Goal: Task Accomplishment & Management: Use online tool/utility

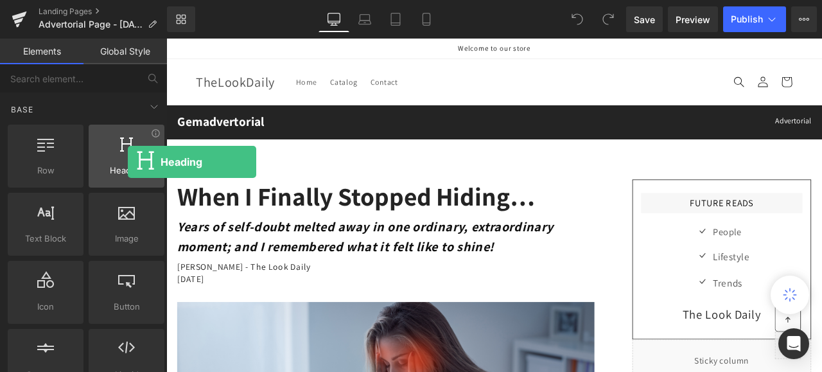
click at [128, 162] on div at bounding box center [126, 149] width 68 height 29
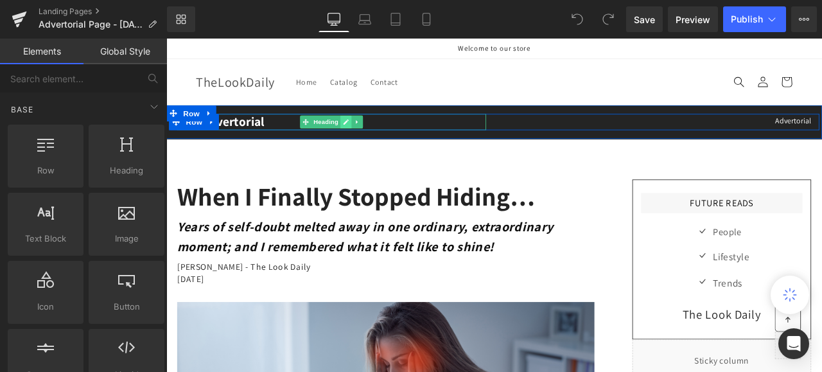
click at [375, 137] on icon at bounding box center [378, 137] width 7 height 8
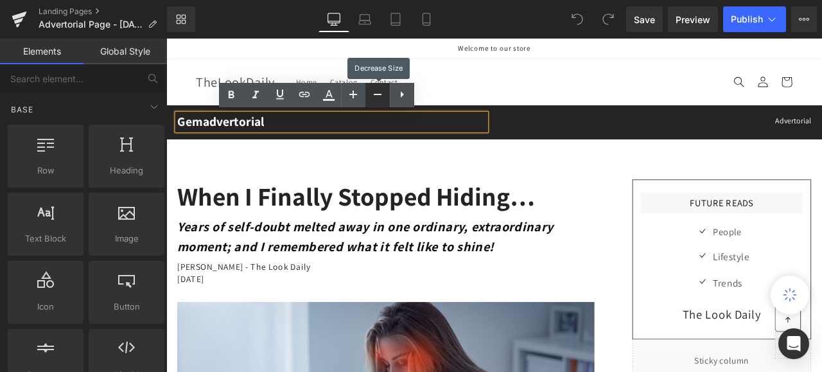
click at [373, 91] on icon at bounding box center [377, 94] width 15 height 15
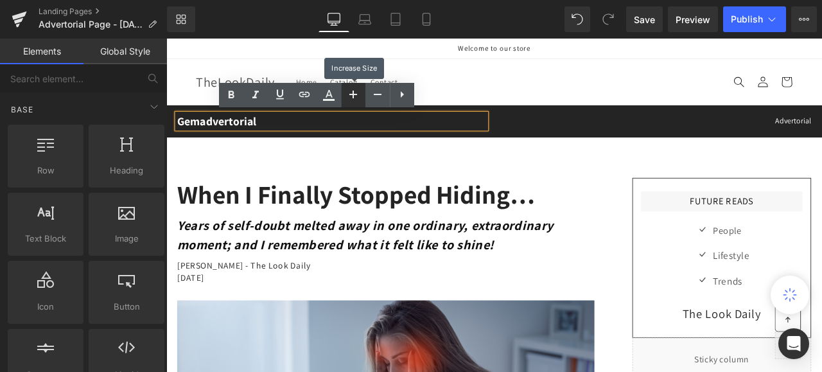
click at [352, 94] on icon at bounding box center [353, 94] width 8 height 8
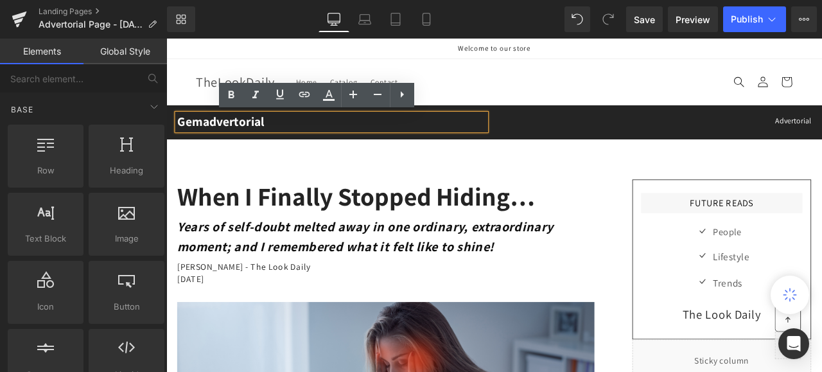
click at [540, 80] on header "Home Catalog Contact Log in TheLookDaily Home Catalog Contact Search" at bounding box center [554, 90] width 770 height 54
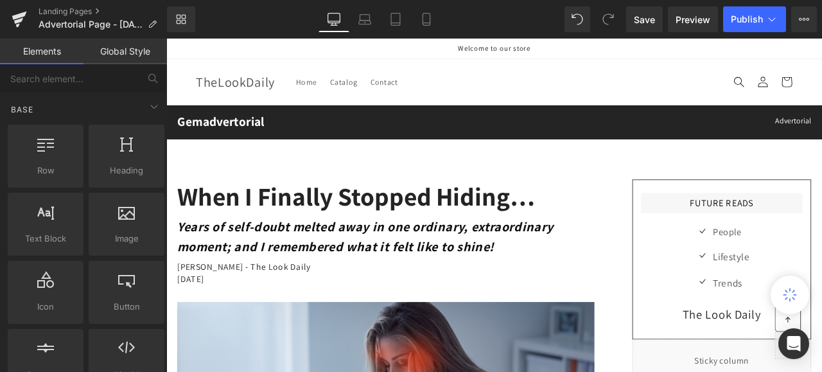
drag, startPoint x: 563, startPoint y: 86, endPoint x: 529, endPoint y: 84, distance: 33.4
click at [529, 84] on header "Home Catalog Contact Log in TheLookDaily Home Catalog Contact Search" at bounding box center [554, 90] width 770 height 54
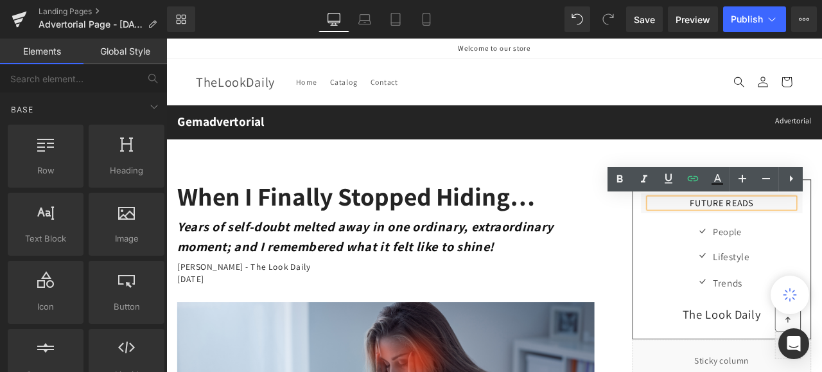
click at [821, 234] on h3 "FUTURE READS" at bounding box center [824, 233] width 172 height 11
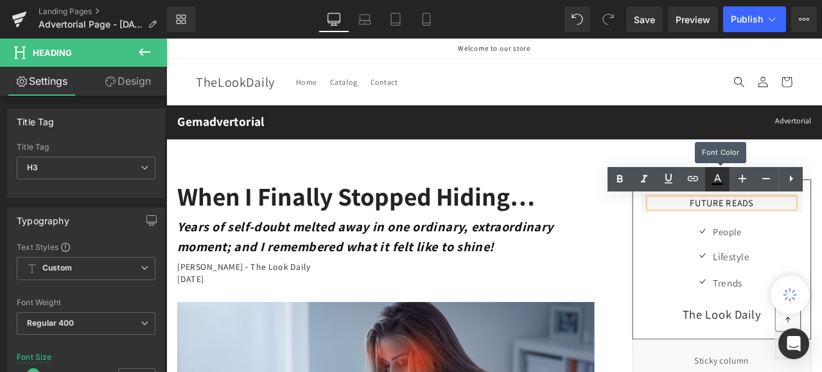
click at [717, 176] on icon at bounding box center [716, 178] width 15 height 15
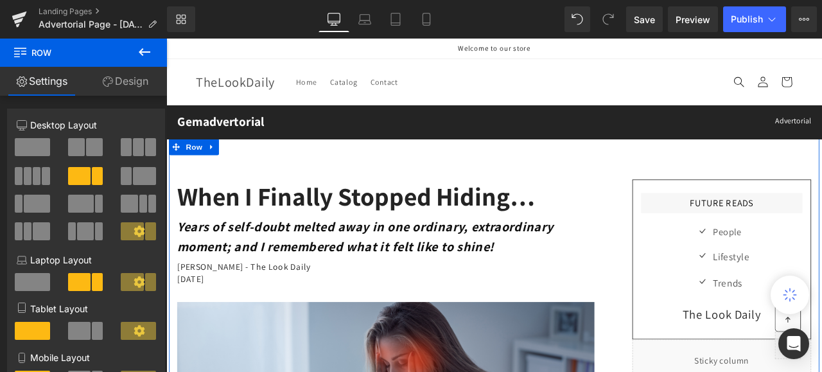
click at [123, 83] on link "Design" at bounding box center [124, 81] width 83 height 29
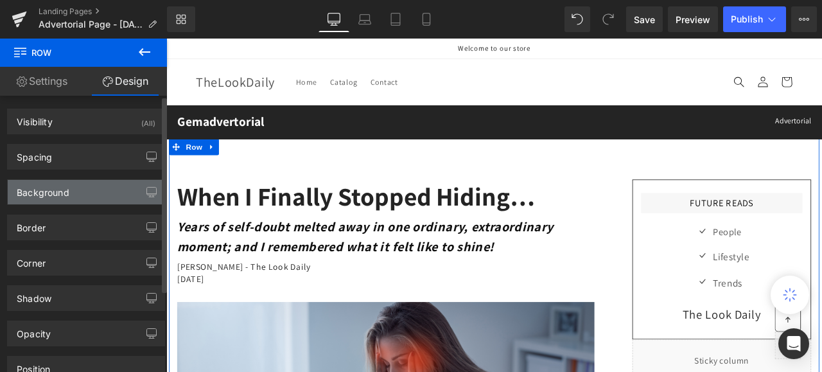
click at [56, 186] on div "Background" at bounding box center [43, 189] width 53 height 18
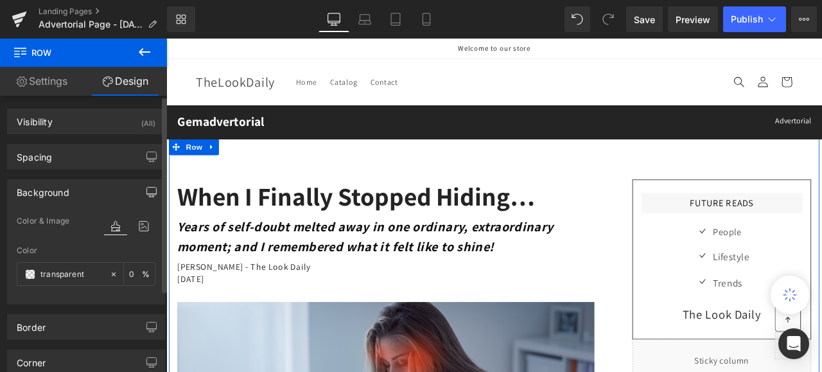
click at [146, 191] on icon "button" at bounding box center [151, 192] width 10 height 10
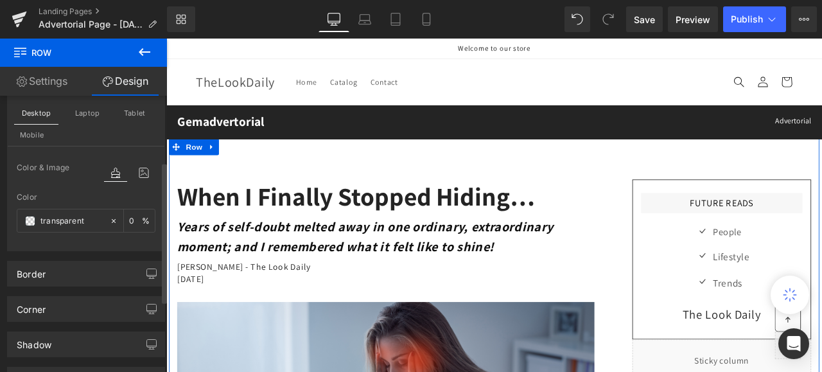
scroll to position [128, 0]
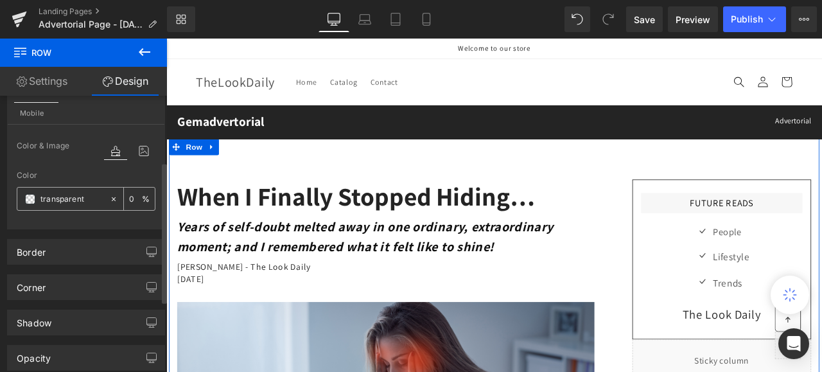
click at [31, 194] on span at bounding box center [30, 199] width 10 height 10
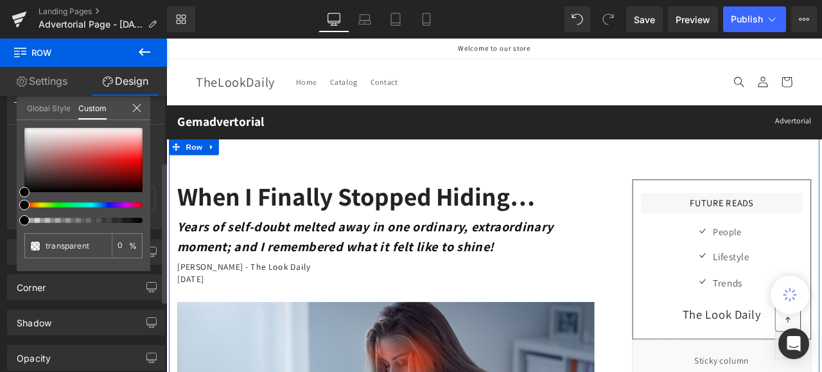
click at [78, 204] on div at bounding box center [78, 204] width 118 height 5
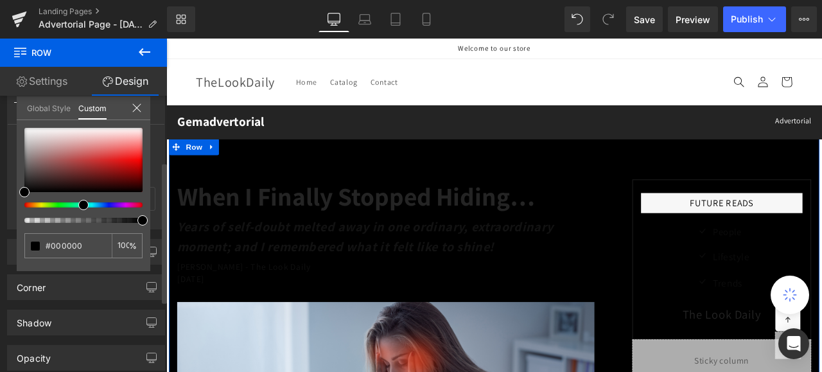
click at [28, 218] on div at bounding box center [78, 220] width 118 height 5
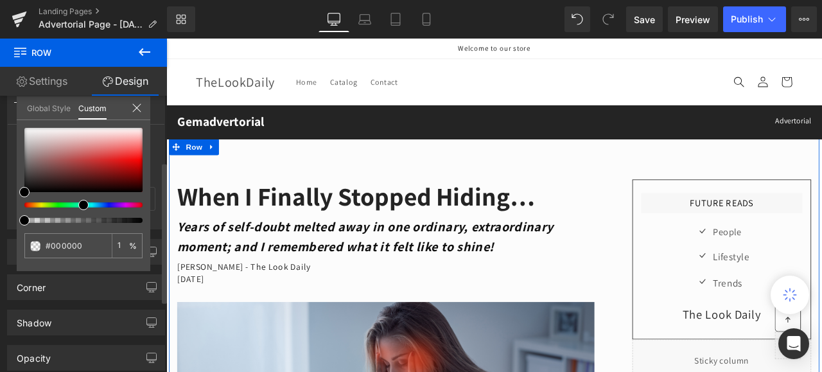
drag, startPoint x: 32, startPoint y: 218, endPoint x: 12, endPoint y: 218, distance: 20.5
click at [12, 218] on div "Background Desktop Laptop Tablet Mobile Color & Image color Color % Image Repla…" at bounding box center [86, 135] width 173 height 188
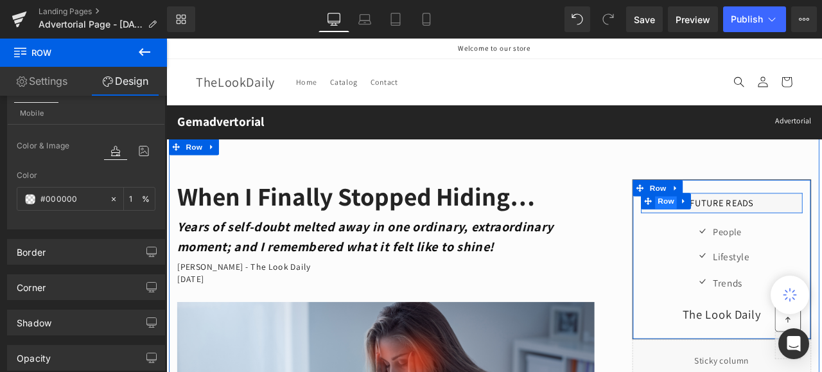
click at [759, 231] on span "Row" at bounding box center [758, 230] width 26 height 19
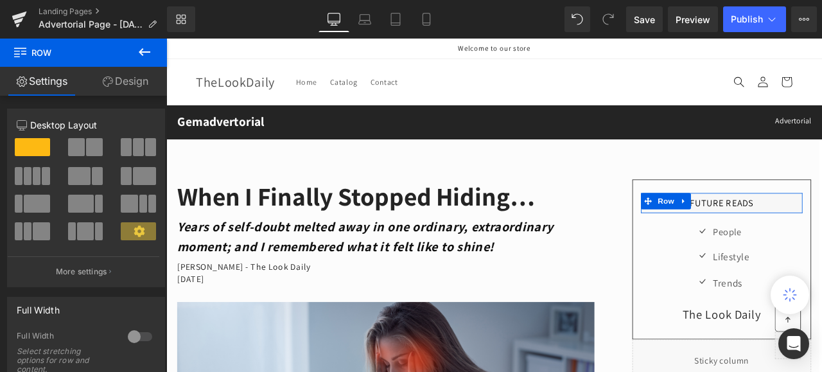
click at [133, 83] on link "Design" at bounding box center [124, 81] width 83 height 29
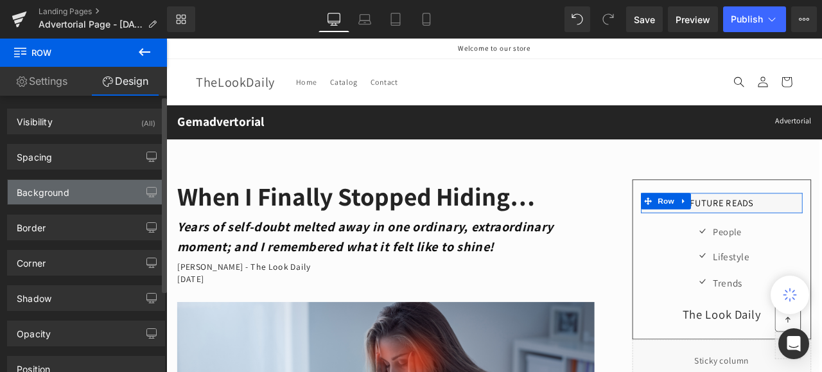
click at [33, 191] on div "Background" at bounding box center [43, 189] width 53 height 18
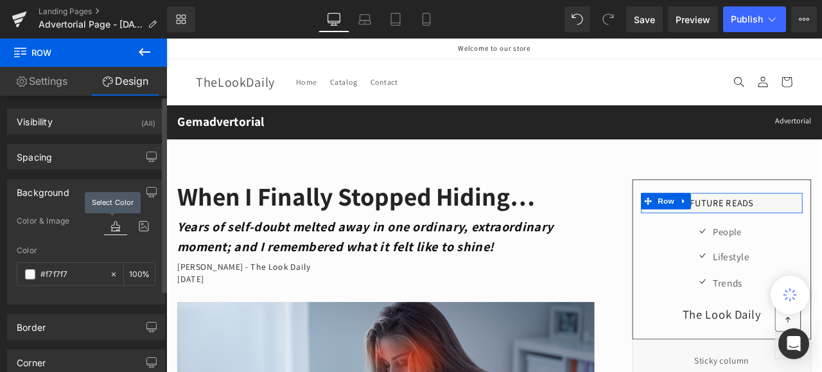
click at [109, 224] on icon at bounding box center [115, 226] width 23 height 17
click at [141, 225] on icon at bounding box center [143, 226] width 23 height 17
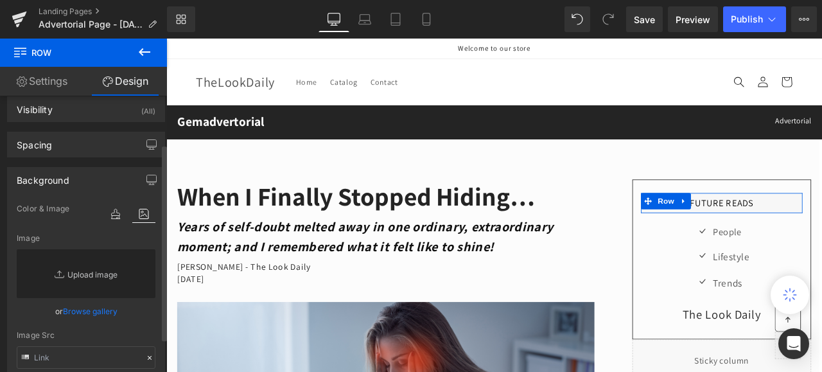
scroll to position [0, 0]
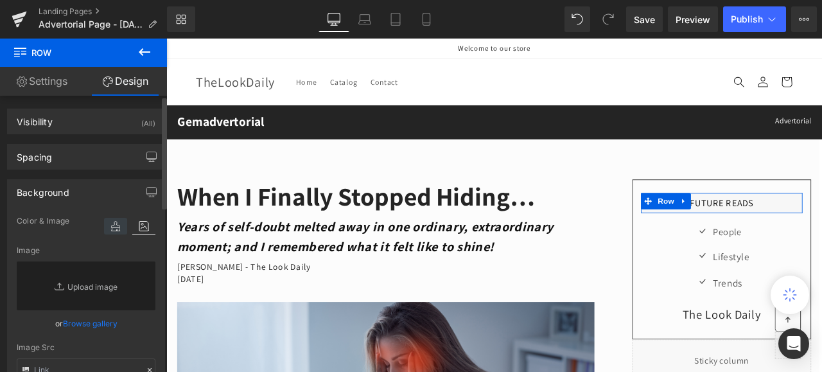
click at [107, 223] on icon at bounding box center [115, 226] width 23 height 17
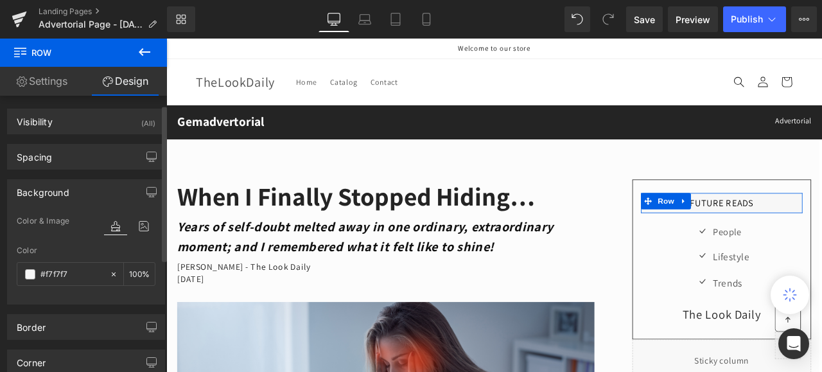
scroll to position [64, 0]
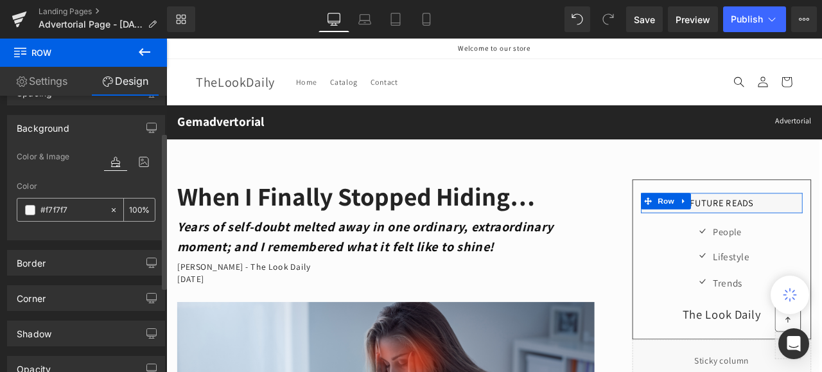
click at [31, 205] on span at bounding box center [30, 210] width 10 height 10
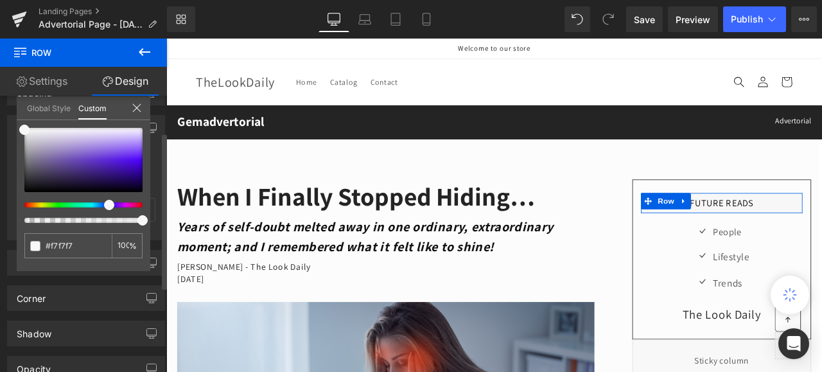
click at [104, 205] on div at bounding box center [78, 204] width 118 height 5
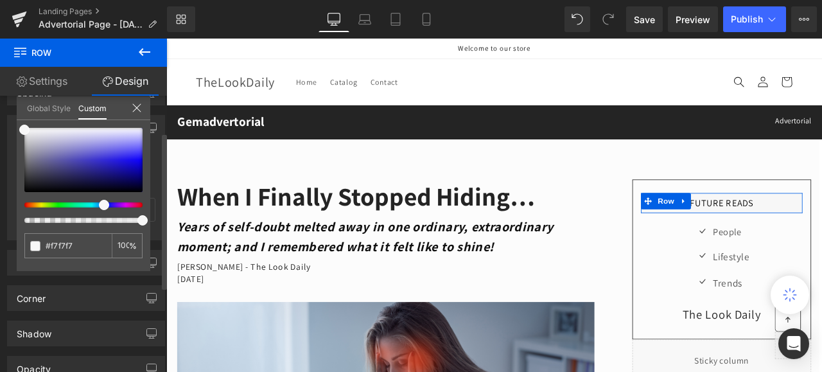
click at [99, 204] on div at bounding box center [78, 204] width 118 height 5
click at [133, 107] on icon at bounding box center [137, 108] width 10 height 10
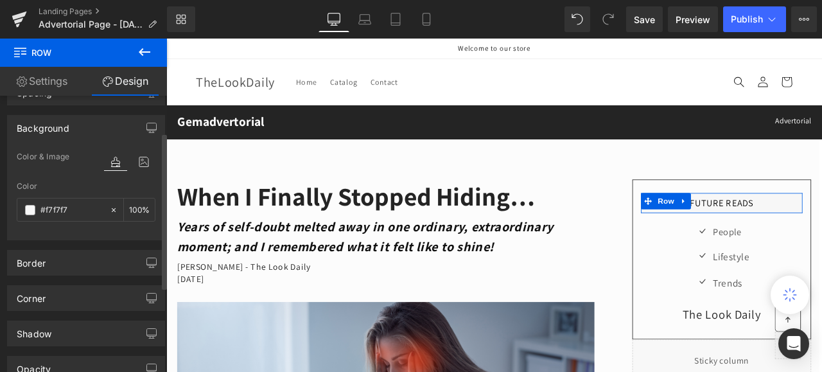
click at [141, 86] on link "Design" at bounding box center [124, 81] width 83 height 29
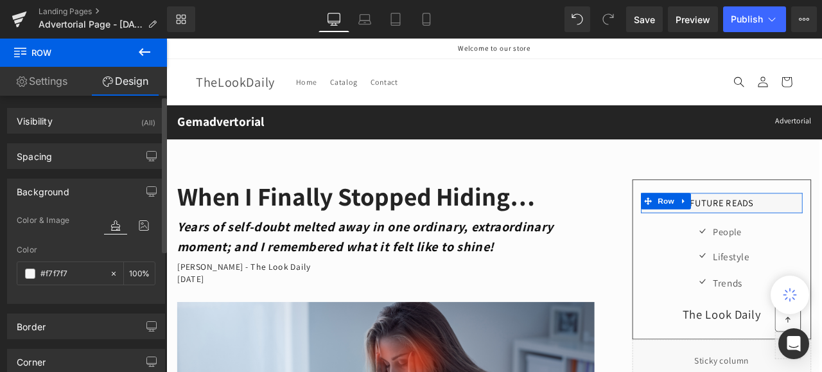
scroll to position [0, 0]
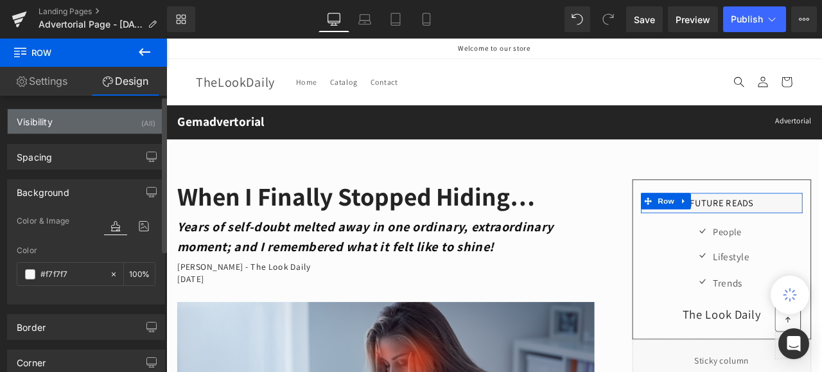
click at [46, 120] on div "Visibility" at bounding box center [35, 118] width 36 height 18
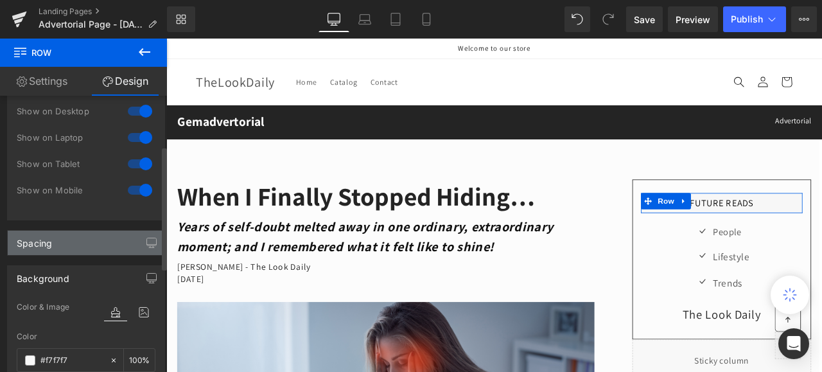
scroll to position [128, 0]
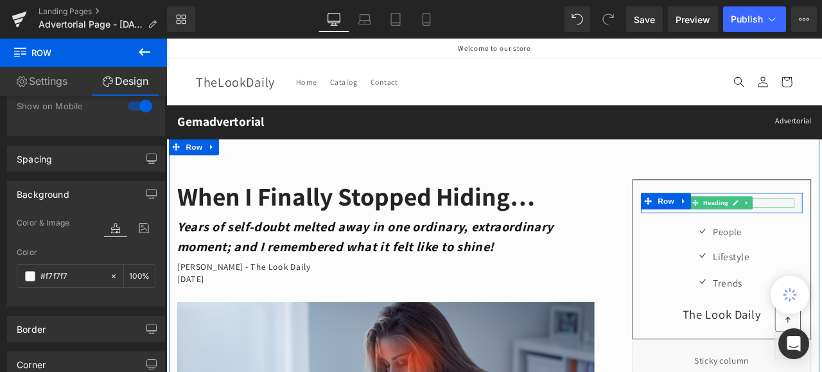
click at [821, 231] on h3 "FUTURE READS" at bounding box center [824, 233] width 172 height 11
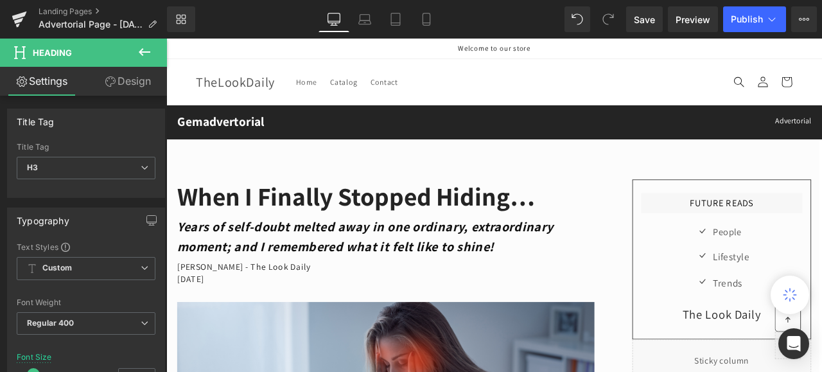
click at [139, 79] on link "Design" at bounding box center [127, 81] width 83 height 29
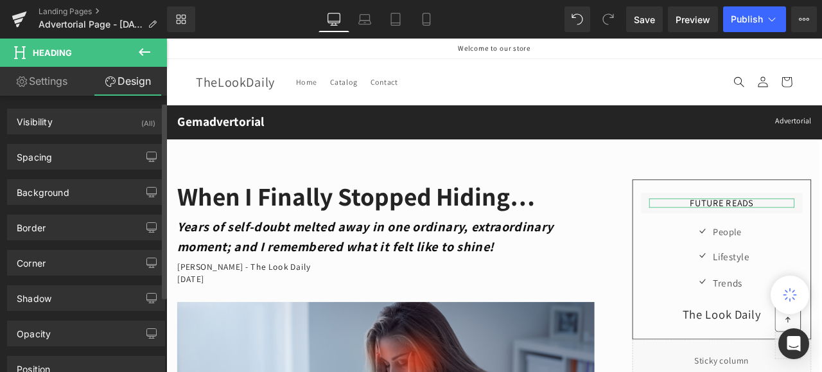
scroll to position [114, 0]
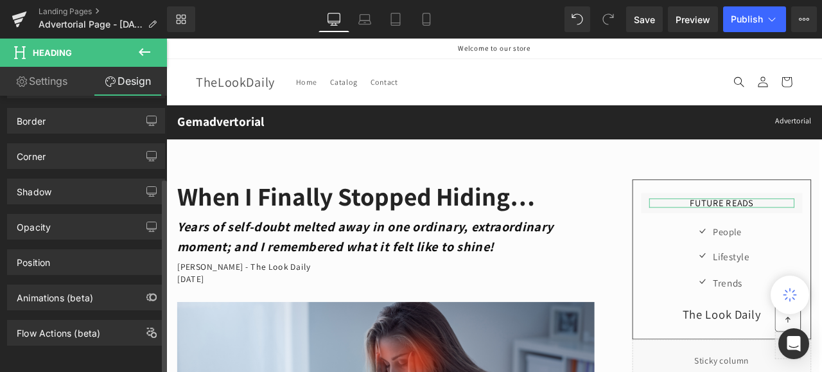
click at [74, 350] on div "Visibility (All) 0|0|0|0 1 Show on Desktop 1 Show on Laptop 1 Show on Tablet 1 …" at bounding box center [86, 237] width 173 height 282
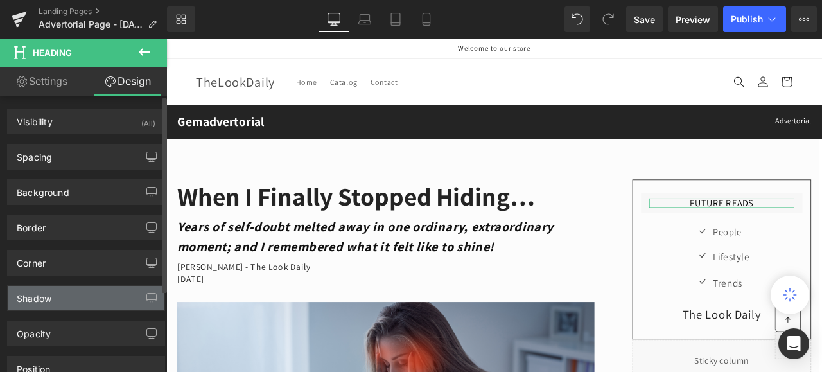
scroll to position [0, 0]
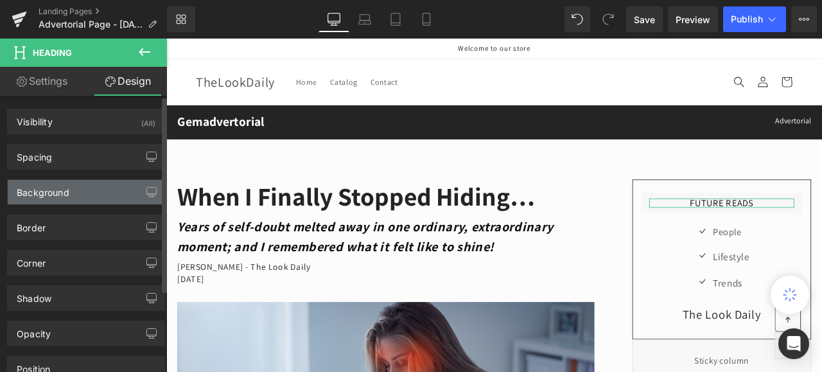
click at [68, 187] on div "Background" at bounding box center [43, 189] width 53 height 18
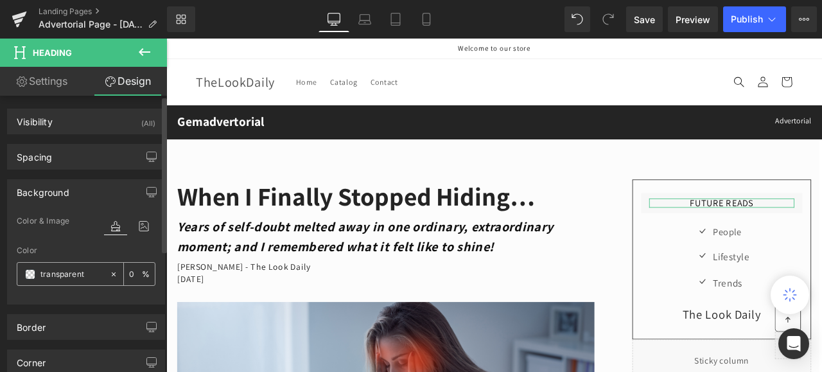
click at [26, 271] on span at bounding box center [30, 274] width 10 height 10
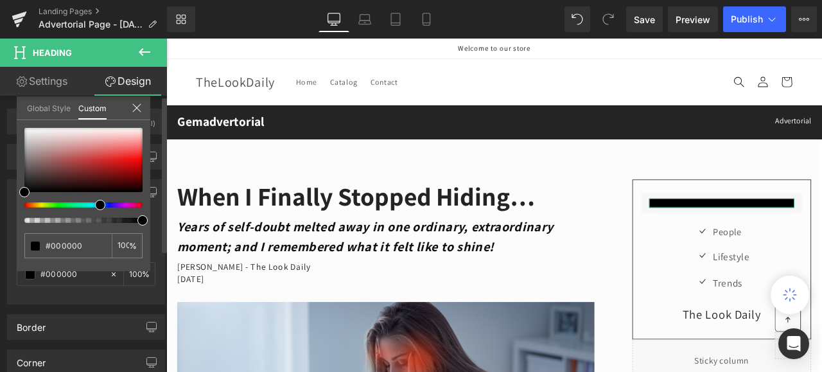
click at [95, 202] on div at bounding box center [78, 204] width 118 height 5
click at [48, 203] on div at bounding box center [78, 204] width 118 height 5
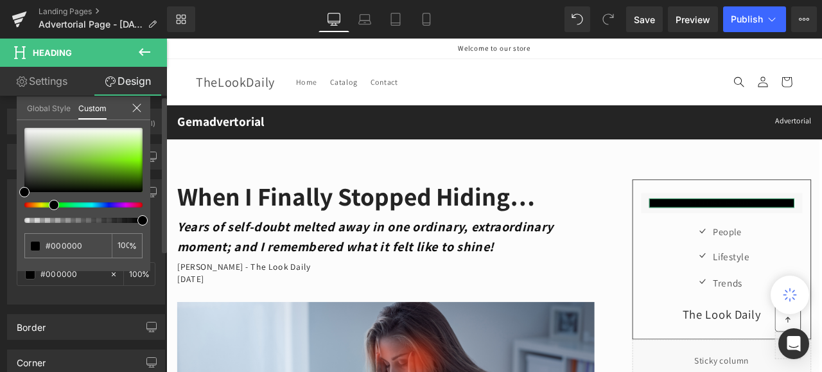
click at [44, 206] on div at bounding box center [78, 204] width 118 height 5
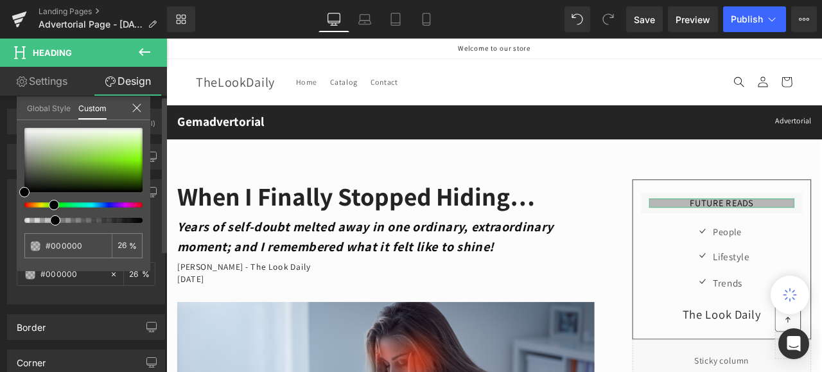
drag, startPoint x: 141, startPoint y: 219, endPoint x: 49, endPoint y: 214, distance: 91.9
click at [49, 214] on div at bounding box center [83, 175] width 118 height 95
drag, startPoint x: 57, startPoint y: 221, endPoint x: 51, endPoint y: 216, distance: 8.2
click at [51, 216] on span at bounding box center [52, 220] width 10 height 10
click at [96, 157] on div at bounding box center [83, 160] width 118 height 64
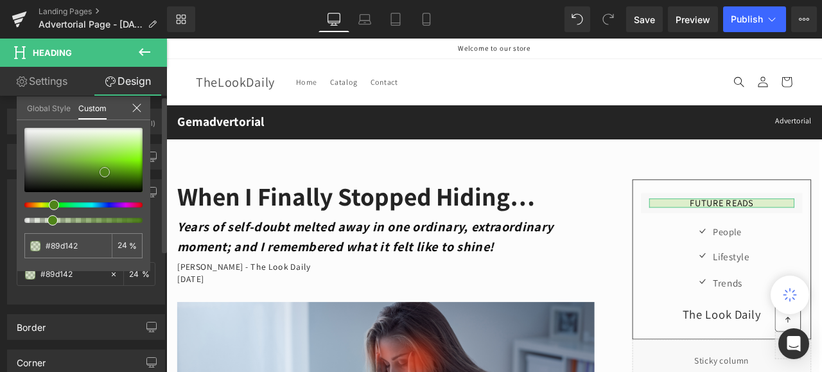
click at [105, 171] on div at bounding box center [83, 160] width 118 height 64
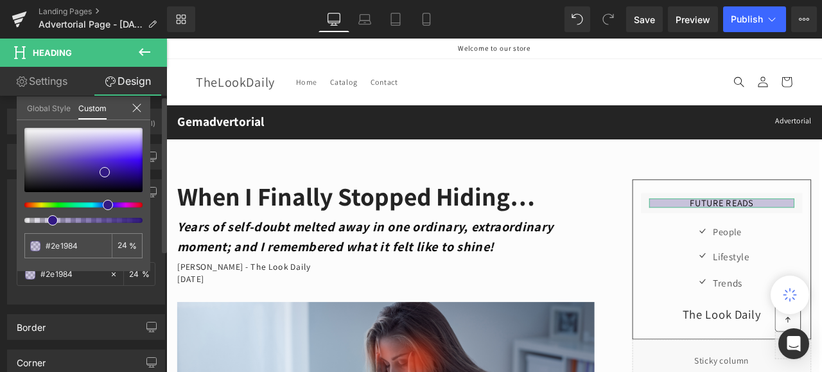
drag, startPoint x: 54, startPoint y: 203, endPoint x: 103, endPoint y: 204, distance: 49.4
click at [103, 204] on span at bounding box center [108, 205] width 10 height 10
click at [136, 159] on div at bounding box center [83, 160] width 118 height 64
drag, startPoint x: 53, startPoint y: 219, endPoint x: 63, endPoint y: 219, distance: 10.3
click at [63, 219] on span at bounding box center [67, 220] width 10 height 10
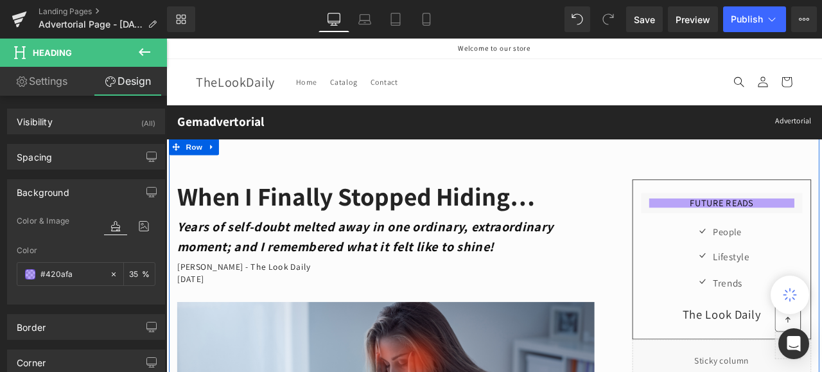
scroll to position [64, 0]
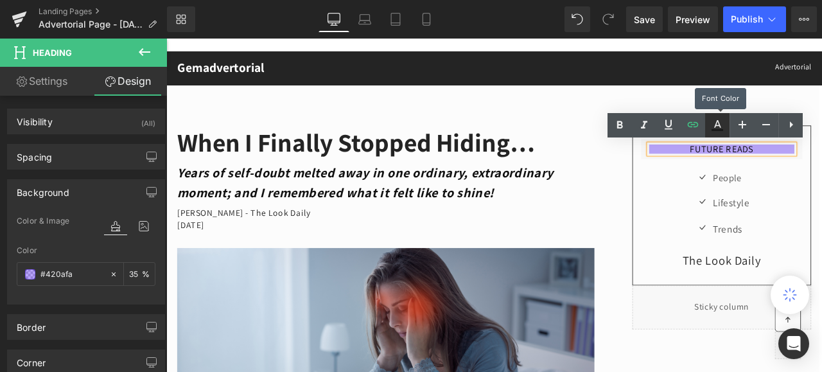
click at [716, 120] on icon at bounding box center [717, 124] width 7 height 8
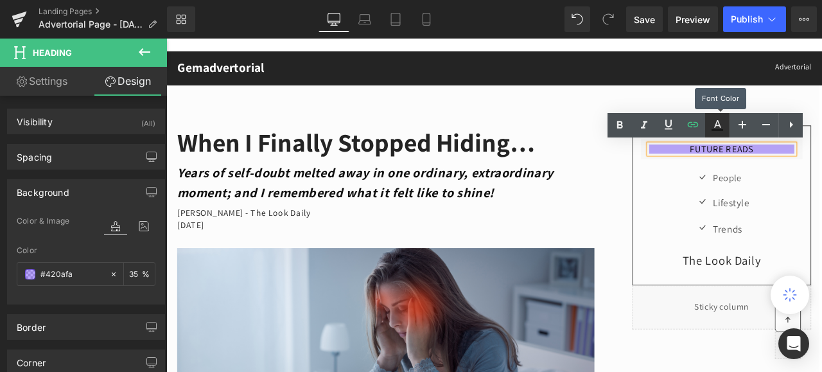
click at [718, 121] on icon at bounding box center [717, 124] width 7 height 8
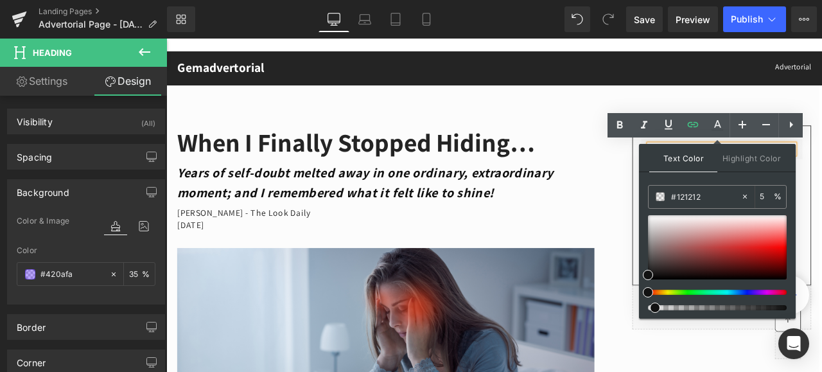
click at [650, 306] on div at bounding box center [711, 307] width 139 height 5
click at [693, 296] on div "FUTURE READS Heading Row Icon People Text Block Icon Lifestyle Text Block Icon …" at bounding box center [811, 261] width 237 height 241
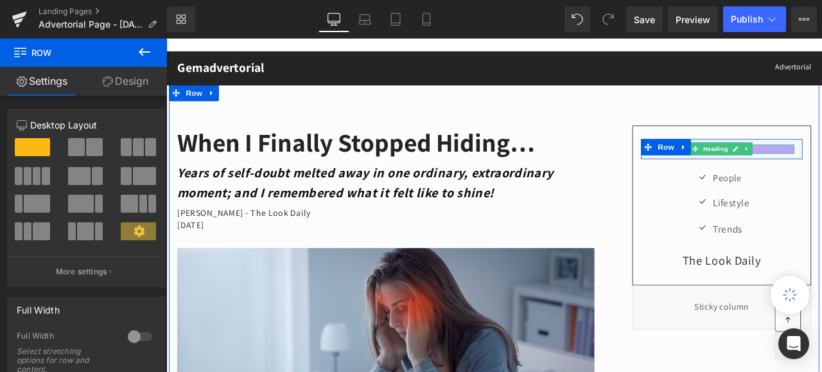
click at [821, 167] on h3 "FUTURE READS" at bounding box center [824, 169] width 172 height 11
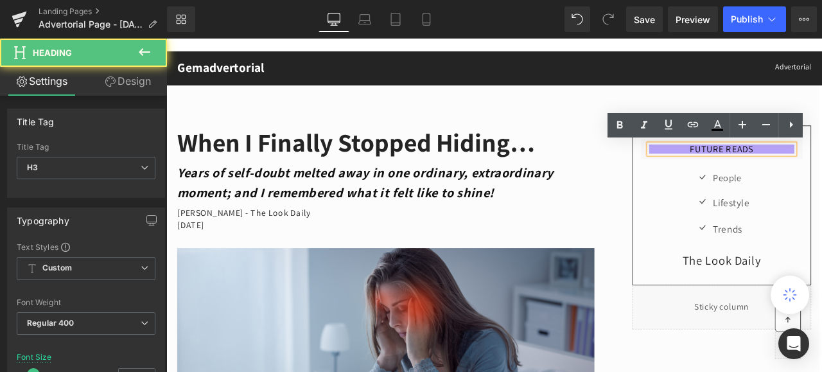
click at [821, 169] on h3 "FUTURE READS" at bounding box center [824, 169] width 172 height 11
click at [821, 166] on h3 "FUTURE READS" at bounding box center [824, 169] width 172 height 11
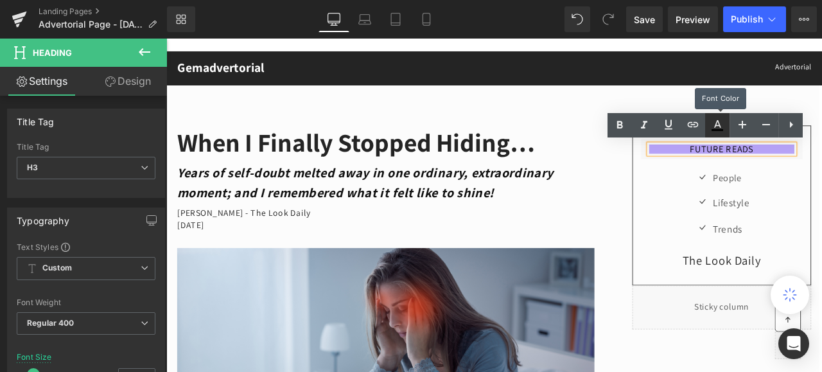
click at [720, 121] on icon at bounding box center [716, 124] width 15 height 15
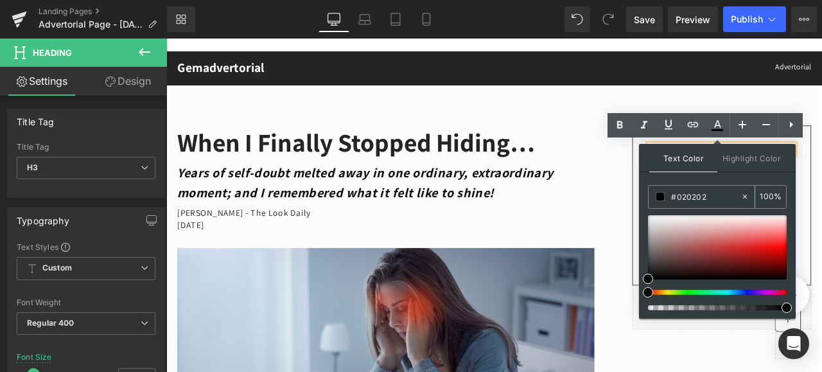
click at [662, 194] on span at bounding box center [659, 196] width 9 height 9
click at [650, 217] on div at bounding box center [717, 247] width 139 height 64
click at [693, 200] on div "FUTURE READS Heading Row Icon People Text Block Icon Lifestyle Text Block Icon …" at bounding box center [811, 261] width 237 height 241
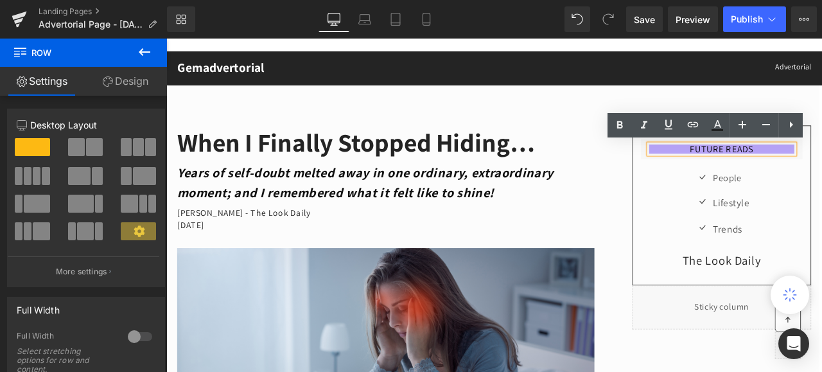
click at [821, 167] on h3 "FUTURE READS" at bounding box center [824, 169] width 172 height 11
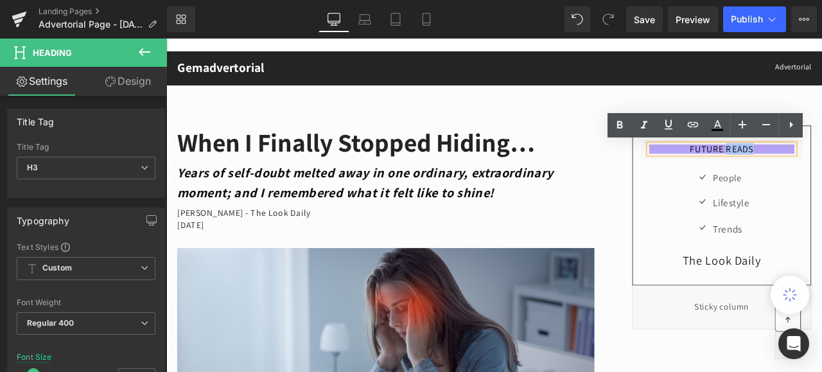
click at [821, 173] on h3 "FUTURE READS" at bounding box center [824, 169] width 172 height 11
drag, startPoint x: 872, startPoint y: 170, endPoint x: 773, endPoint y: 162, distance: 98.5
click at [773, 164] on h3 "FUTURE READS" at bounding box center [824, 169] width 172 height 11
click at [714, 126] on icon at bounding box center [717, 124] width 7 height 8
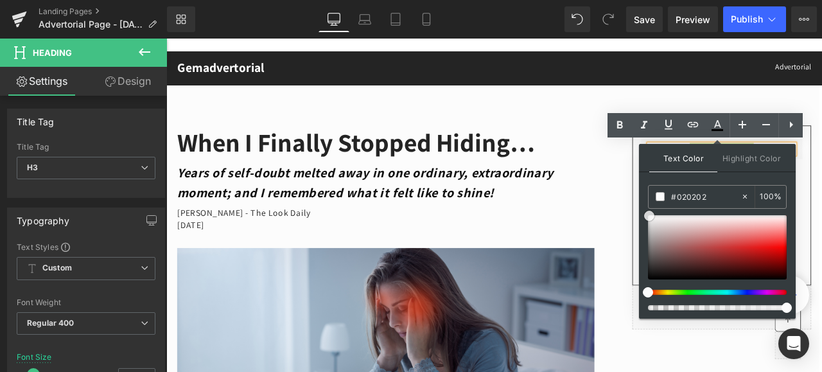
click at [649, 215] on div at bounding box center [717, 247] width 139 height 64
click at [684, 211] on div "FUTURE READS Heading Row Icon People Text Block Icon Lifestyle Text Block Icon …" at bounding box center [811, 261] width 257 height 241
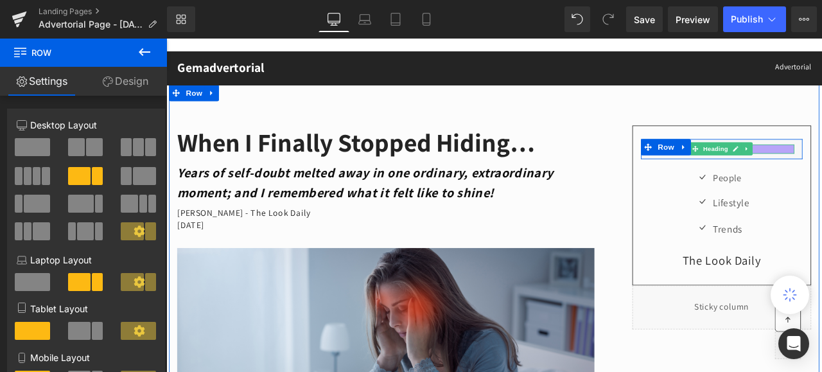
click at [821, 169] on h3 "FUTURE READS" at bounding box center [824, 169] width 172 height 11
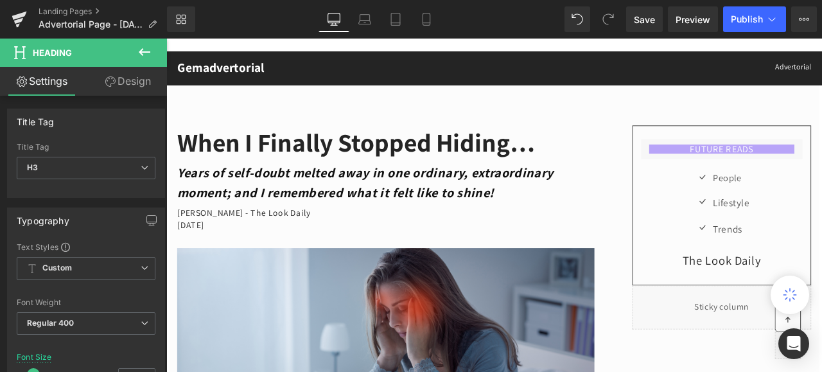
click at [130, 76] on link "Design" at bounding box center [127, 81] width 83 height 29
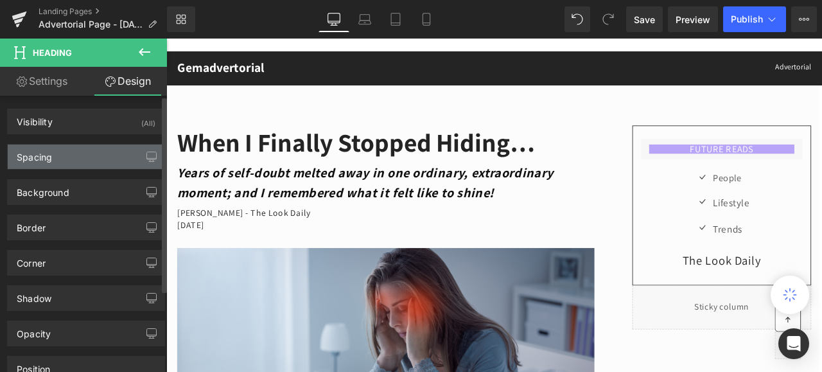
click at [40, 153] on div "Spacing" at bounding box center [34, 153] width 35 height 18
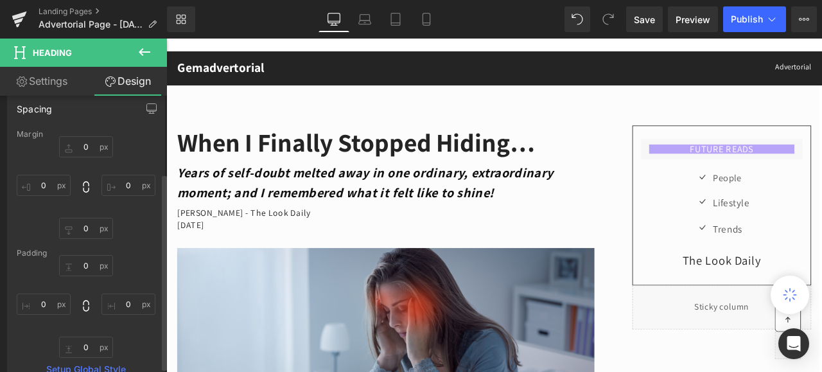
scroll to position [128, 0]
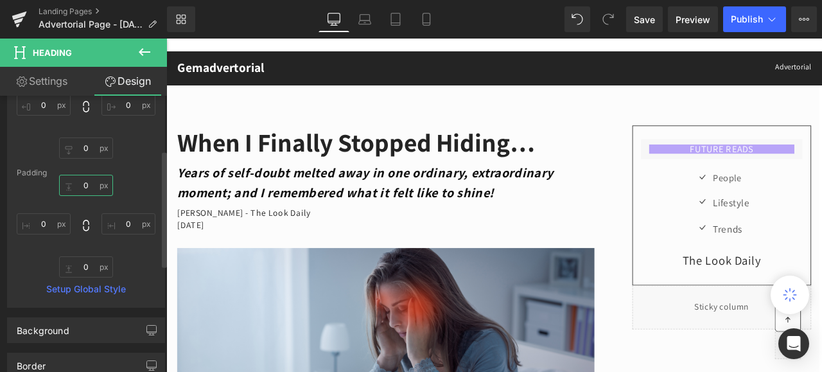
click at [83, 186] on input "text" at bounding box center [86, 185] width 54 height 21
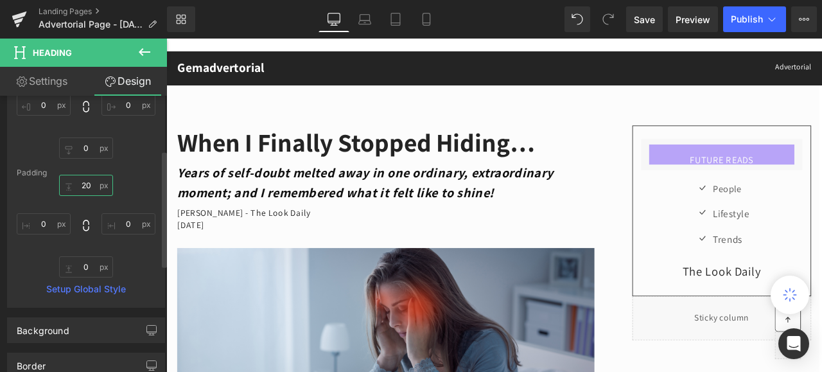
type input "2"
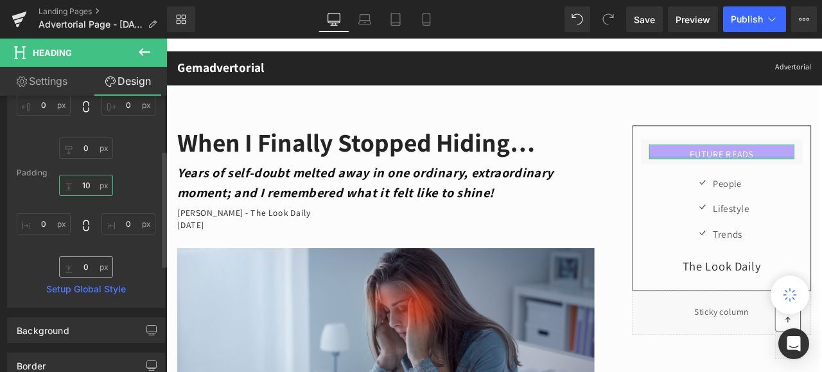
type input "10"
click at [83, 270] on input "text" at bounding box center [86, 266] width 54 height 21
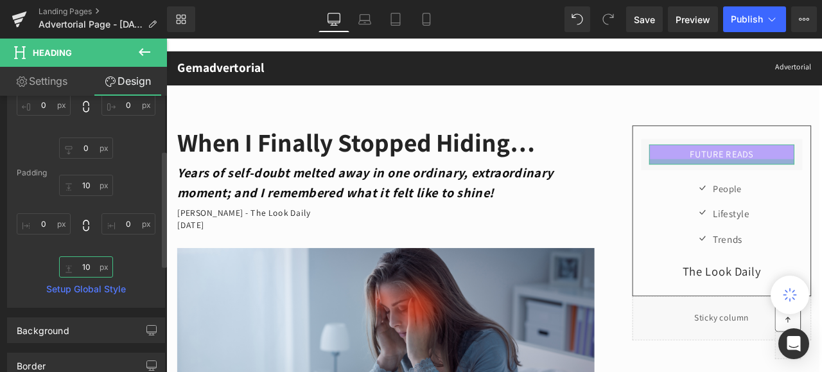
type input "1"
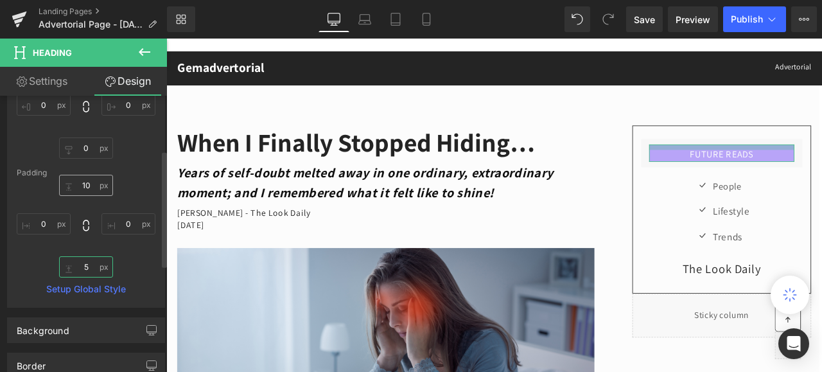
type input "5"
click at [86, 190] on input "10" at bounding box center [86, 185] width 54 height 21
type input "5"
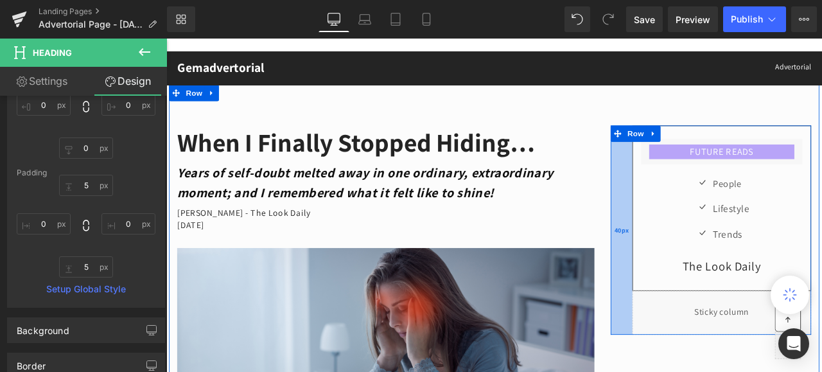
click at [693, 185] on div "40px" at bounding box center [706, 265] width 26 height 248
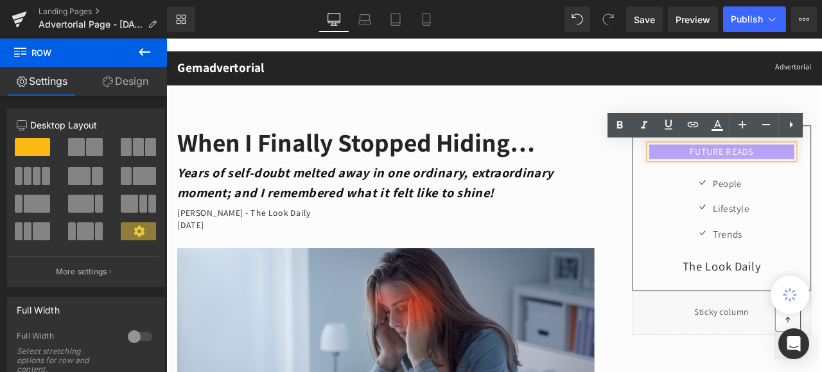
click at [767, 175] on h3 "FUTURE READS" at bounding box center [824, 172] width 172 height 11
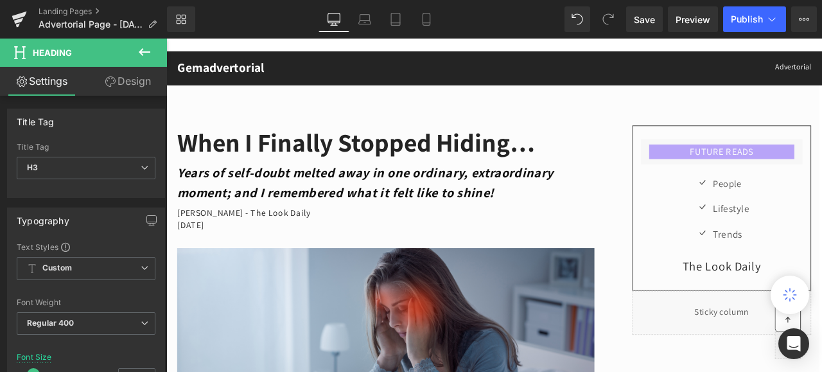
click at [126, 78] on link "Design" at bounding box center [127, 81] width 83 height 29
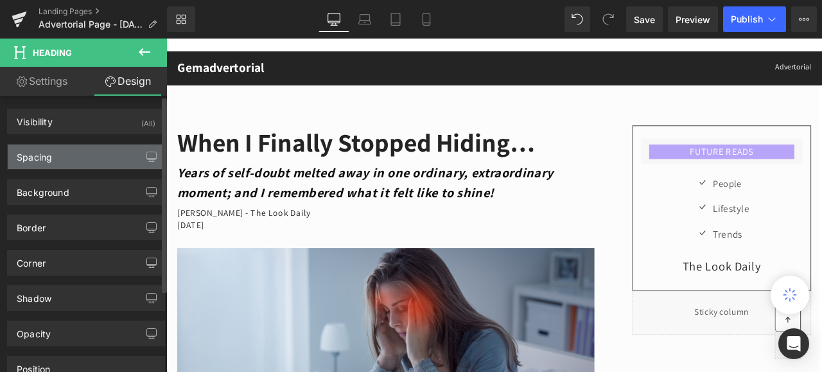
click at [37, 158] on div "Spacing" at bounding box center [34, 153] width 35 height 18
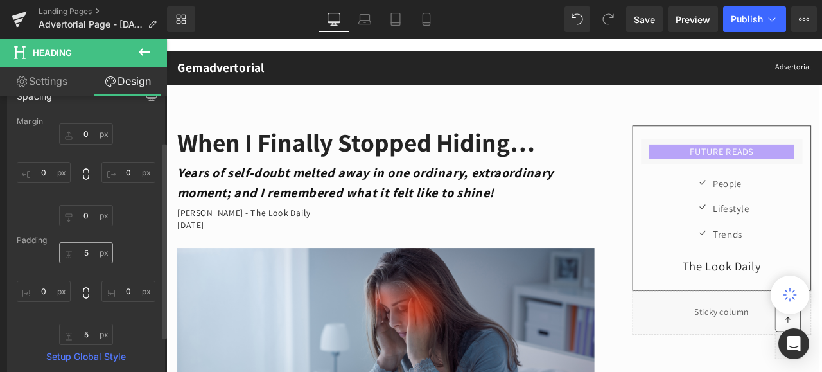
scroll to position [64, 0]
click at [85, 253] on input "5" at bounding box center [86, 249] width 54 height 21
type input "7"
click at [83, 332] on input "5" at bounding box center [86, 330] width 54 height 21
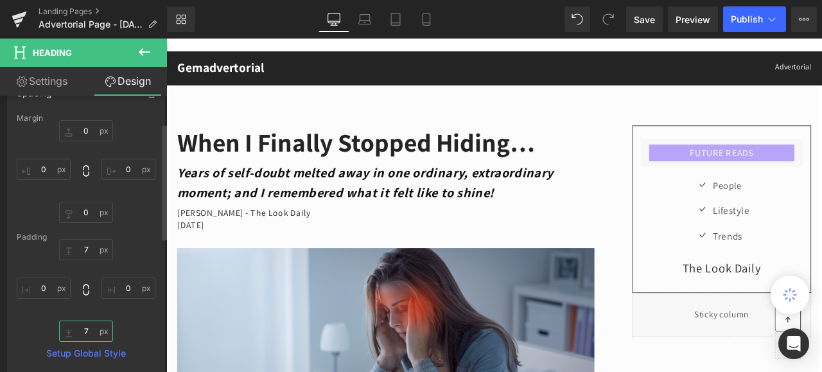
click at [85, 331] on input "7" at bounding box center [86, 330] width 54 height 21
click at [84, 329] on input "7" at bounding box center [86, 330] width 54 height 21
drag, startPoint x: 88, startPoint y: 330, endPoint x: 80, endPoint y: 328, distance: 8.6
click at [80, 328] on input "7" at bounding box center [86, 330] width 54 height 21
type input "5"
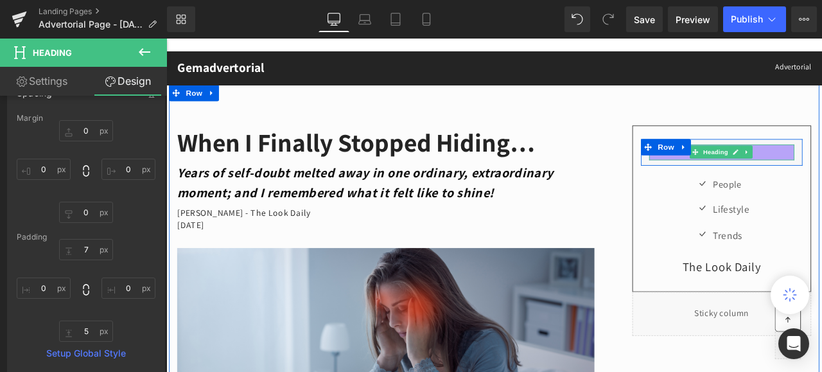
click at [821, 173] on h3 "FUTURE READS" at bounding box center [824, 173] width 172 height 11
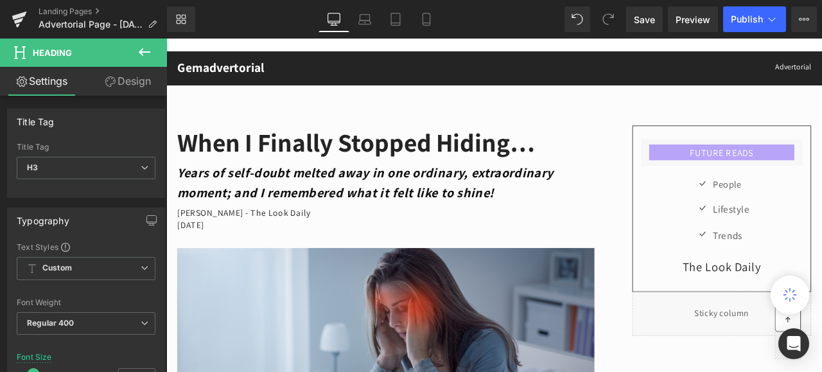
click at [136, 81] on link "Design" at bounding box center [127, 81] width 83 height 29
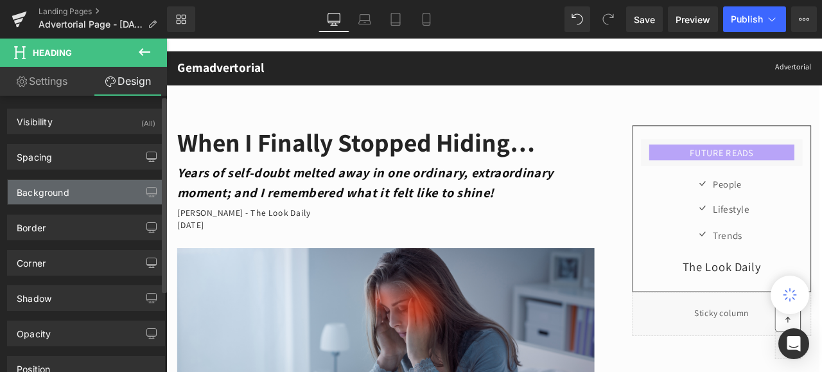
click at [51, 191] on div "Background" at bounding box center [43, 189] width 53 height 18
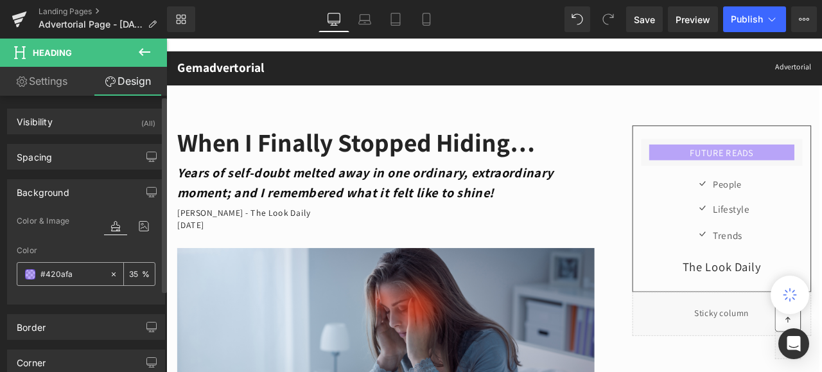
click at [27, 274] on span at bounding box center [30, 274] width 10 height 10
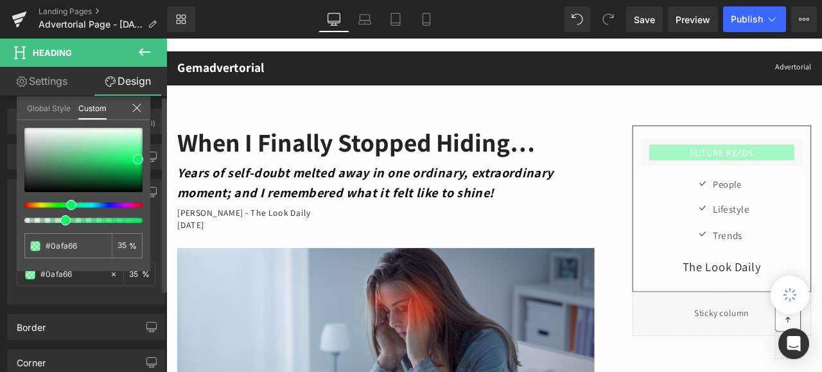
click at [66, 204] on div at bounding box center [78, 204] width 118 height 5
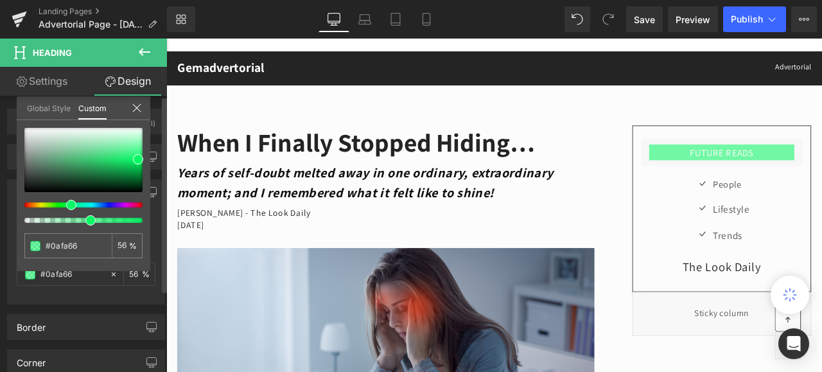
drag, startPoint x: 69, startPoint y: 221, endPoint x: 90, endPoint y: 219, distance: 20.6
click at [90, 219] on span at bounding box center [90, 220] width 10 height 10
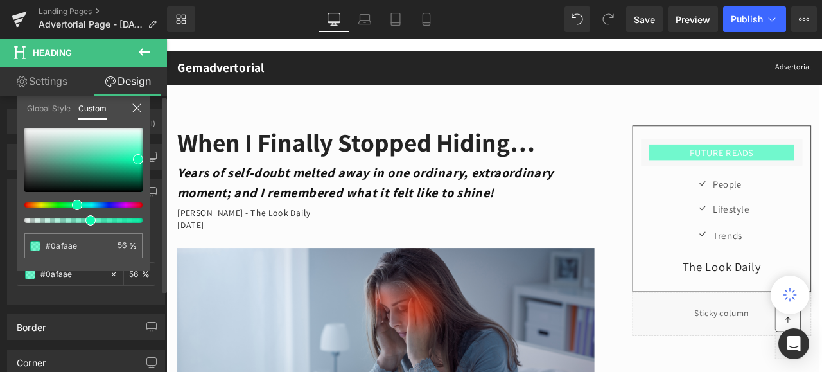
click at [71, 202] on div at bounding box center [78, 204] width 118 height 5
click at [90, 175] on div at bounding box center [83, 160] width 118 height 64
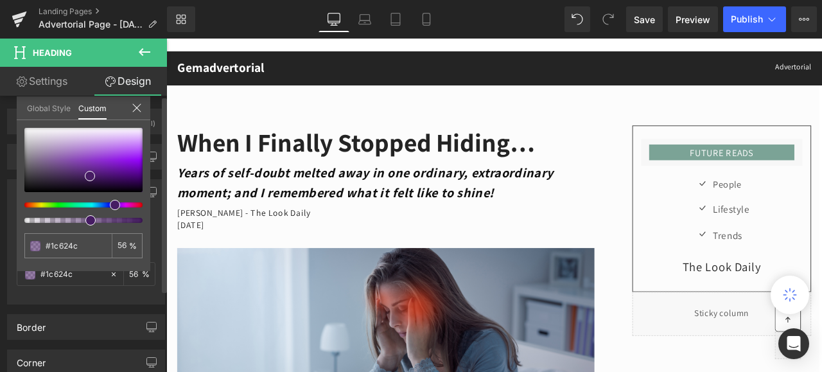
click at [110, 204] on div at bounding box center [78, 204] width 118 height 5
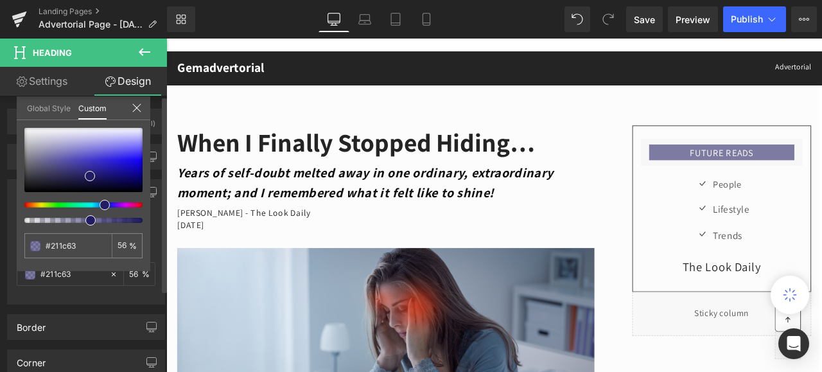
click at [99, 205] on div at bounding box center [78, 204] width 118 height 5
click at [130, 161] on div at bounding box center [83, 160] width 118 height 64
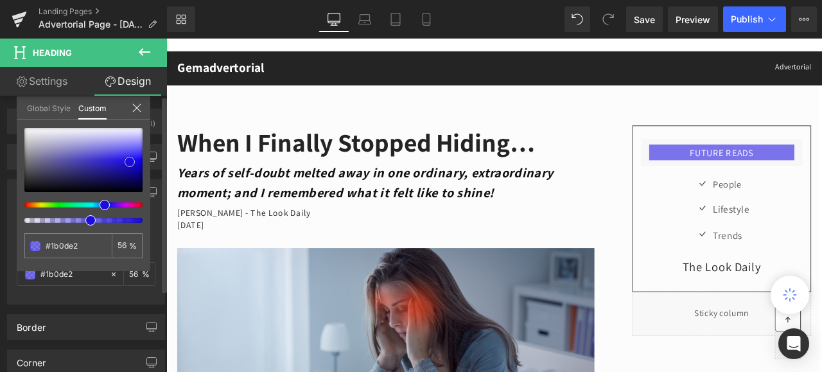
click at [112, 158] on div at bounding box center [83, 160] width 118 height 64
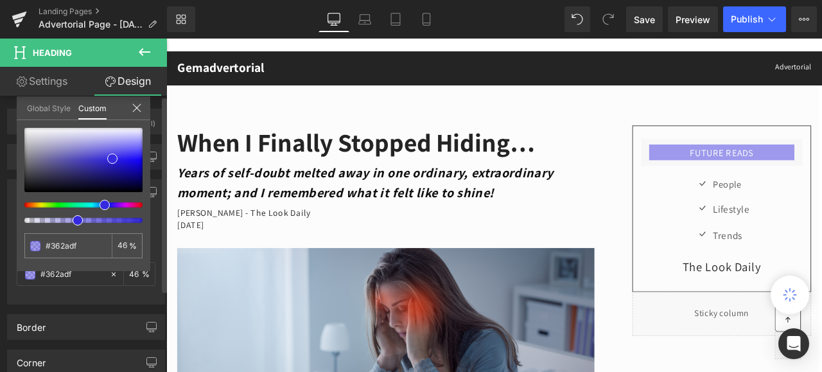
drag, startPoint x: 86, startPoint y: 217, endPoint x: 68, endPoint y: 216, distance: 18.0
click at [68, 216] on div at bounding box center [83, 175] width 118 height 95
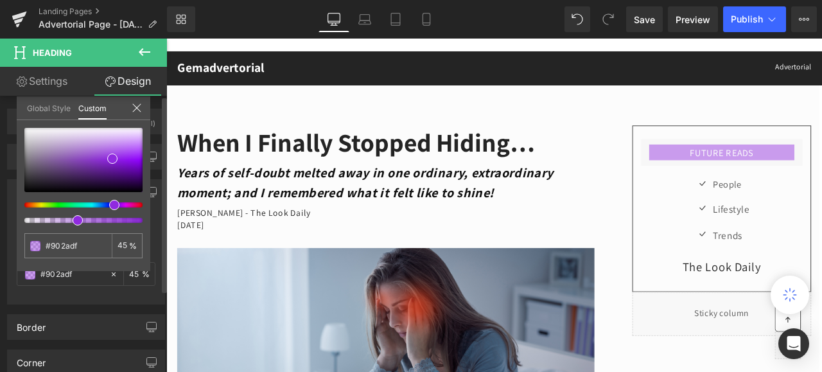
click at [110, 207] on span at bounding box center [114, 205] width 10 height 10
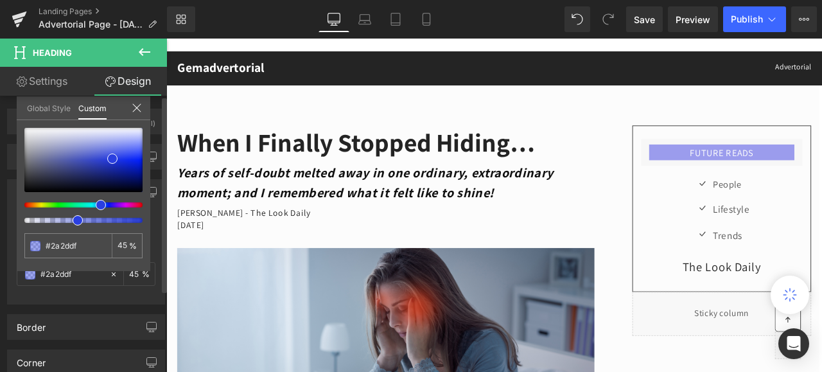
drag, startPoint x: 110, startPoint y: 207, endPoint x: 92, endPoint y: 204, distance: 18.3
click at [92, 204] on div at bounding box center [78, 204] width 118 height 5
click at [99, 163] on div at bounding box center [83, 160] width 118 height 64
click at [129, 166] on div at bounding box center [83, 160] width 118 height 64
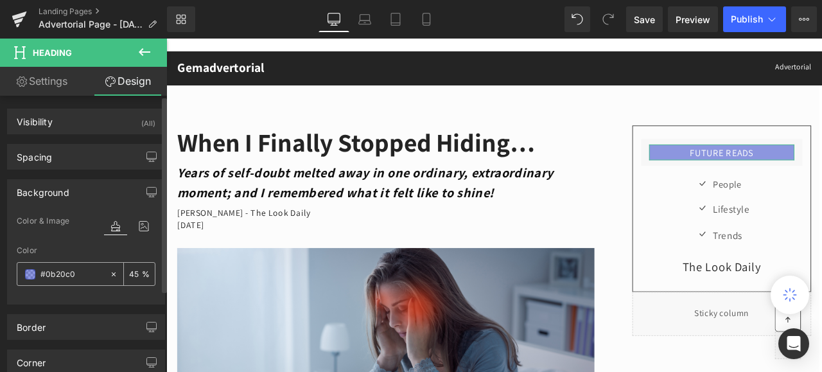
click at [109, 270] on icon at bounding box center [113, 274] width 9 height 9
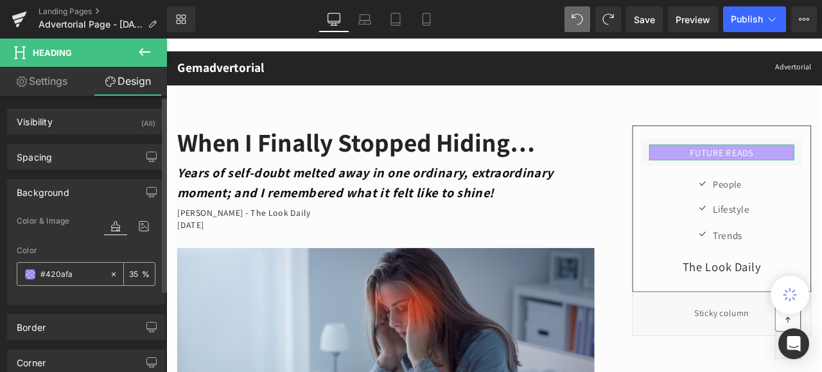
click at [133, 268] on input "number" at bounding box center [135, 273] width 13 height 14
type input "50"
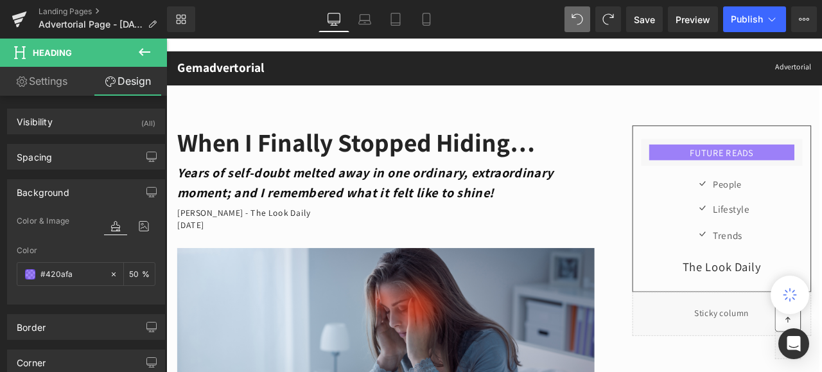
click at [691, 19] on span "Preview" at bounding box center [692, 19] width 35 height 13
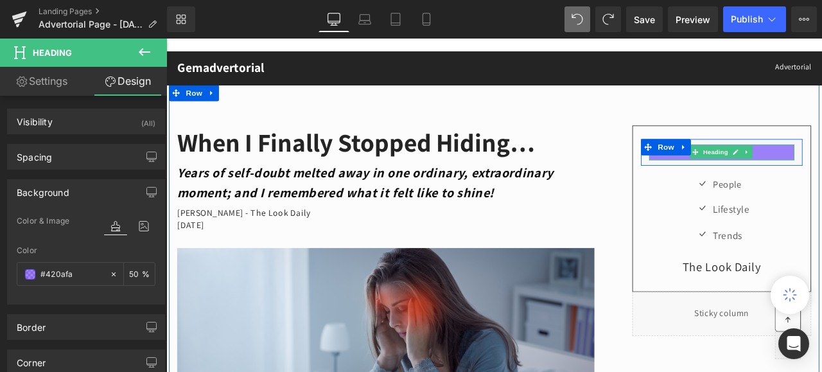
click at [821, 174] on h3 "FUTURE READS" at bounding box center [824, 173] width 172 height 11
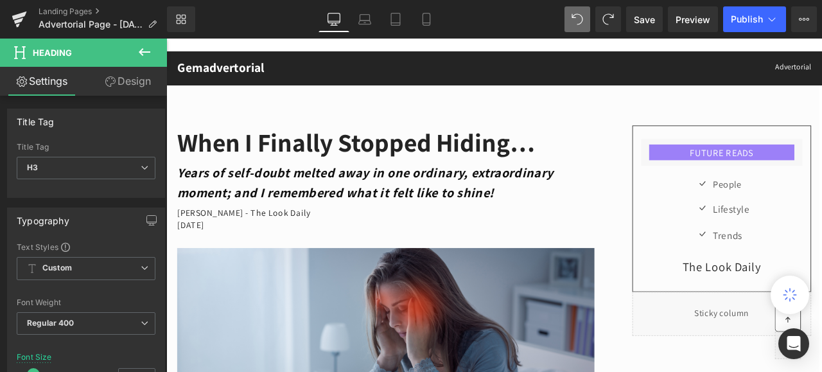
click at [127, 78] on link "Design" at bounding box center [127, 81] width 83 height 29
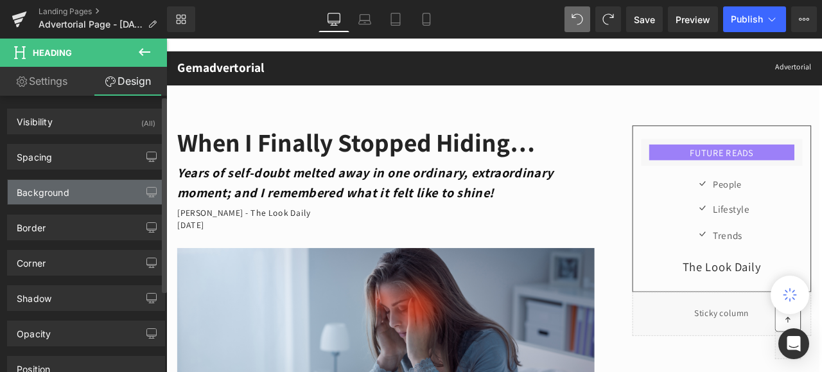
click at [37, 189] on div "Background" at bounding box center [43, 189] width 53 height 18
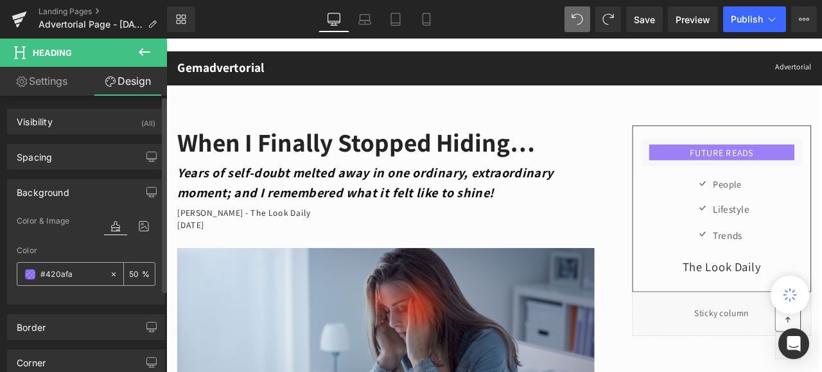
click at [28, 271] on span at bounding box center [30, 274] width 10 height 10
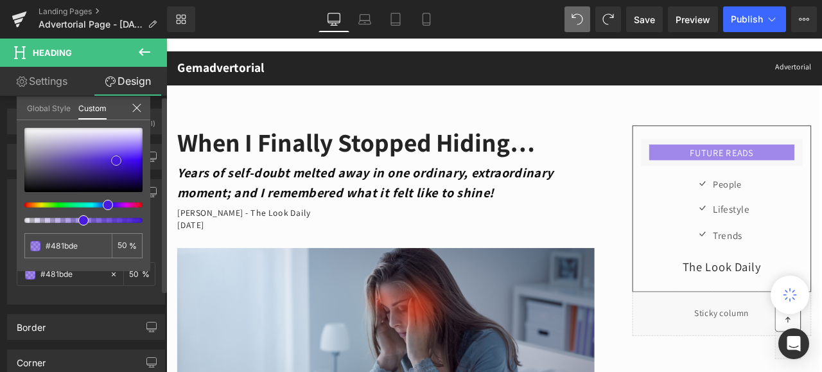
click at [116, 160] on div at bounding box center [83, 160] width 118 height 64
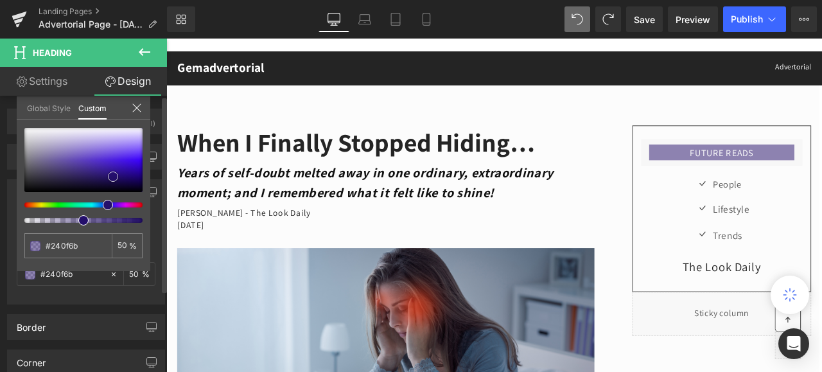
click at [113, 176] on div at bounding box center [83, 160] width 118 height 64
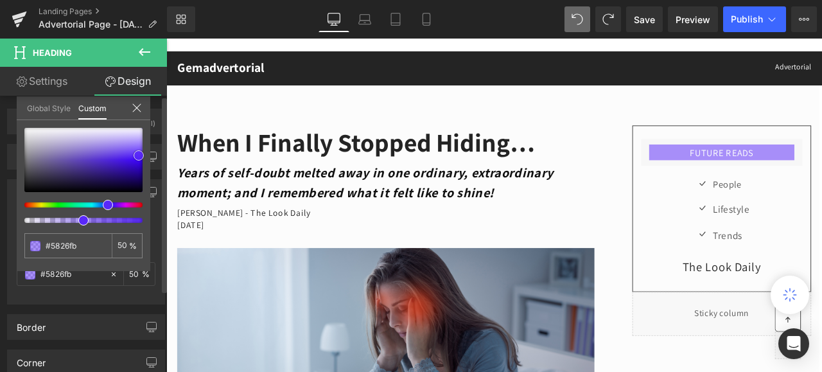
click at [139, 155] on div at bounding box center [83, 160] width 118 height 64
click at [135, 169] on div at bounding box center [83, 160] width 118 height 64
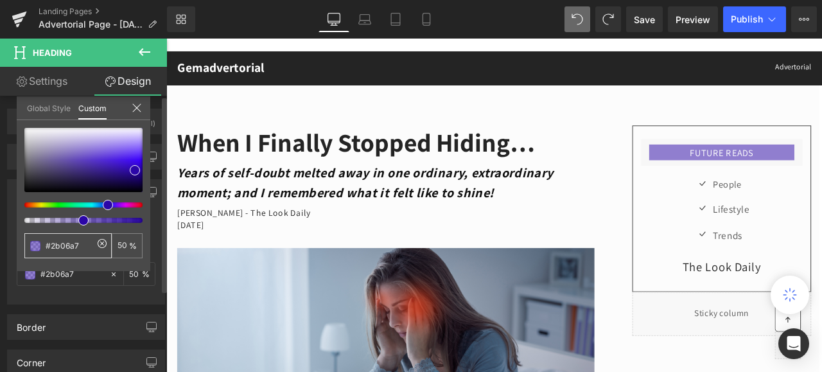
drag, startPoint x: 79, startPoint y: 245, endPoint x: 45, endPoint y: 243, distance: 34.1
click at [46, 243] on input "#420afa" at bounding box center [69, 245] width 47 height 13
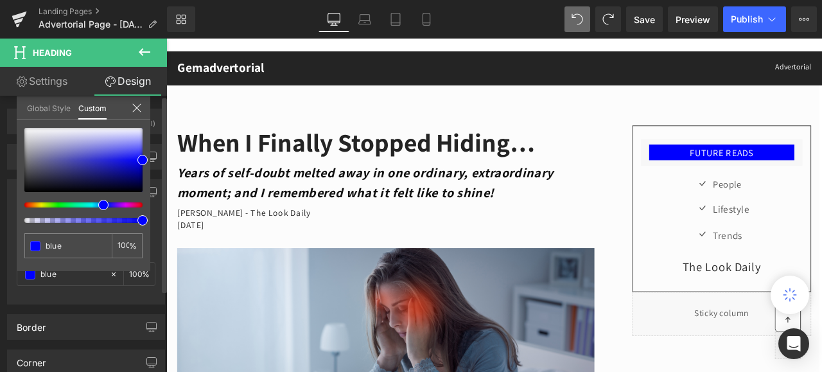
type input "blue"
click at [103, 220] on div at bounding box center [78, 220] width 118 height 5
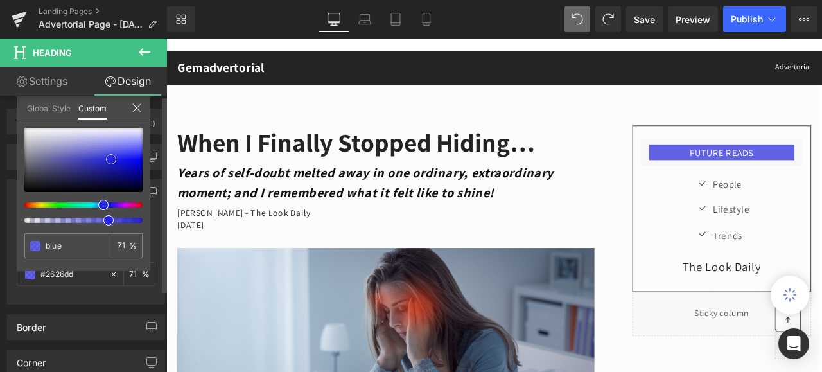
drag, startPoint x: 141, startPoint y: 160, endPoint x: 110, endPoint y: 159, distance: 31.5
click at [110, 159] on span at bounding box center [111, 159] width 10 height 10
drag, startPoint x: 110, startPoint y: 159, endPoint x: 98, endPoint y: 159, distance: 12.2
click at [98, 159] on span at bounding box center [99, 158] width 10 height 10
click at [122, 245] on input "50" at bounding box center [123, 245] width 12 height 9
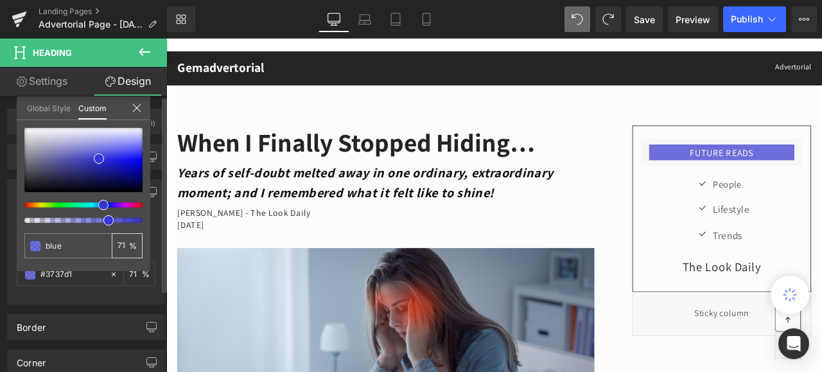
drag, startPoint x: 125, startPoint y: 245, endPoint x: 117, endPoint y: 241, distance: 7.8
click at [117, 241] on input "50" at bounding box center [123, 245] width 12 height 9
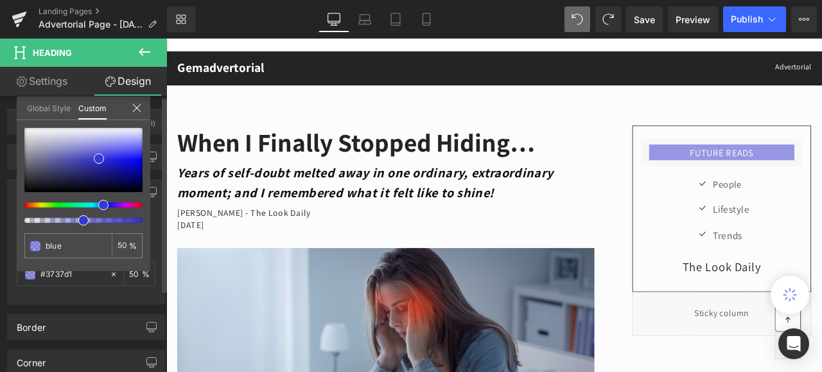
type input "50"
click at [88, 219] on div at bounding box center [78, 220] width 118 height 5
drag, startPoint x: 80, startPoint y: 247, endPoint x: 46, endPoint y: 237, distance: 34.7
click at [46, 239] on input "blue" at bounding box center [69, 245] width 47 height 13
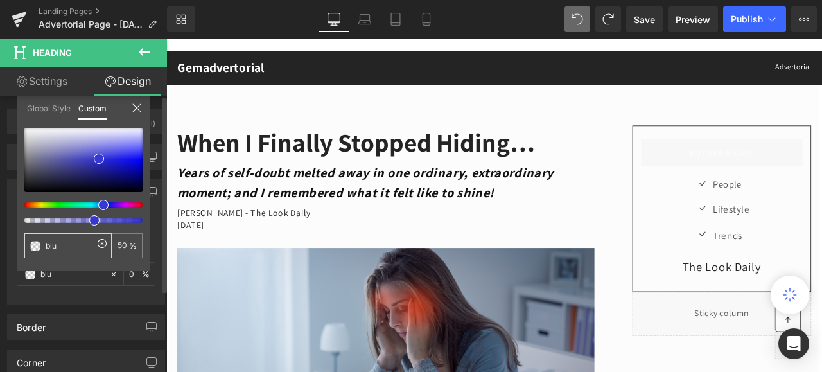
type input "blue"
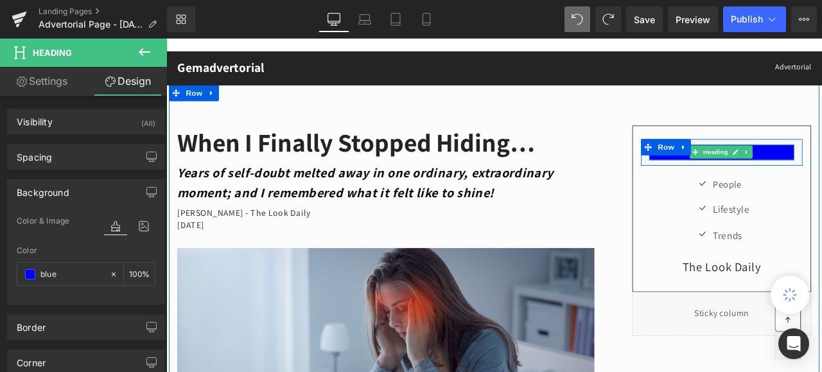
click at [821, 173] on h3 "FUTURE READS" at bounding box center [824, 173] width 172 height 11
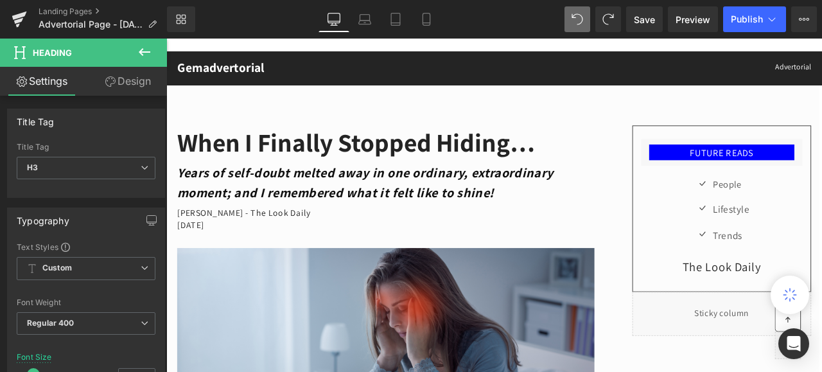
click at [142, 79] on link "Design" at bounding box center [127, 81] width 83 height 29
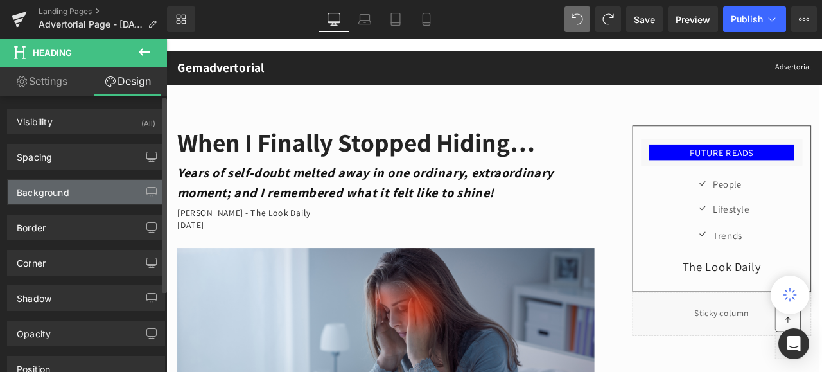
click at [36, 186] on div "Background" at bounding box center [43, 189] width 53 height 18
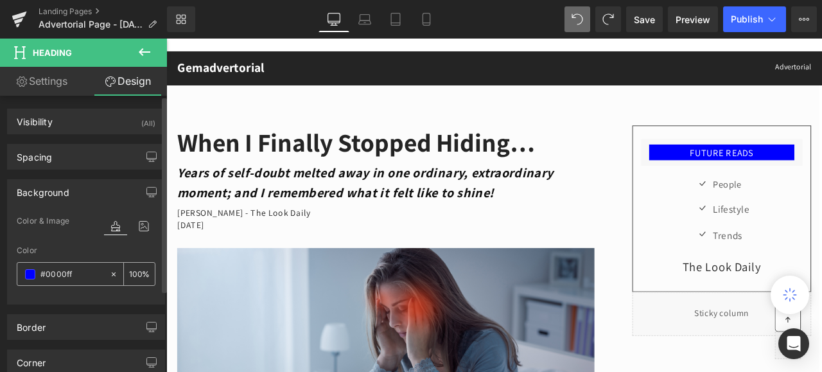
click at [133, 272] on input "number" at bounding box center [135, 273] width 13 height 14
type input "80"
click at [31, 273] on span at bounding box center [30, 274] width 10 height 10
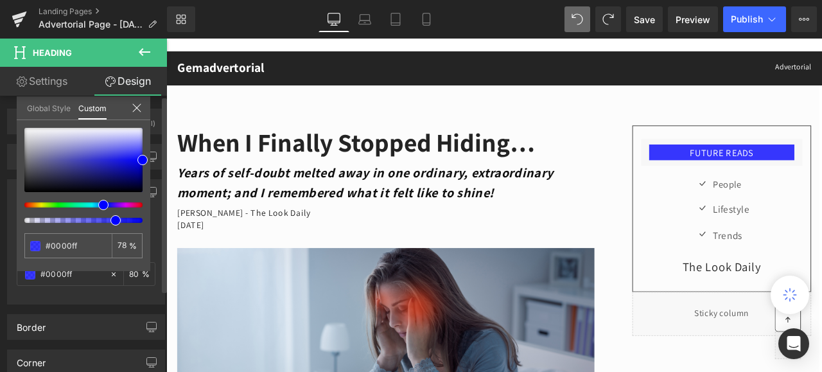
drag, startPoint x: 118, startPoint y: 222, endPoint x: 110, endPoint y: 219, distance: 8.3
click at [110, 219] on span at bounding box center [115, 220] width 10 height 10
drag, startPoint x: 113, startPoint y: 221, endPoint x: 98, endPoint y: 221, distance: 15.4
click at [98, 221] on div at bounding box center [78, 220] width 118 height 5
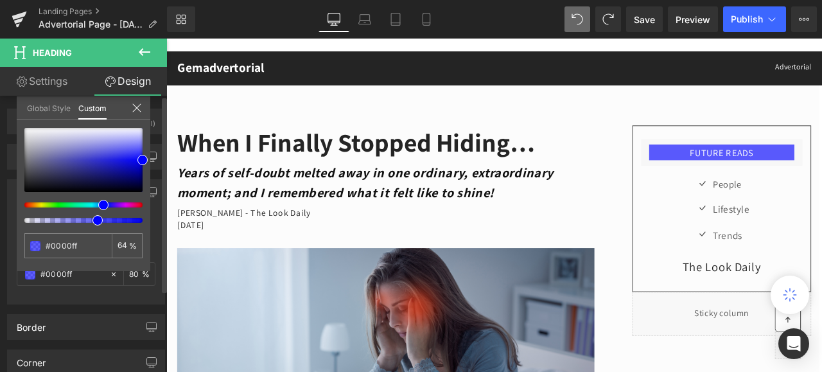
drag, startPoint x: 101, startPoint y: 219, endPoint x: 90, endPoint y: 218, distance: 11.6
click at [90, 218] on div at bounding box center [78, 220] width 118 height 5
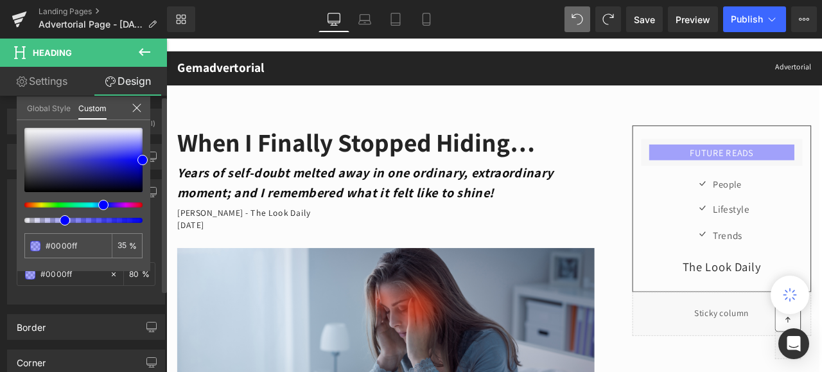
drag, startPoint x: 100, startPoint y: 221, endPoint x: 63, endPoint y: 218, distance: 37.4
click at [63, 218] on span at bounding box center [65, 220] width 10 height 10
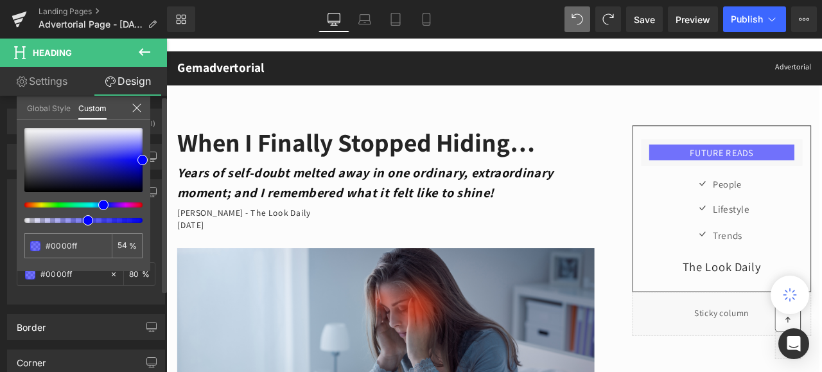
drag, startPoint x: 62, startPoint y: 218, endPoint x: 81, endPoint y: 221, distance: 18.8
click at [81, 221] on div at bounding box center [78, 220] width 118 height 5
click at [141, 160] on span at bounding box center [142, 160] width 10 height 10
click at [139, 165] on span at bounding box center [140, 164] width 10 height 10
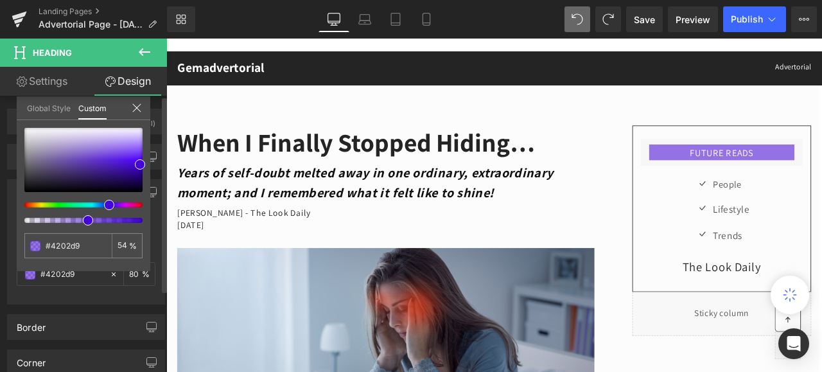
click at [105, 201] on span at bounding box center [109, 205] width 10 height 10
drag, startPoint x: 83, startPoint y: 243, endPoint x: 46, endPoint y: 237, distance: 37.6
click at [46, 239] on input "#0000ff" at bounding box center [69, 245] width 47 height 13
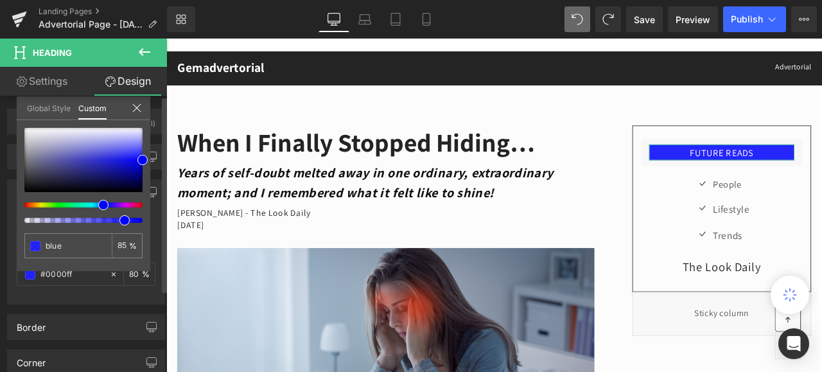
drag, startPoint x: 140, startPoint y: 221, endPoint x: 117, endPoint y: 217, distance: 22.8
click at [117, 218] on div at bounding box center [78, 220] width 118 height 5
click at [119, 219] on span at bounding box center [124, 220] width 10 height 10
drag, startPoint x: 126, startPoint y: 221, endPoint x: 110, endPoint y: 220, distance: 15.4
click at [110, 220] on span at bounding box center [113, 220] width 10 height 10
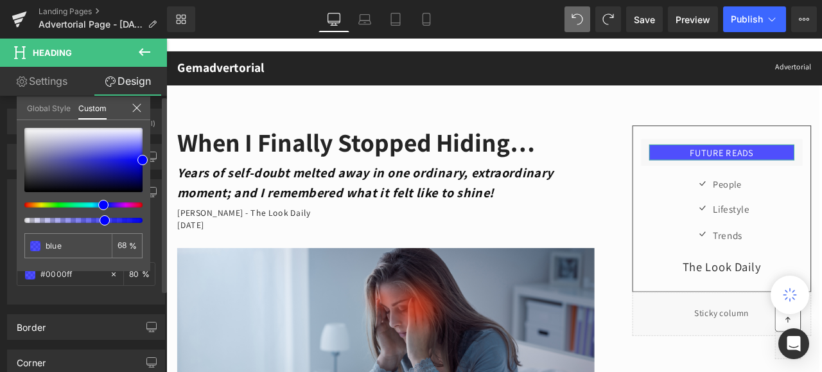
drag, startPoint x: 110, startPoint y: 220, endPoint x: 98, endPoint y: 218, distance: 13.0
click at [98, 218] on div at bounding box center [78, 220] width 118 height 5
drag, startPoint x: 103, startPoint y: 219, endPoint x: 89, endPoint y: 216, distance: 13.9
click at [89, 216] on div at bounding box center [83, 175] width 118 height 95
drag, startPoint x: 95, startPoint y: 219, endPoint x: 85, endPoint y: 219, distance: 9.6
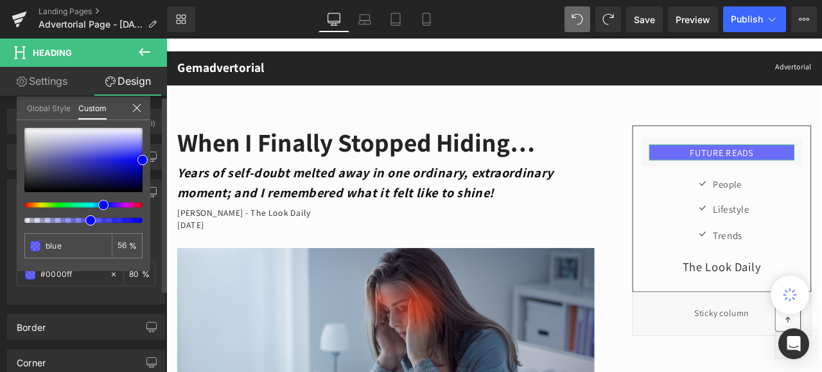
click at [85, 219] on span at bounding box center [90, 220] width 10 height 10
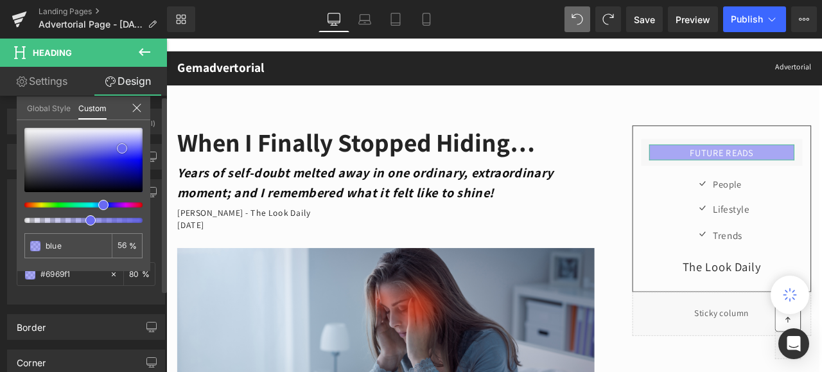
click at [122, 148] on div at bounding box center [83, 160] width 118 height 64
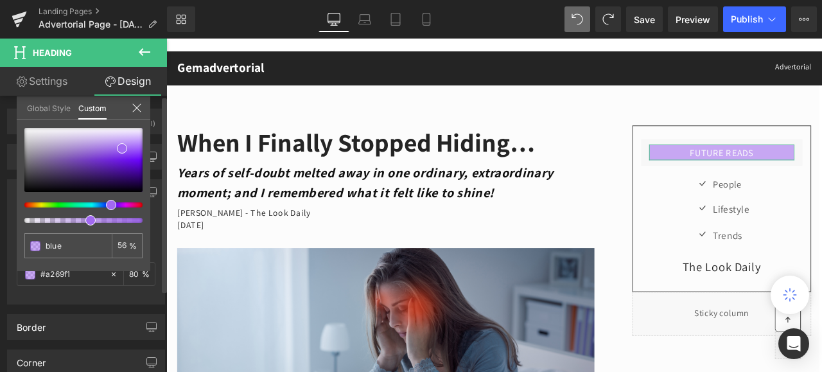
click at [110, 205] on span at bounding box center [111, 205] width 10 height 10
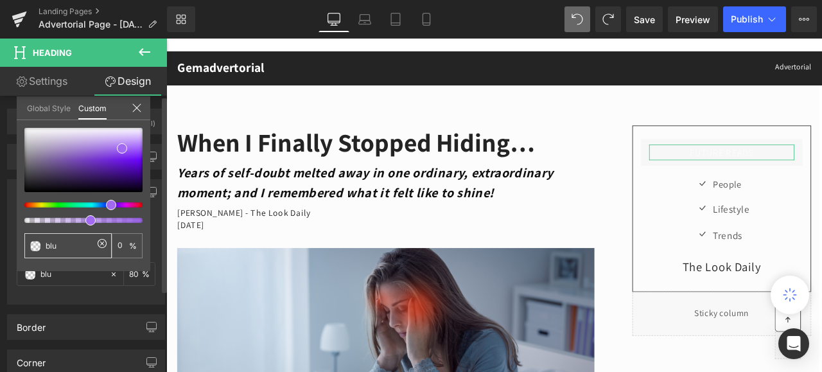
type input "blue"
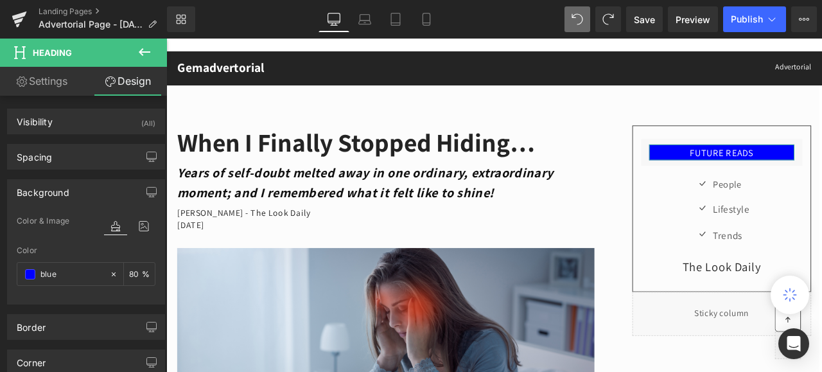
click at [135, 83] on link "Design" at bounding box center [127, 81] width 83 height 29
click at [34, 189] on div "Background" at bounding box center [43, 189] width 53 height 18
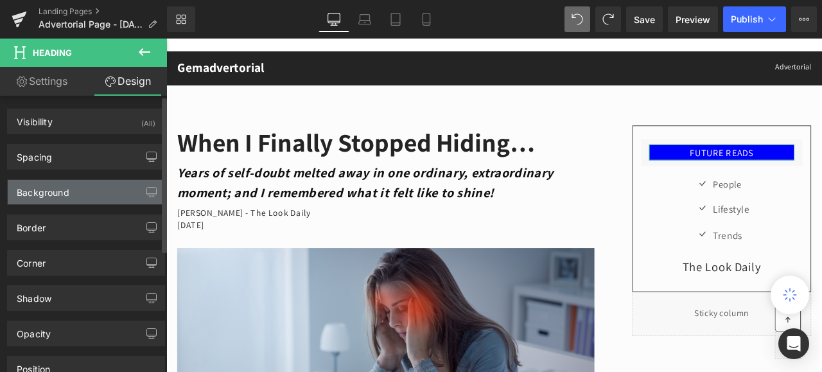
click at [34, 189] on div "Background" at bounding box center [43, 189] width 53 height 18
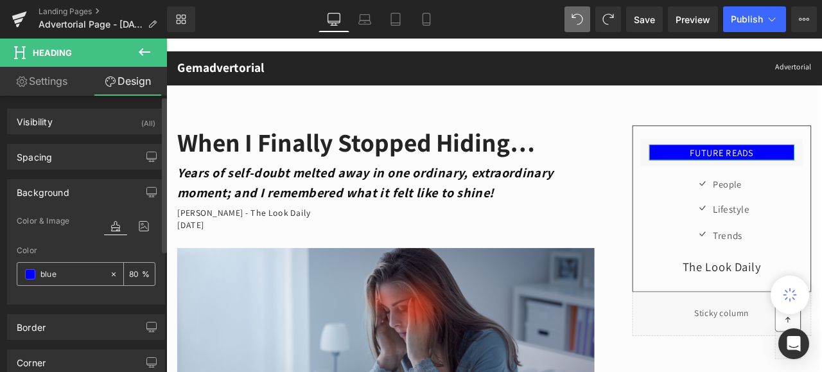
click at [31, 270] on span at bounding box center [30, 274] width 10 height 10
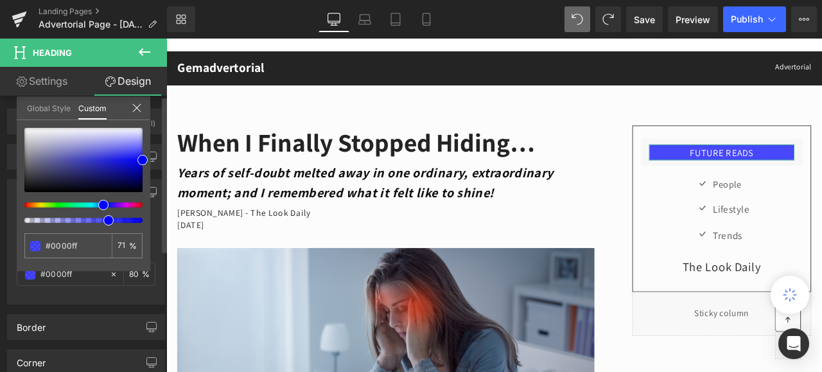
drag, startPoint x: 142, startPoint y: 219, endPoint x: 103, endPoint y: 216, distance: 39.3
click at [103, 216] on div at bounding box center [83, 175] width 118 height 95
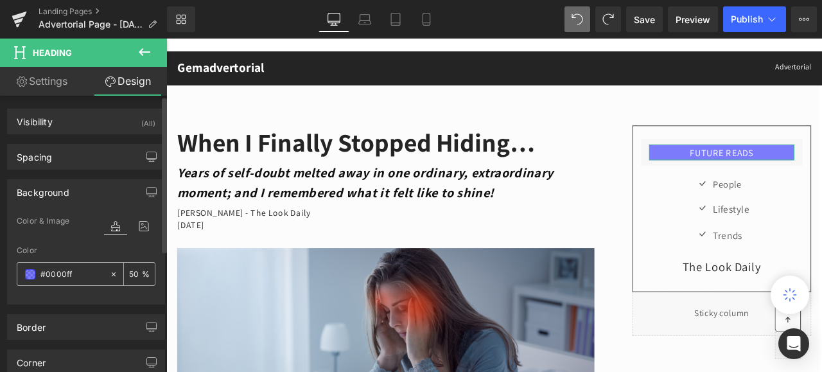
type input "50"
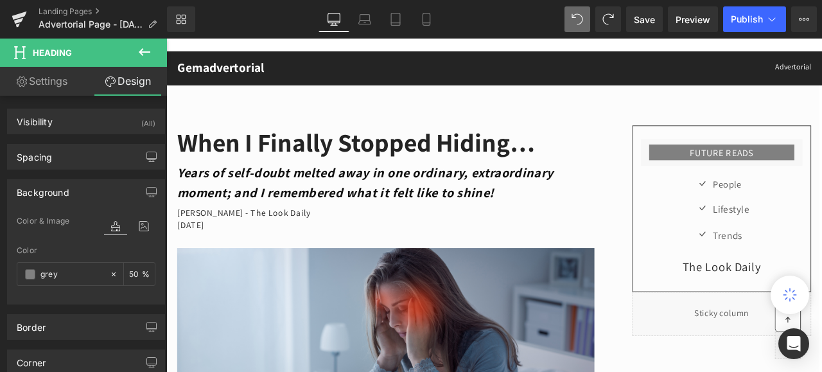
type input "grey"
click at [146, 79] on link "Design" at bounding box center [127, 81] width 83 height 29
click at [139, 80] on link "Design" at bounding box center [127, 81] width 83 height 29
click at [51, 187] on div "Background" at bounding box center [43, 189] width 53 height 18
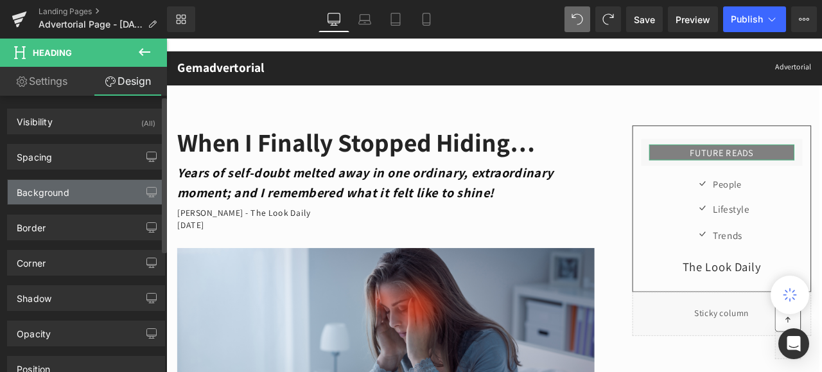
click at [49, 191] on div "Background" at bounding box center [43, 189] width 53 height 18
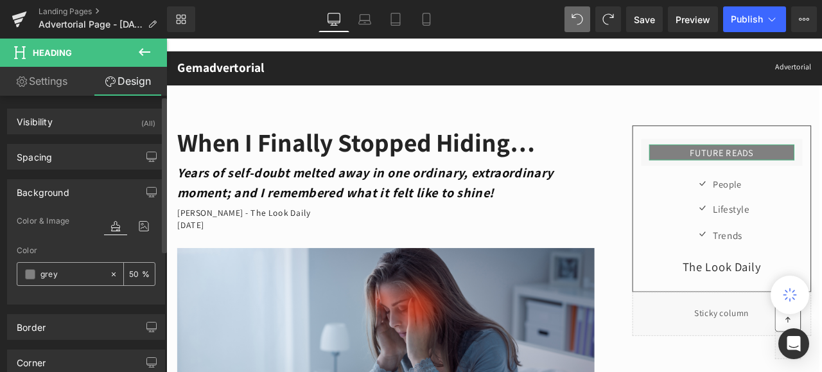
click at [31, 272] on span at bounding box center [30, 274] width 10 height 10
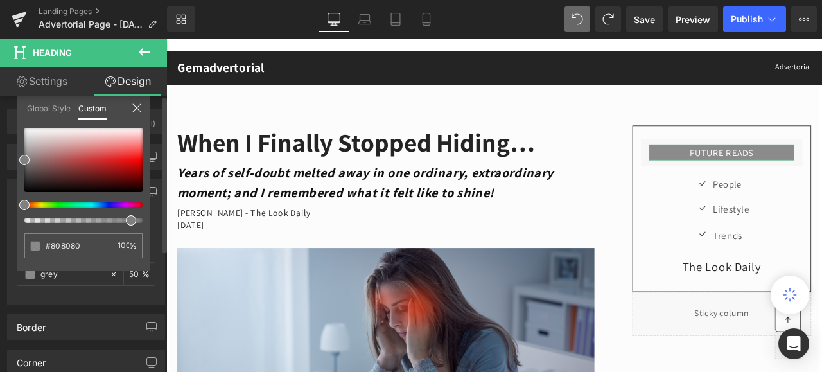
click at [125, 218] on div at bounding box center [78, 220] width 118 height 5
click at [105, 218] on div at bounding box center [78, 220] width 118 height 5
click at [76, 219] on div at bounding box center [78, 220] width 118 height 5
click at [62, 219] on div at bounding box center [78, 220] width 118 height 5
click at [54, 218] on div at bounding box center [78, 220] width 118 height 5
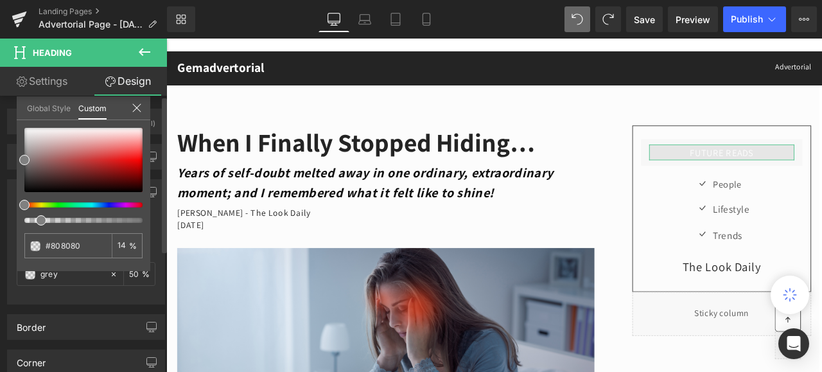
click at [36, 219] on div at bounding box center [78, 220] width 118 height 5
click at [31, 218] on div at bounding box center [78, 220] width 118 height 5
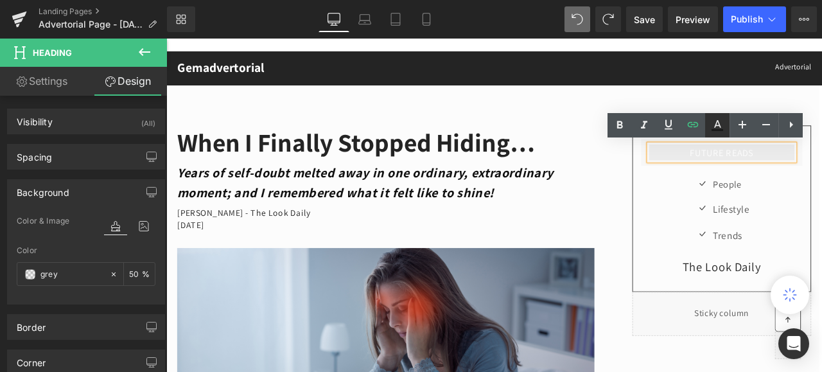
click at [716, 122] on icon at bounding box center [717, 124] width 7 height 8
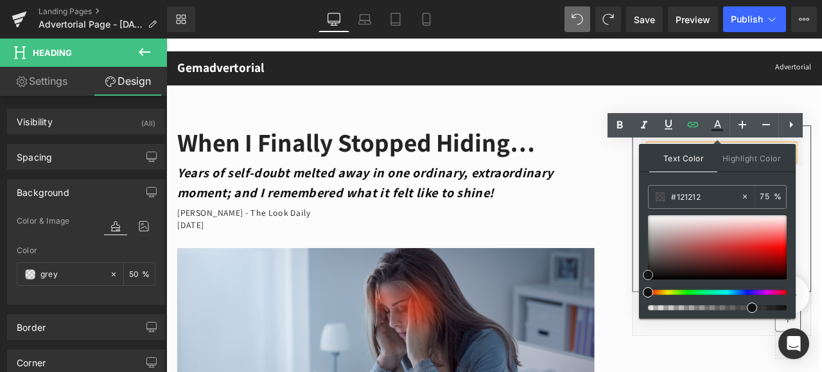
click at [649, 276] on span at bounding box center [647, 275] width 10 height 10
drag, startPoint x: 753, startPoint y: 307, endPoint x: 782, endPoint y: 306, distance: 29.5
click at [782, 306] on span at bounding box center [786, 307] width 10 height 10
click at [684, 191] on div "FUTURE READS Heading Row Icon People Text Block Icon Lifestyle Text Block Icon …" at bounding box center [811, 265] width 257 height 249
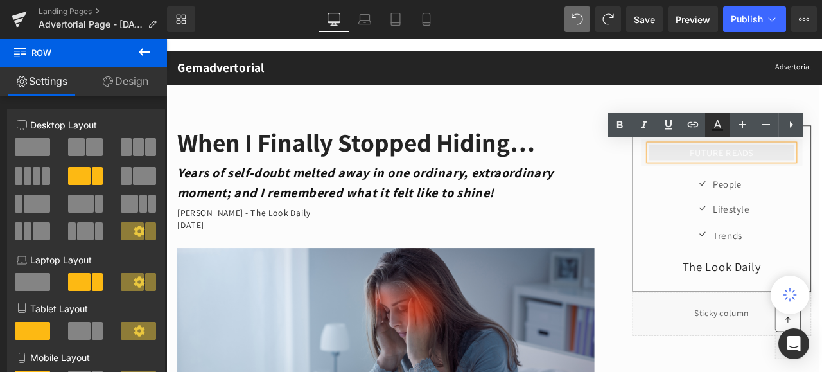
click at [718, 123] on icon at bounding box center [716, 124] width 15 height 15
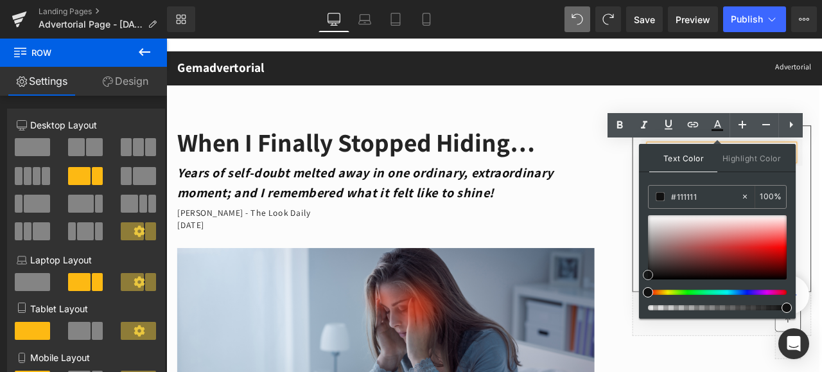
click at [642, 275] on div "Text Color Highlight Color #333333 #020202 100 % transparent 0 %" at bounding box center [717, 231] width 157 height 175
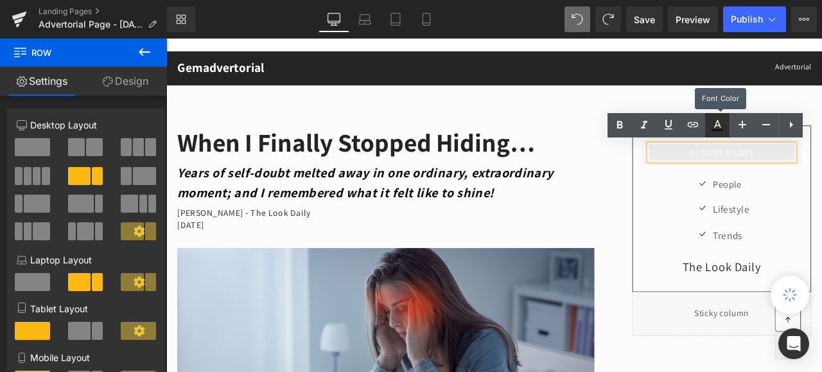
click at [717, 125] on icon at bounding box center [716, 124] width 15 height 15
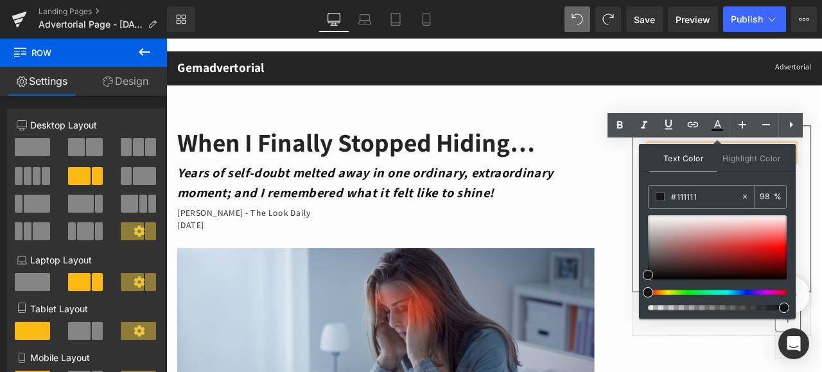
click at [696, 195] on input "#020202" at bounding box center [705, 196] width 69 height 14
drag, startPoint x: 696, startPoint y: 195, endPoint x: 671, endPoint y: 193, distance: 25.2
click at [671, 193] on input "#020202" at bounding box center [705, 196] width 69 height 14
click at [705, 220] on div "FUTURE READS Heading Row Icon People Text Block Icon Lifestyle Text Block Icon …" at bounding box center [811, 265] width 237 height 249
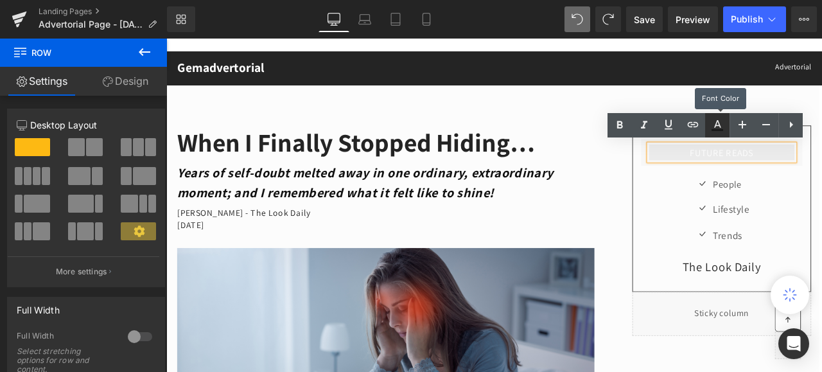
click at [718, 120] on icon at bounding box center [717, 124] width 7 height 8
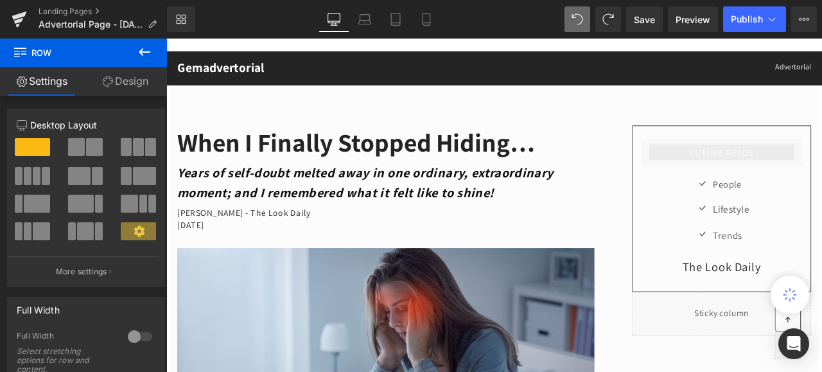
click at [146, 49] on icon at bounding box center [144, 51] width 15 height 15
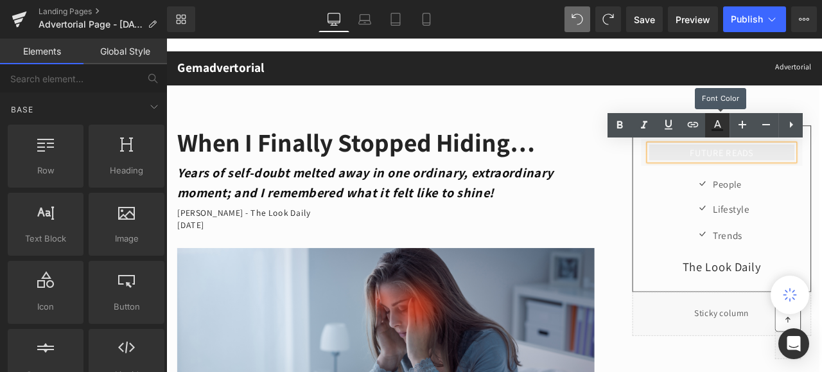
click at [717, 122] on icon at bounding box center [716, 124] width 15 height 15
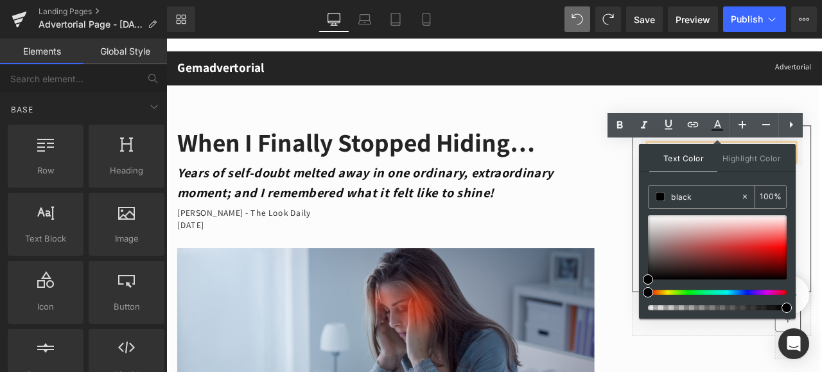
click at [744, 194] on icon at bounding box center [744, 196] width 9 height 9
click at [703, 191] on input "black" at bounding box center [705, 196] width 69 height 14
drag, startPoint x: 703, startPoint y: 191, endPoint x: 670, endPoint y: 194, distance: 33.5
click at [670, 194] on div "black" at bounding box center [694, 196] width 92 height 22
type input "black"
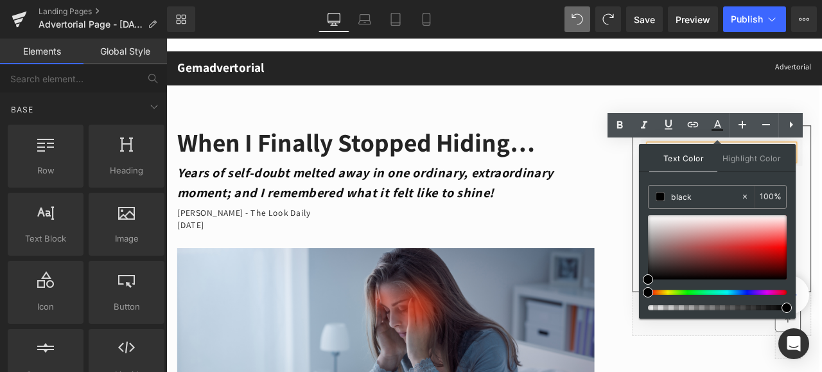
click at [697, 262] on div "FUTURE READS Heading Row Icon People Text Block Icon Lifestyle Text Block Icon …" at bounding box center [811, 265] width 237 height 249
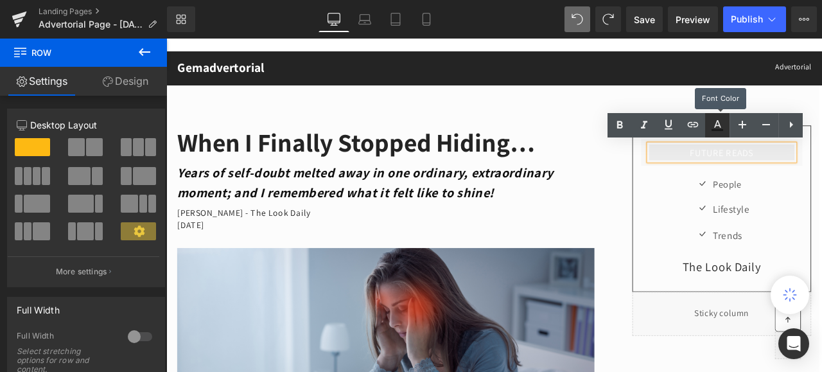
click at [716, 124] on icon at bounding box center [716, 124] width 15 height 15
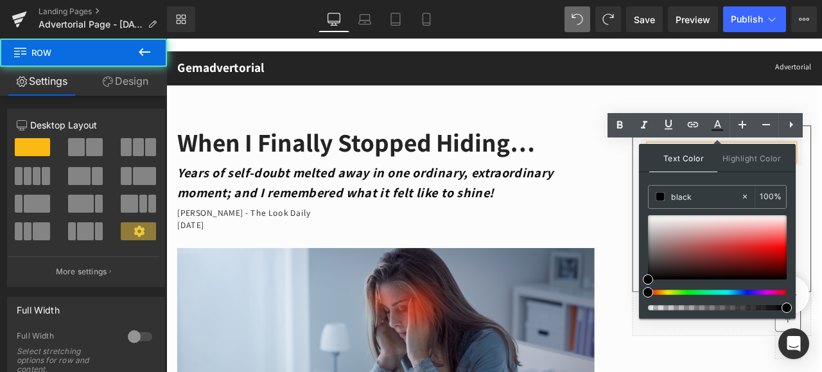
click at [693, 197] on div "FUTURE READS Heading Row Icon People Text Block Icon Lifestyle Text Block Icon …" at bounding box center [811, 265] width 237 height 249
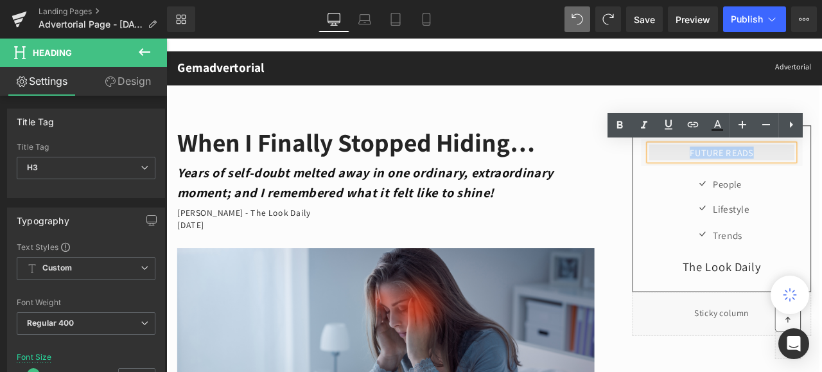
drag, startPoint x: 866, startPoint y: 173, endPoint x: 762, endPoint y: 164, distance: 104.4
click at [762, 164] on div "FUTURE READS" at bounding box center [824, 173] width 172 height 19
click at [716, 127] on icon at bounding box center [716, 124] width 15 height 15
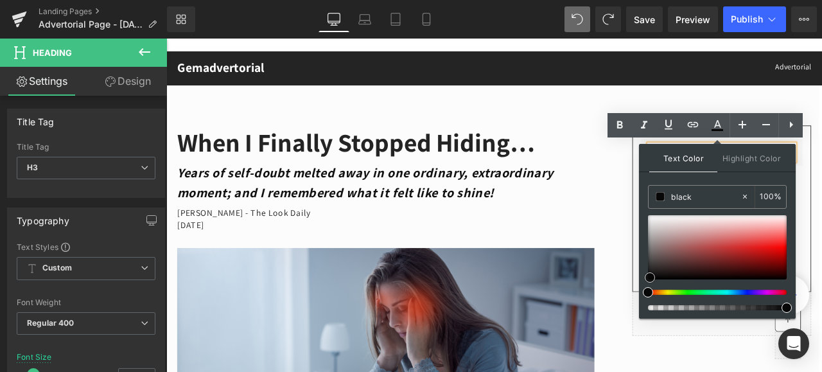
drag, startPoint x: 644, startPoint y: 212, endPoint x: 646, endPoint y: 274, distance: 61.6
click at [646, 274] on span at bounding box center [649, 277] width 10 height 10
click at [693, 265] on div "FUTURE READS Heading Row Icon People Text Block Icon Lifestyle Text Block Icon …" at bounding box center [811, 265] width 237 height 249
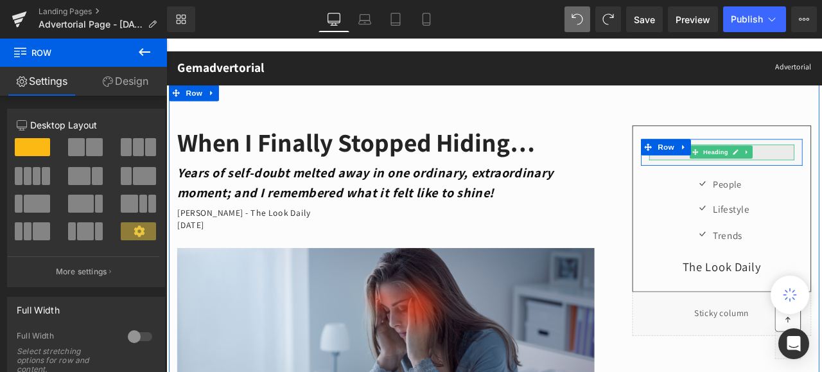
click at [821, 174] on h3 "FUTURE READS" at bounding box center [824, 173] width 172 height 11
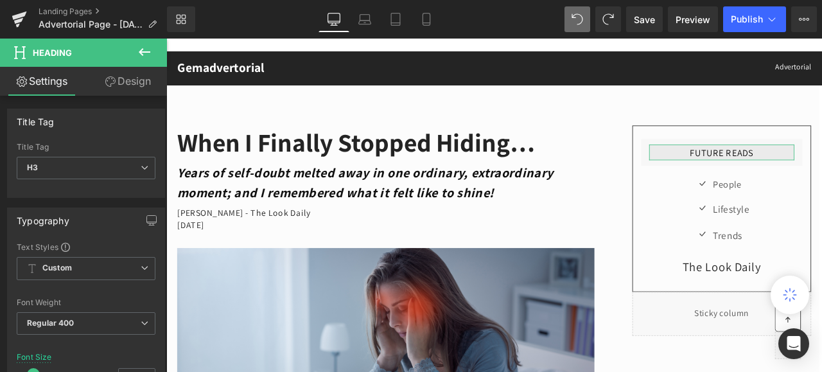
click at [125, 77] on link "Design" at bounding box center [127, 81] width 83 height 29
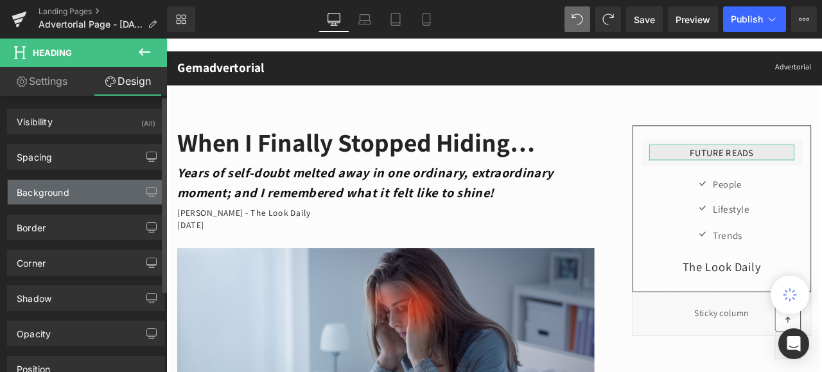
click at [48, 191] on div "Background" at bounding box center [43, 189] width 53 height 18
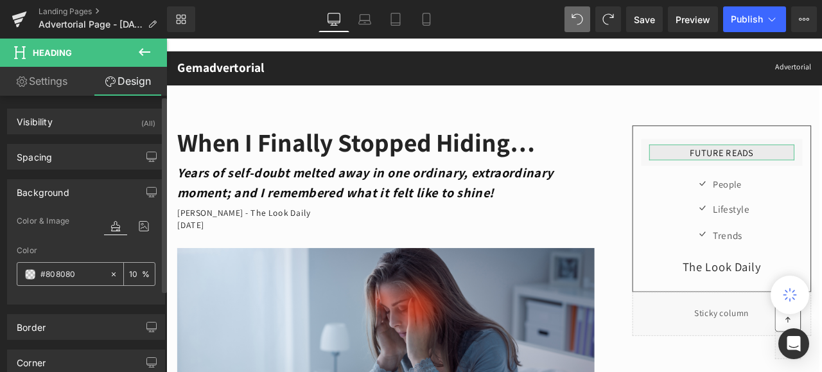
click at [33, 271] on span at bounding box center [30, 274] width 10 height 10
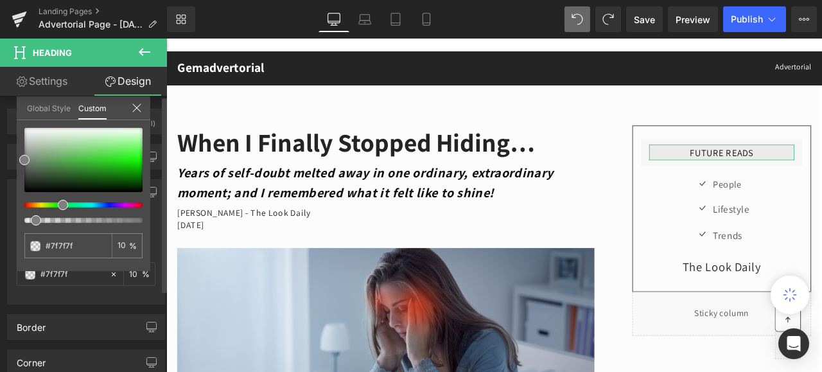
click at [58, 202] on div at bounding box center [78, 204] width 118 height 5
click at [81, 153] on div at bounding box center [83, 160] width 118 height 64
click at [114, 153] on div at bounding box center [83, 160] width 118 height 64
click at [133, 153] on div at bounding box center [83, 160] width 118 height 64
click at [131, 163] on div at bounding box center [83, 160] width 118 height 64
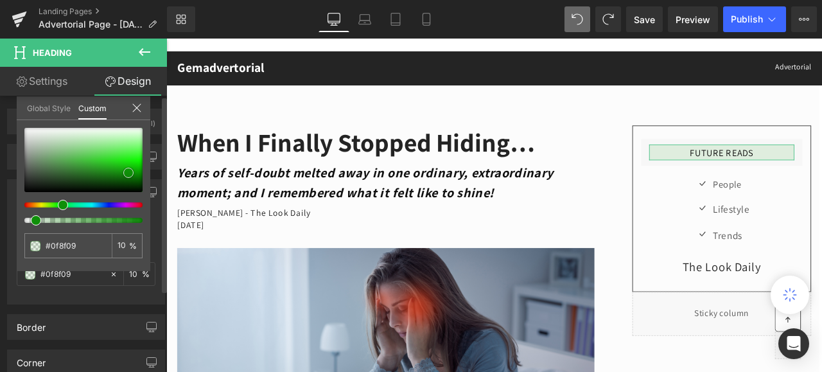
click at [128, 172] on div at bounding box center [83, 160] width 118 height 64
click at [118, 181] on div at bounding box center [83, 160] width 118 height 64
click at [134, 180] on div at bounding box center [83, 160] width 118 height 64
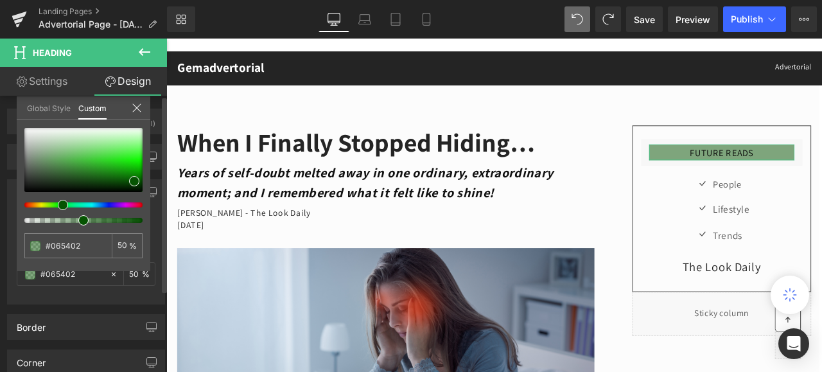
drag, startPoint x: 40, startPoint y: 219, endPoint x: 83, endPoint y: 221, distance: 43.0
click at [83, 221] on span at bounding box center [83, 220] width 10 height 10
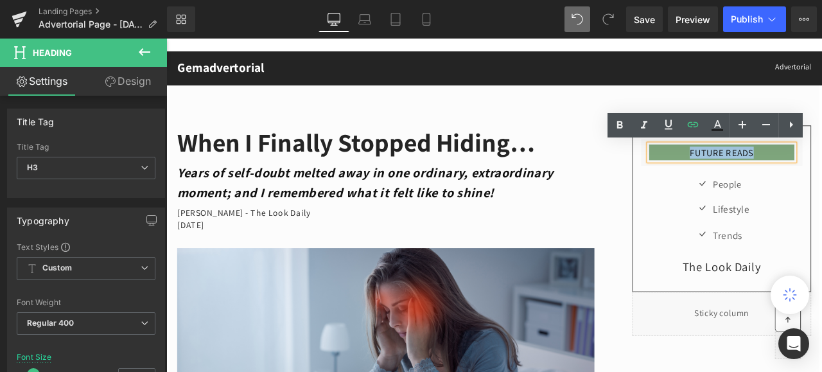
drag, startPoint x: 866, startPoint y: 173, endPoint x: 755, endPoint y: 175, distance: 111.7
click at [755, 175] on h3 "FUTURE READS" at bounding box center [824, 173] width 172 height 11
click at [716, 123] on icon at bounding box center [717, 124] width 7 height 8
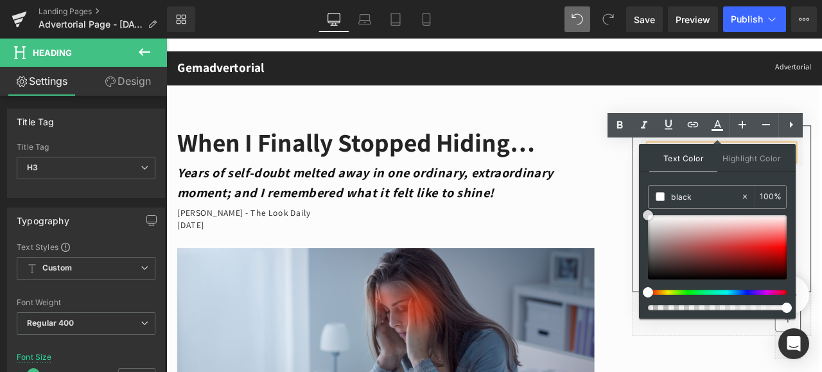
drag, startPoint x: 652, startPoint y: 276, endPoint x: 650, endPoint y: 213, distance: 62.9
click at [650, 213] on span at bounding box center [647, 215] width 10 height 10
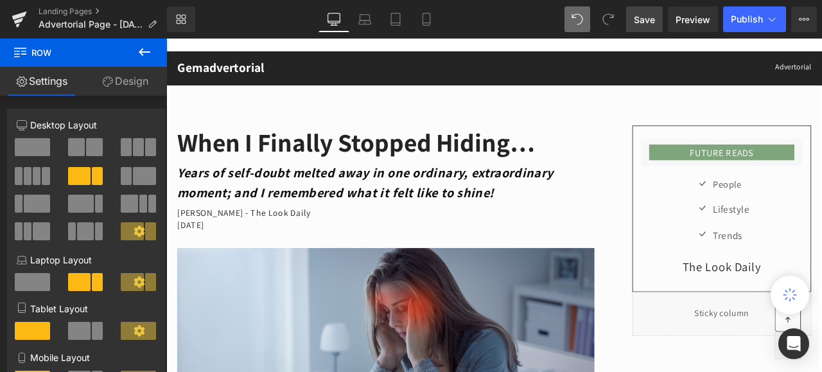
click at [645, 17] on span "Save" at bounding box center [643, 19] width 21 height 13
click at [688, 17] on span "Preview" at bounding box center [692, 19] width 35 height 13
click at [688, 19] on span "Preview" at bounding box center [692, 19] width 35 height 13
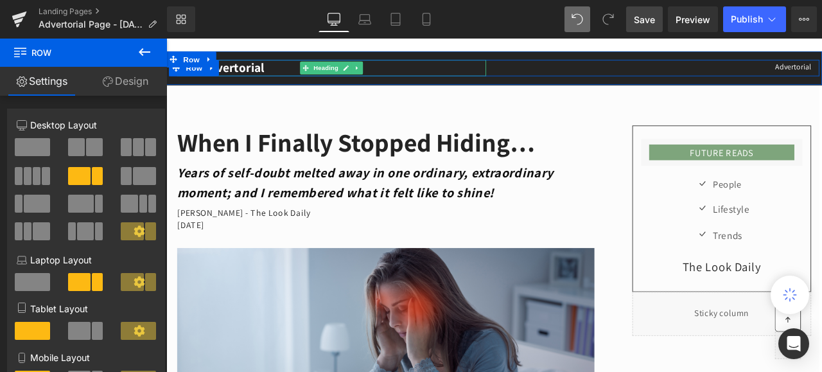
click at [402, 67] on h2 "Gemadvertorial" at bounding box center [362, 73] width 366 height 19
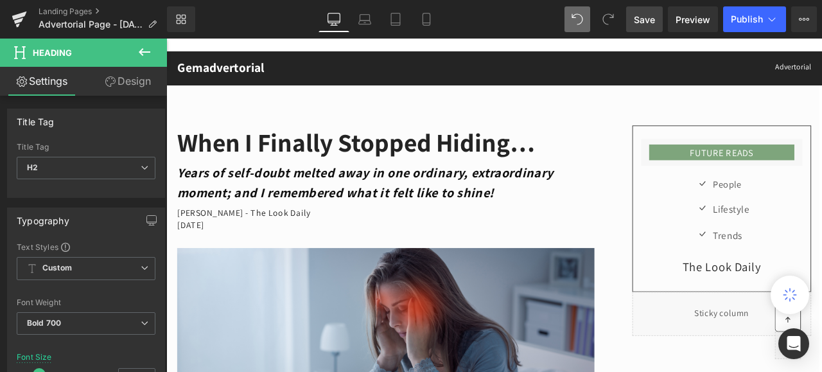
click at [144, 52] on icon at bounding box center [144, 51] width 15 height 15
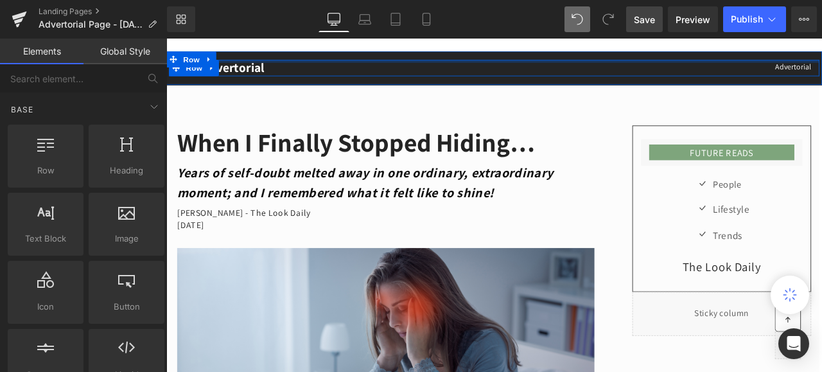
click at [462, 65] on div at bounding box center [554, 65] width 770 height 3
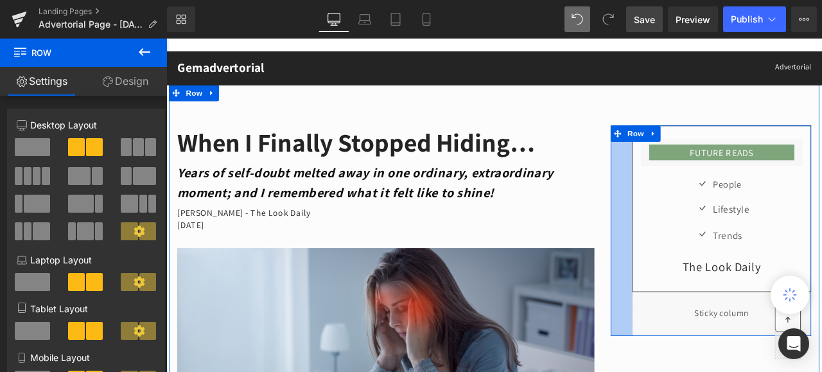
click at [693, 243] on div "40px" at bounding box center [706, 265] width 26 height 249
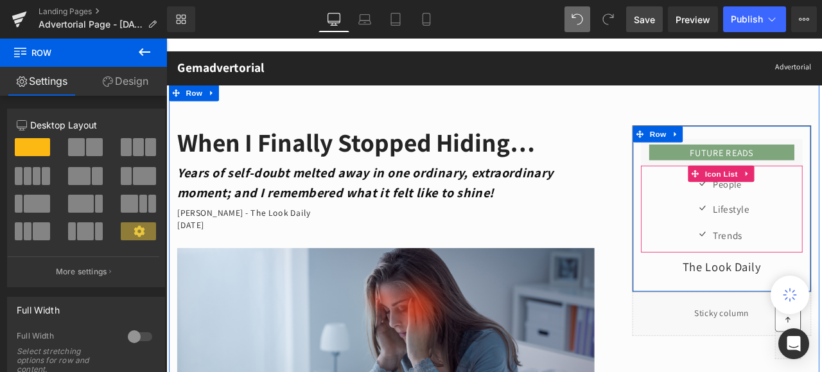
click at [821, 259] on div "Icon People Text Block Icon Lifestyle Text Block Icon Trends Text Block" at bounding box center [823, 247] width 191 height 90
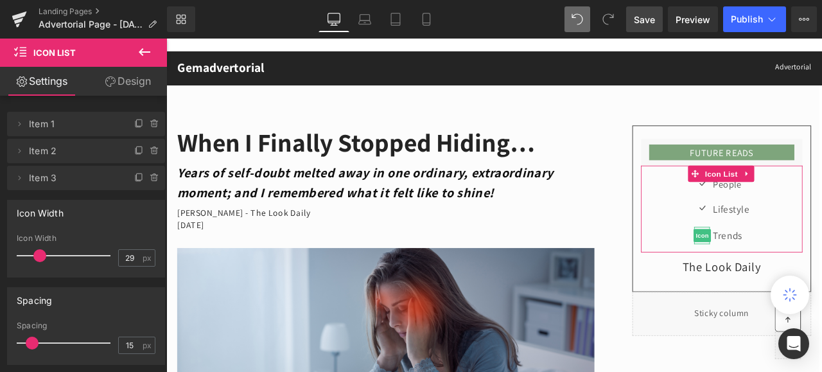
click at [92, 175] on span "Item 3" at bounding box center [73, 178] width 89 height 24
click at [137, 176] on icon at bounding box center [139, 176] width 5 height 6
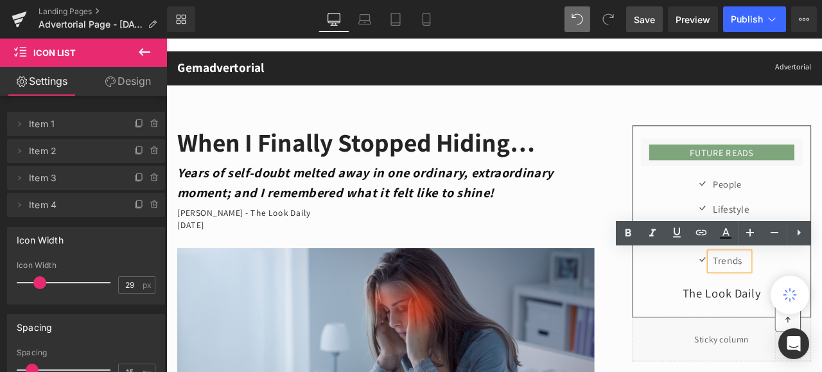
click at [821, 300] on div "Icon People Text Block Icon Lifestyle Text Block Icon Trends Text Block Icon Tr…" at bounding box center [823, 262] width 191 height 121
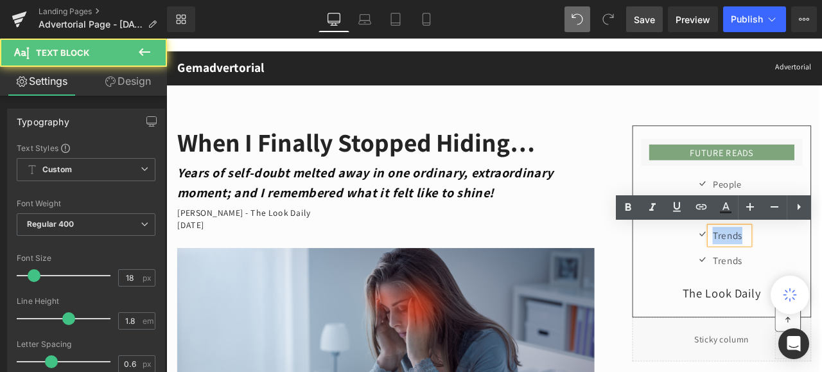
drag, startPoint x: 841, startPoint y: 271, endPoint x: 805, endPoint y: 266, distance: 37.0
click at [813, 266] on p "Trends" at bounding box center [834, 271] width 43 height 21
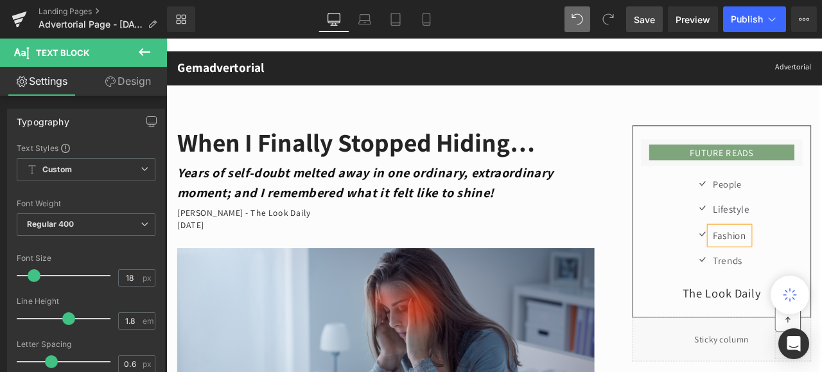
click at [821, 279] on div "Icon People Text Block Icon Lifestyle Text Block Icon Fashion Text Block Icon T…" at bounding box center [823, 262] width 191 height 121
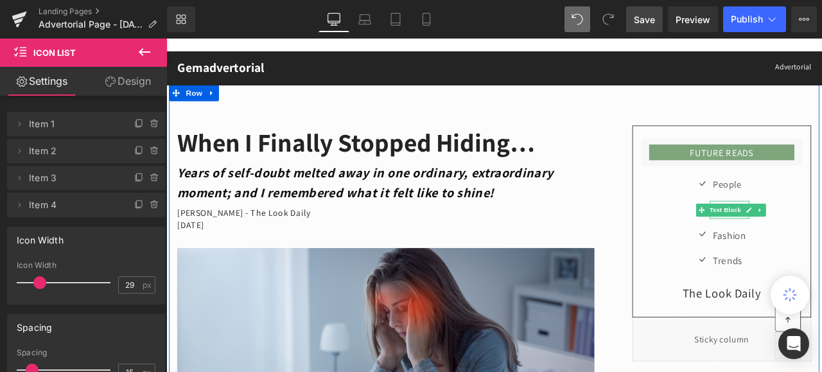
click at [683, 160] on div "FUTURE READS Heading Row Icon People Text Block Icon Lifestyle Text Block Icon …" at bounding box center [811, 280] width 257 height 279
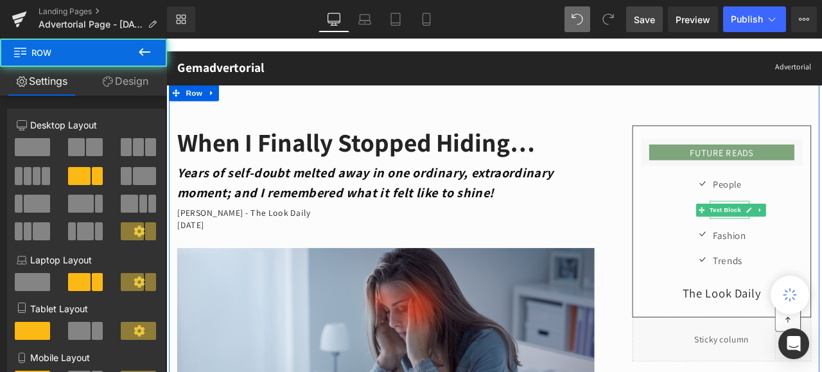
click at [683, 211] on div "FUTURE READS Heading Row Icon People Text Block Icon Lifestyle Text Block Icon …" at bounding box center [811, 280] width 257 height 279
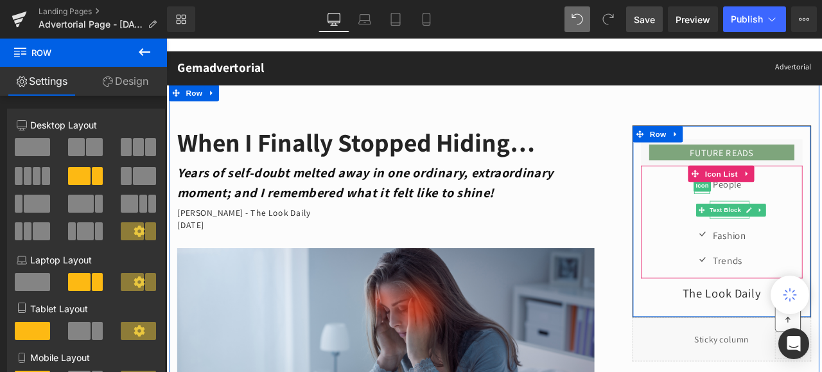
click at [821, 232] on div "Icon People Text Block Icon Lifestyle Text Block Icon Fashion Text Block Icon T…" at bounding box center [823, 262] width 191 height 121
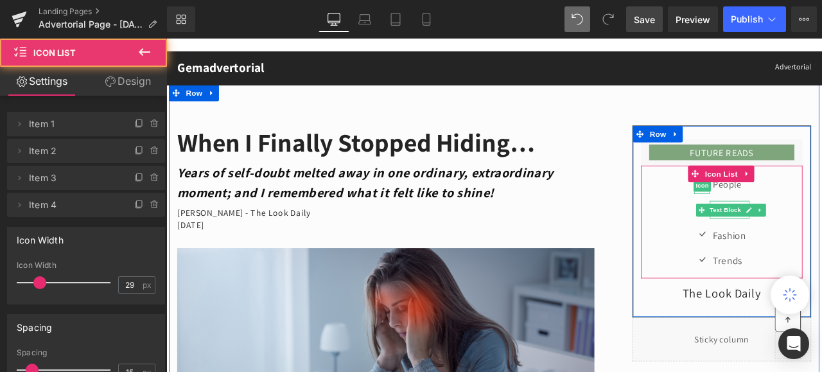
click at [821, 243] on div "Icon People Text Block Icon Lifestyle Text Block Icon Fashion Text Block Icon T…" at bounding box center [823, 262] width 191 height 121
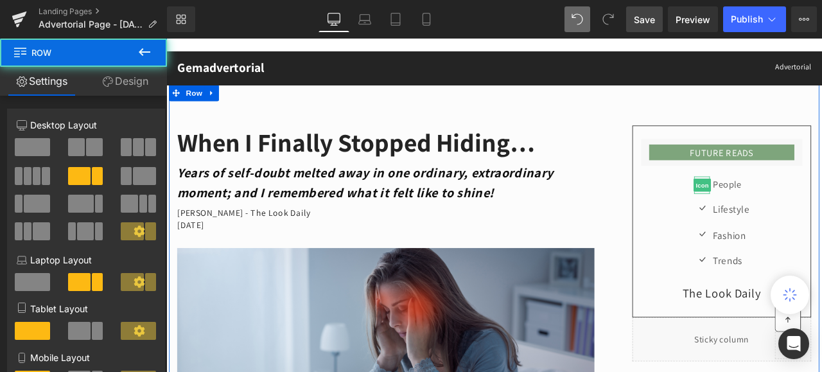
click at [683, 302] on div "FUTURE READS Heading Row Icon People Text Block Icon Lifestyle Text Block Icon …" at bounding box center [811, 280] width 257 height 279
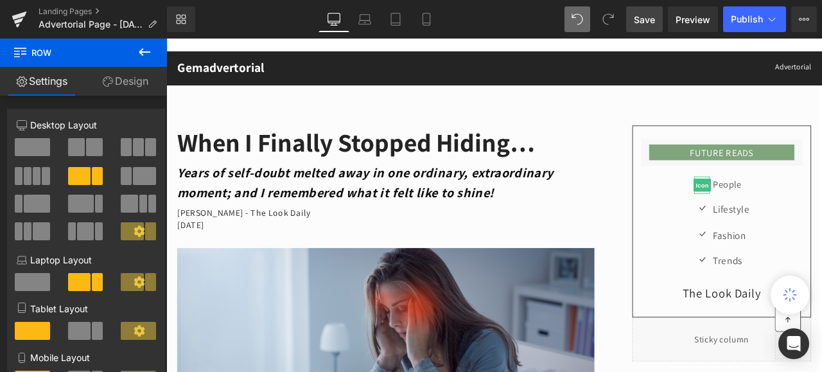
click at [639, 19] on span "Save" at bounding box center [643, 19] width 21 height 13
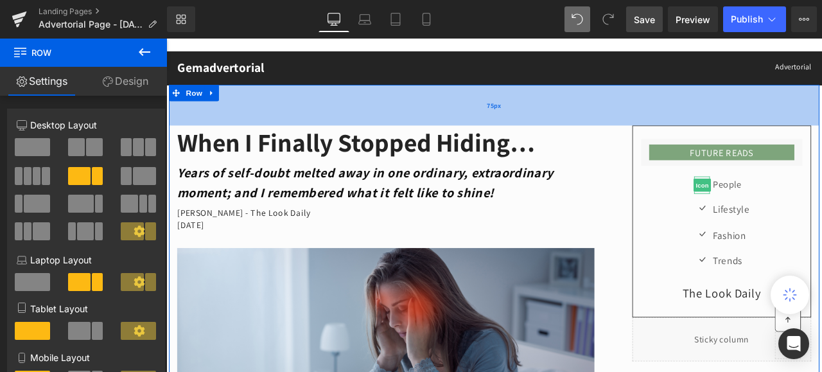
click at [689, 121] on div "75px" at bounding box center [554, 117] width 770 height 48
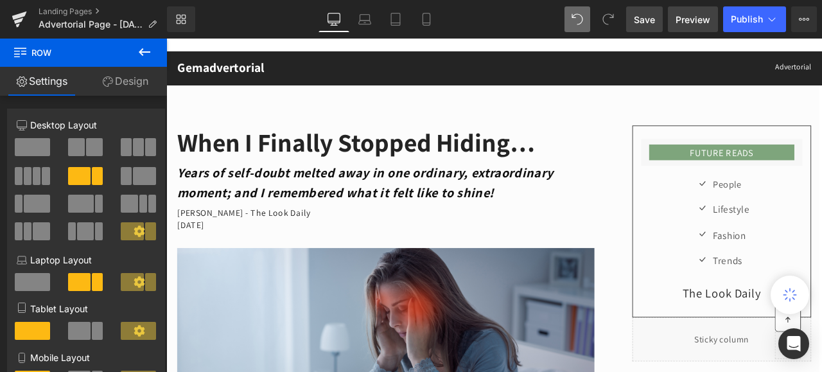
click at [690, 19] on span "Preview" at bounding box center [692, 19] width 35 height 13
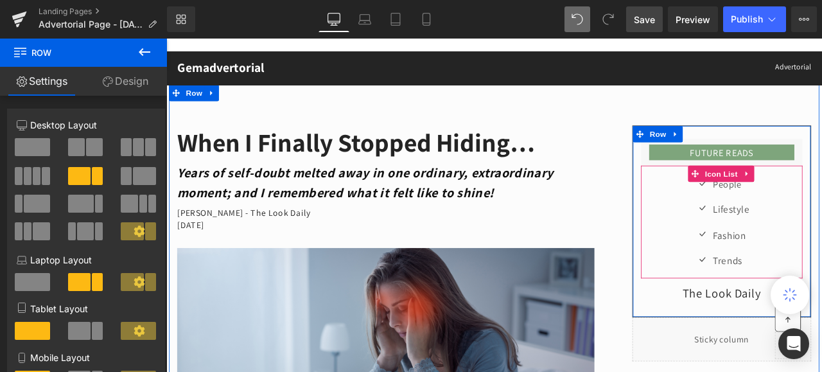
click at [750, 244] on div "Icon People Text Block Icon Lifestyle Text Block Icon Fashion Text Block Icon T…" at bounding box center [823, 262] width 191 height 121
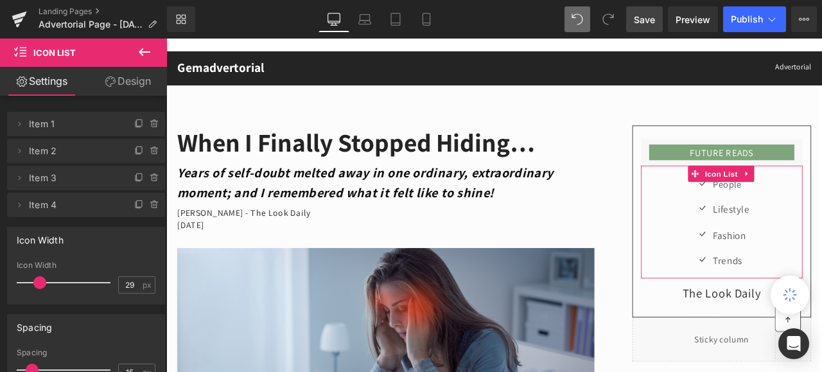
click at [135, 77] on link "Design" at bounding box center [127, 81] width 83 height 29
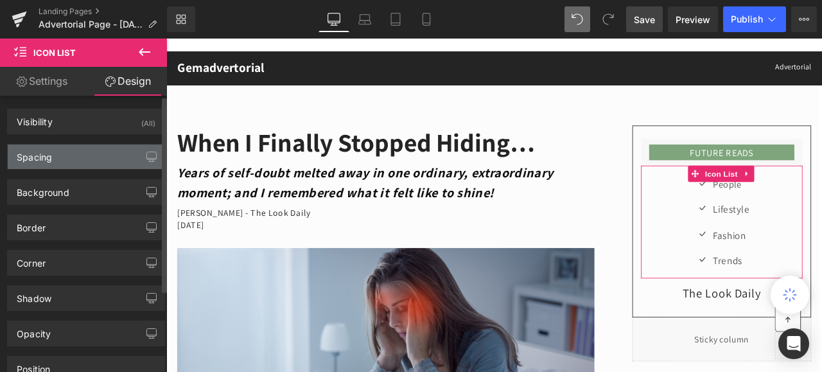
click at [48, 157] on div "Spacing" at bounding box center [34, 153] width 35 height 18
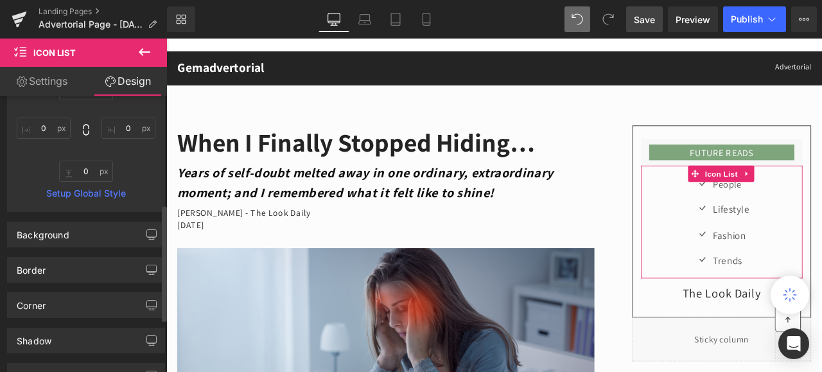
scroll to position [257, 0]
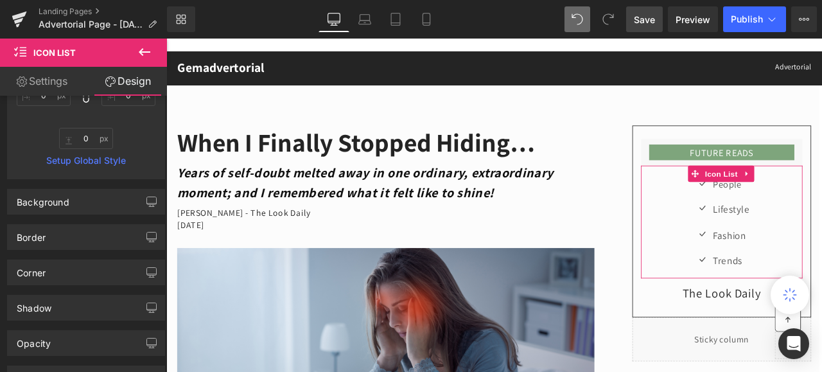
click at [60, 81] on link "Settings" at bounding box center [41, 81] width 83 height 29
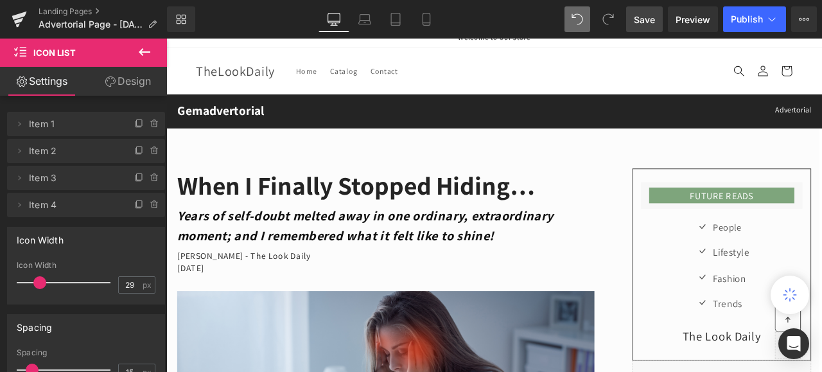
scroll to position [0, 0]
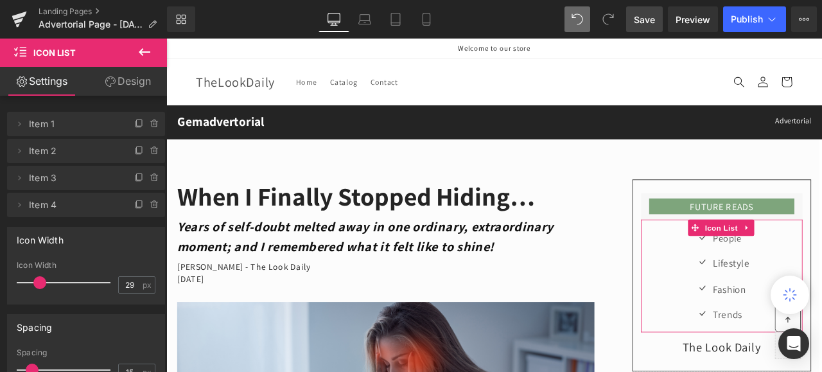
click at [133, 80] on link "Design" at bounding box center [127, 81] width 83 height 29
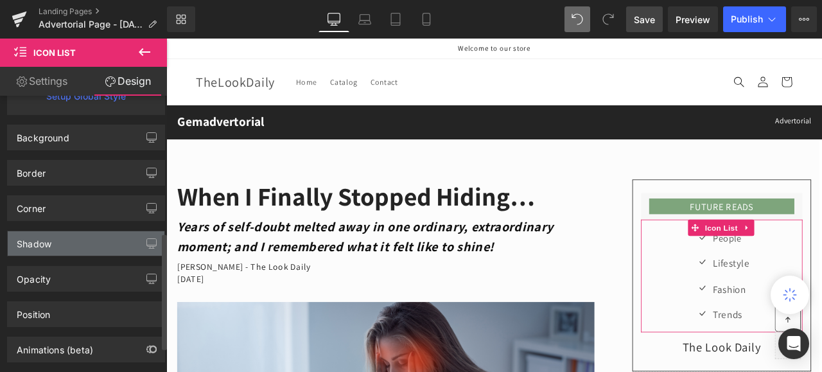
scroll to position [381, 0]
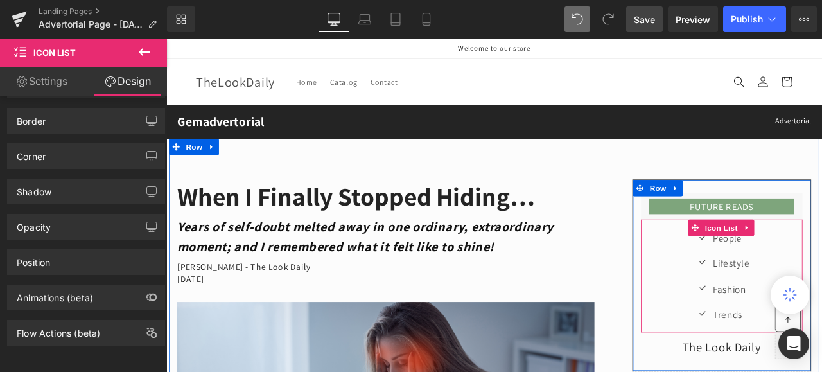
click at [750, 293] on div "Icon People Text Block Icon Lifestyle Text Block Icon Fashion Text Block Icon T…" at bounding box center [823, 326] width 191 height 121
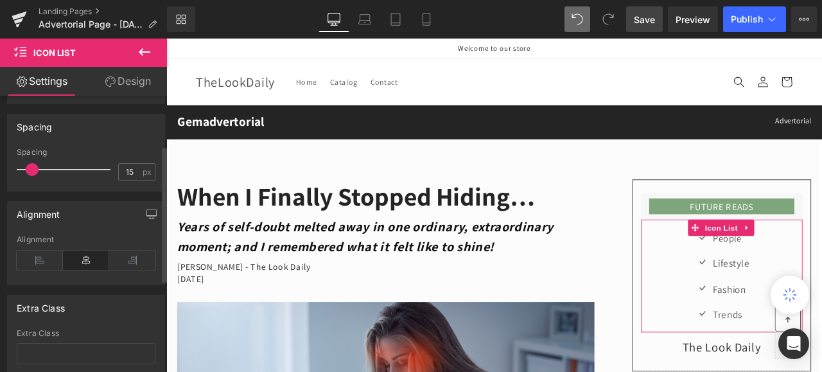
scroll to position [92, 0]
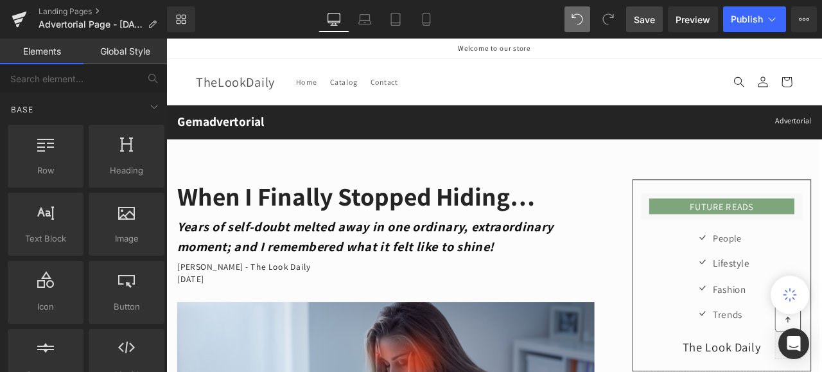
click at [646, 91] on header "Home Catalog Contact Log in TheLookDaily Home Catalog Contact Search" at bounding box center [554, 90] width 770 height 54
click at [646, 19] on span "Save" at bounding box center [643, 19] width 21 height 13
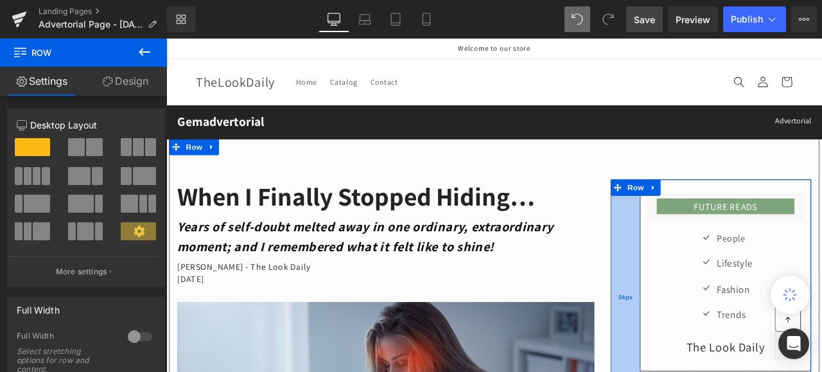
drag, startPoint x: 709, startPoint y: 281, endPoint x: 718, endPoint y: 280, distance: 9.1
click at [718, 280] on div "54px" at bounding box center [710, 344] width 35 height 279
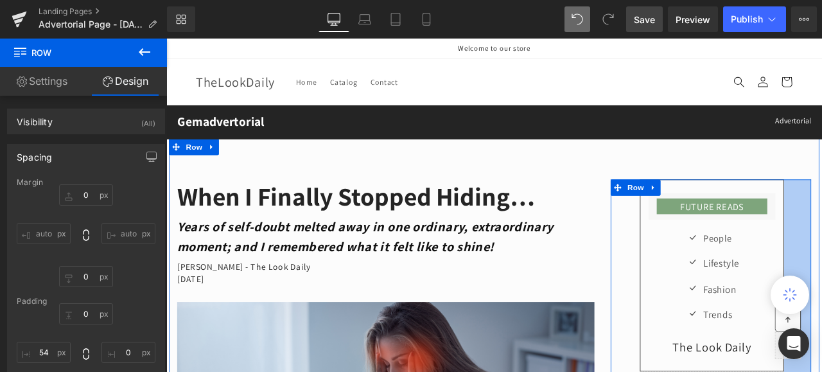
drag, startPoint x: 920, startPoint y: 242, endPoint x: 888, endPoint y: 248, distance: 32.6
click at [821, 248] on div "FUTURE READS Heading Row Icon People Text Block Icon Lifestyle Text Block Icon …" at bounding box center [811, 344] width 237 height 279
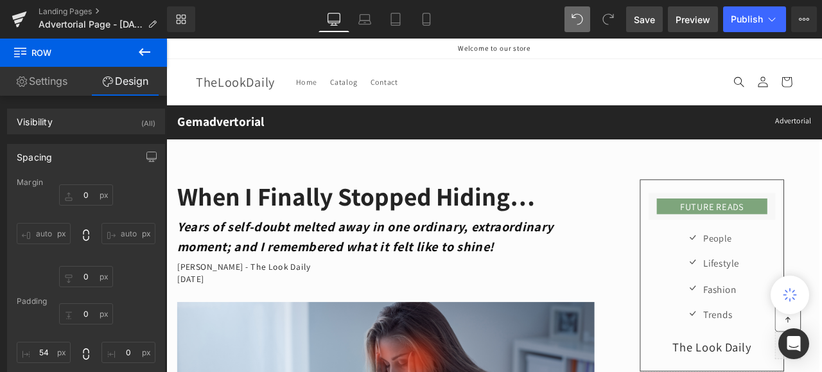
click at [686, 19] on span "Preview" at bounding box center [692, 19] width 35 height 13
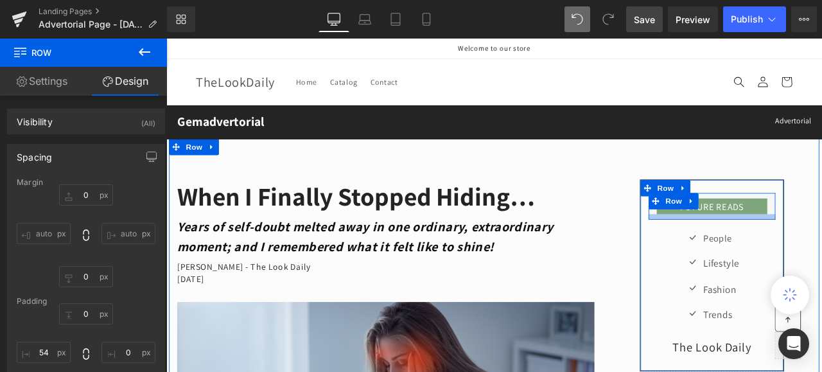
click at [740, 251] on div at bounding box center [812, 249] width 150 height 6
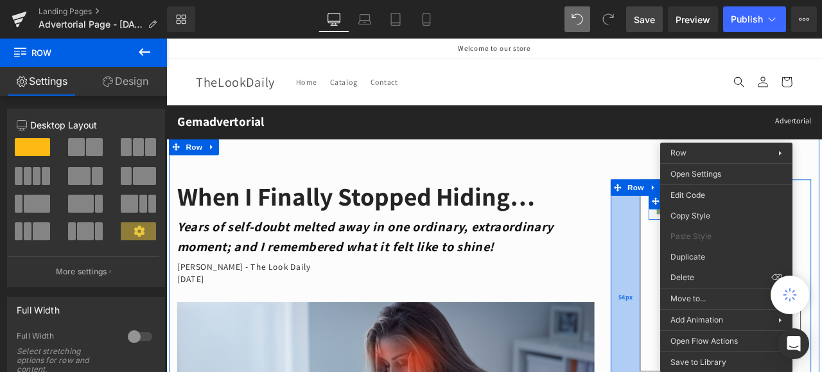
click at [693, 264] on div "54px" at bounding box center [710, 344] width 35 height 279
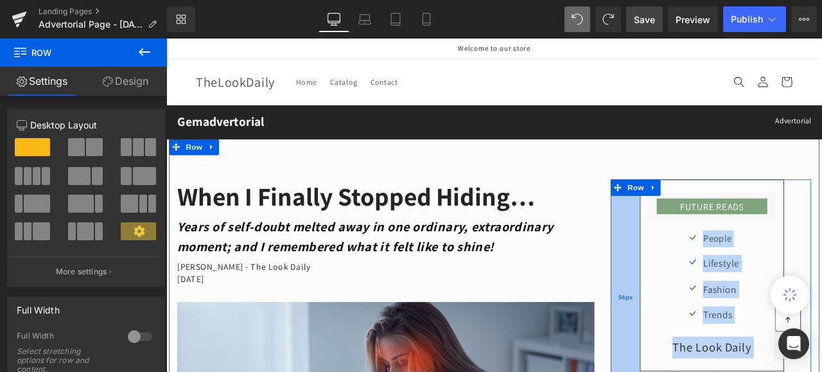
drag, startPoint x: 720, startPoint y: 270, endPoint x: 707, endPoint y: 268, distance: 13.7
click at [707, 268] on div "FUTURE READS Heading Row Icon People Text Block Icon Lifestyle Text Block Icon …" at bounding box center [811, 344] width 237 height 279
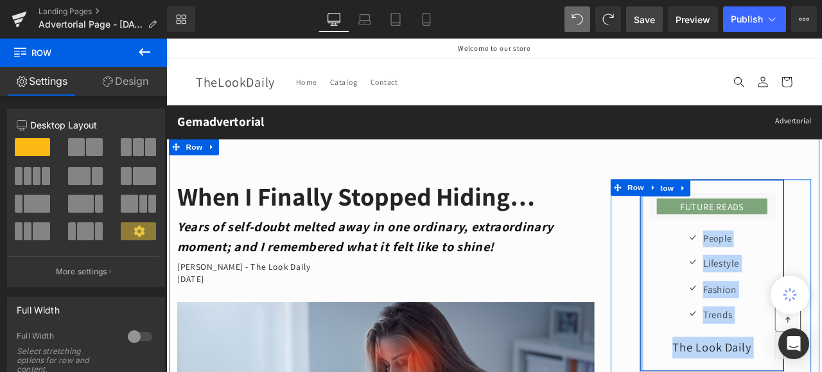
drag, startPoint x: 721, startPoint y: 271, endPoint x: 655, endPoint y: 242, distance: 73.0
click at [708, 268] on div "FUTURE READS Heading Row Icon People Text Block Icon Lifestyle Text Block Icon …" at bounding box center [811, 344] width 237 height 279
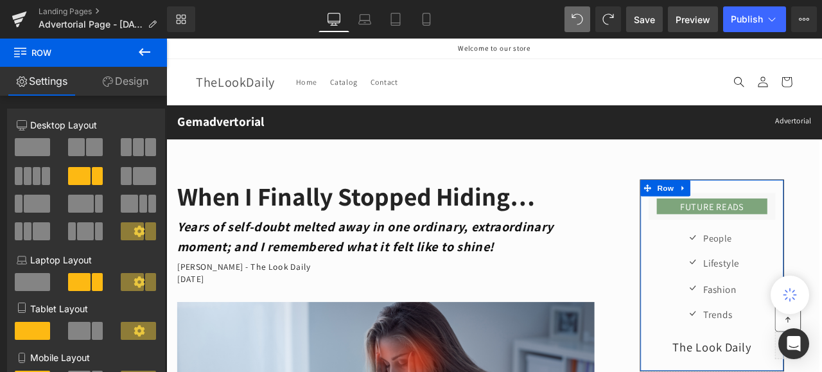
click at [686, 17] on span "Preview" at bounding box center [692, 19] width 35 height 13
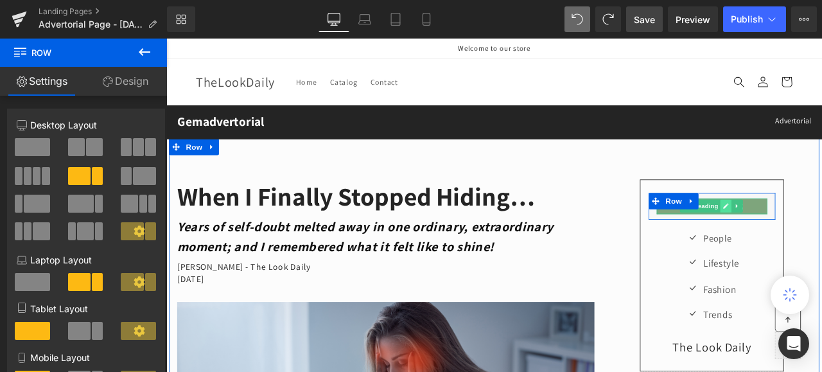
click at [821, 236] on icon at bounding box center [829, 237] width 6 height 6
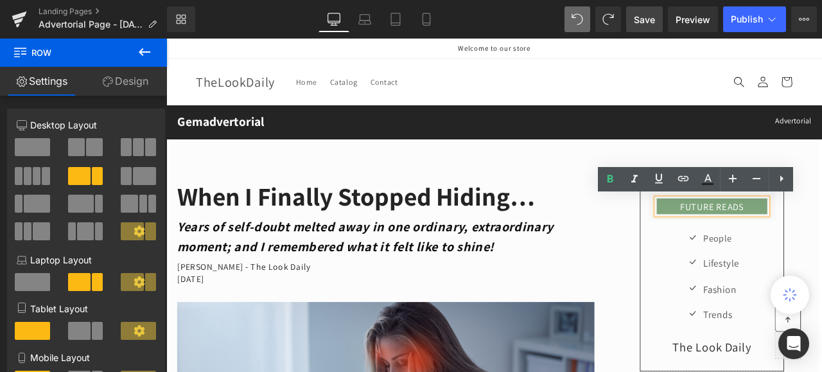
click at [747, 234] on h3 "FUTURE READS" at bounding box center [812, 237] width 131 height 11
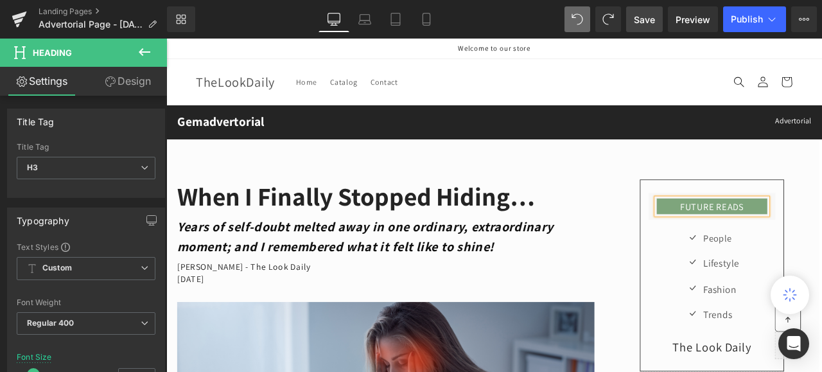
click at [129, 79] on link "Design" at bounding box center [127, 81] width 83 height 29
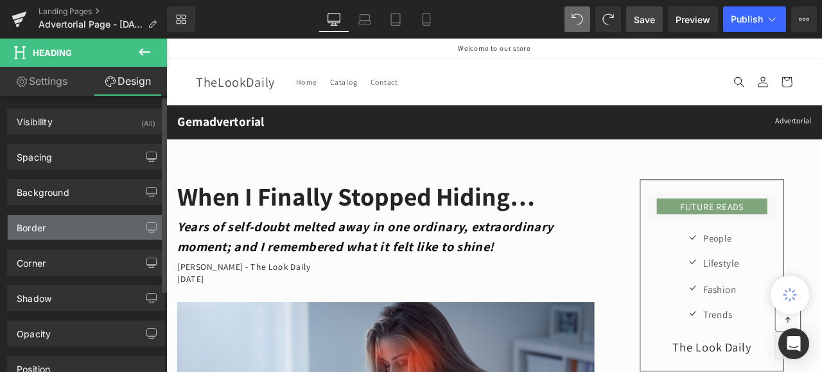
click at [67, 223] on div "Border" at bounding box center [86, 227] width 157 height 24
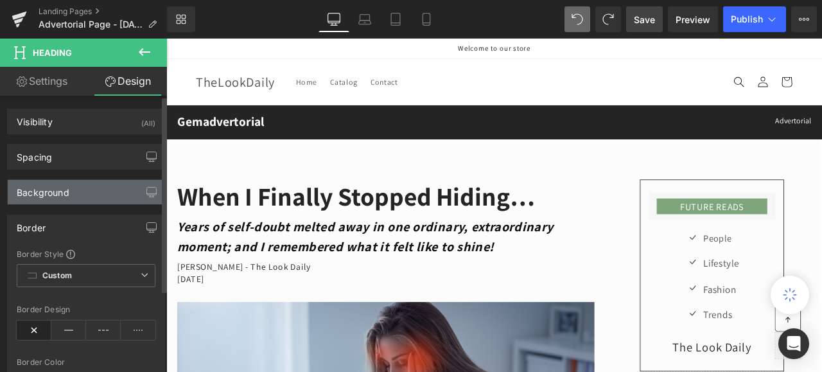
click at [34, 191] on div "Background" at bounding box center [43, 189] width 53 height 18
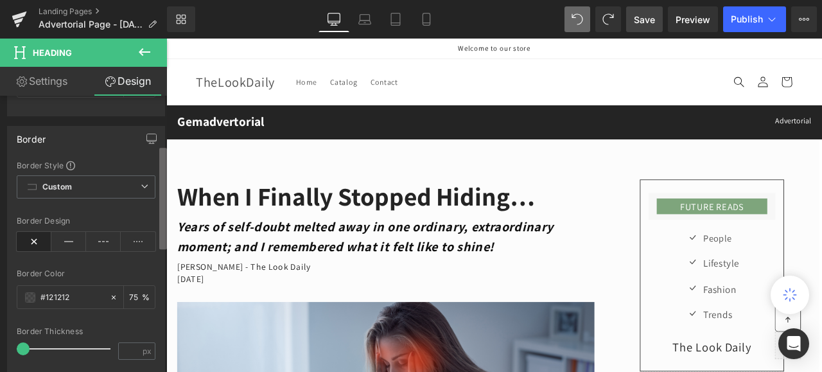
scroll to position [128, 0]
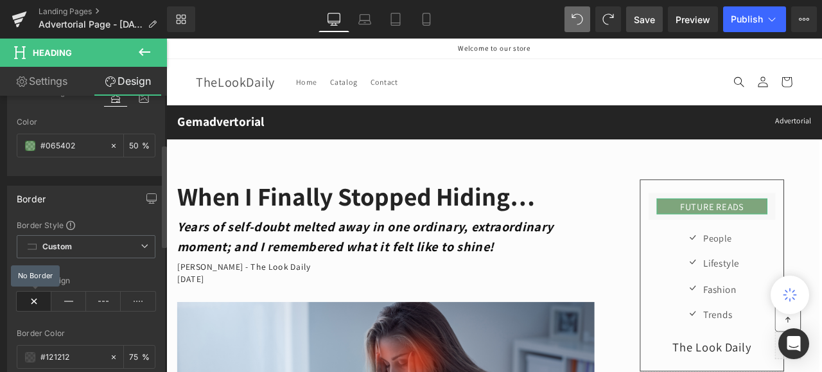
click at [35, 297] on icon at bounding box center [34, 300] width 35 height 19
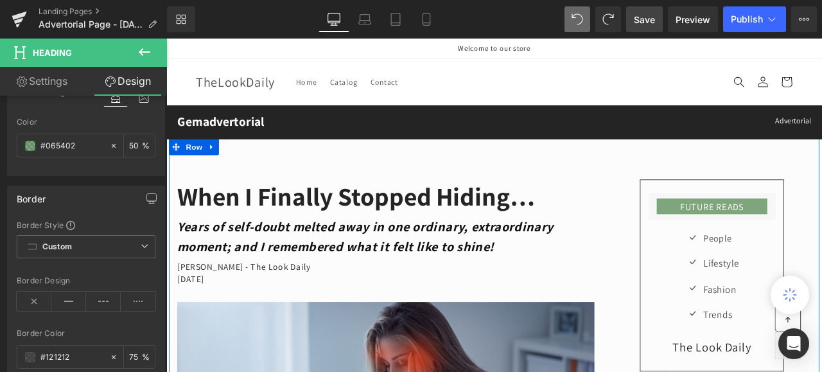
drag, startPoint x: 676, startPoint y: 277, endPoint x: 737, endPoint y: 246, distance: 68.6
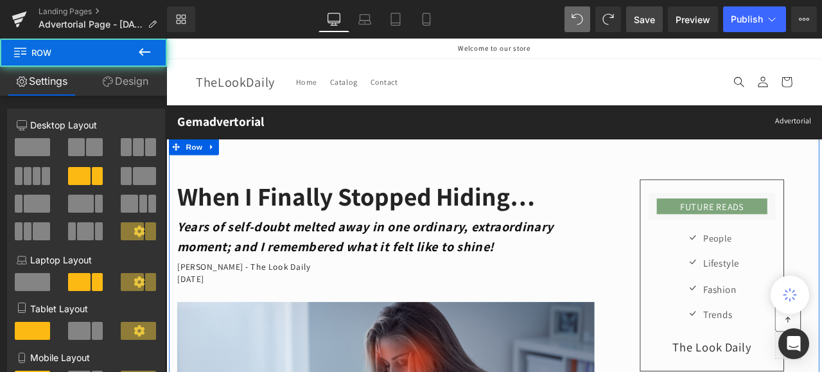
click at [737, 246] on div "FUTURE READS Heading Row" at bounding box center [812, 236] width 150 height 31
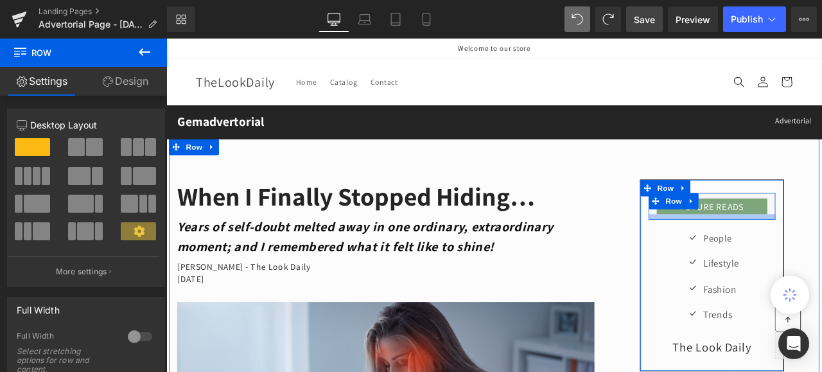
click at [749, 251] on div at bounding box center [812, 249] width 150 height 6
drag, startPoint x: 879, startPoint y: 235, endPoint x: 889, endPoint y: 235, distance: 9.6
click at [821, 235] on div "FUTURE READS Heading Row Icon People Text Block Icon Lifestyle Text Block Icon …" at bounding box center [812, 318] width 171 height 227
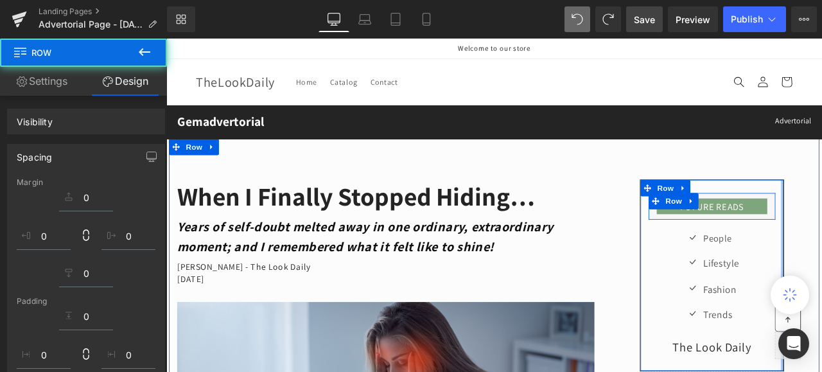
drag, startPoint x: 889, startPoint y: 235, endPoint x: 911, endPoint y: 235, distance: 21.8
click at [821, 235] on div "FUTURE READS Heading Row Icon People Text Block Icon Lifestyle Text Block Icon …" at bounding box center [811, 344] width 237 height 279
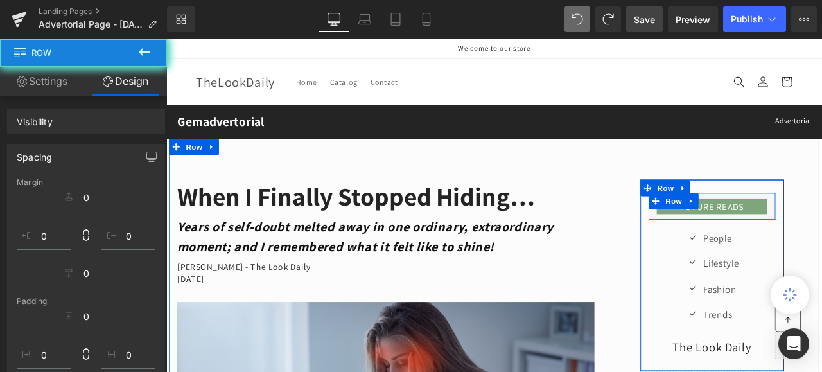
click at [821, 245] on div "FUTURE READS Heading Row Icon People Text Block Icon Lifestyle Text Block Icon …" at bounding box center [812, 318] width 169 height 195
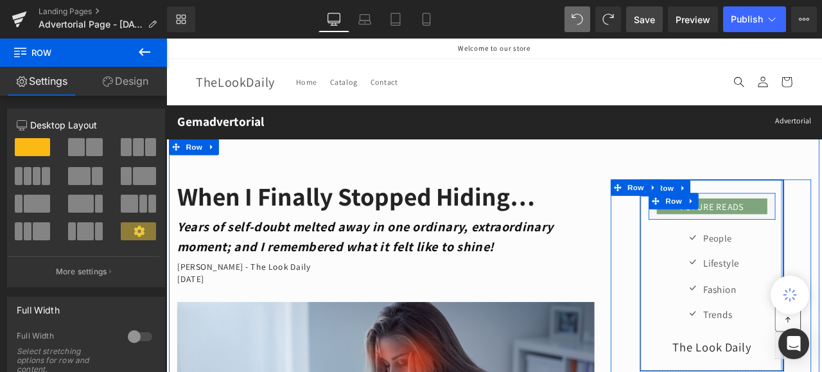
drag, startPoint x: 889, startPoint y: 243, endPoint x: 899, endPoint y: 241, distance: 10.0
click at [821, 241] on div "FUTURE READS Heading Row Icon People Text Block Icon Lifestyle Text Block Icon …" at bounding box center [811, 344] width 237 height 279
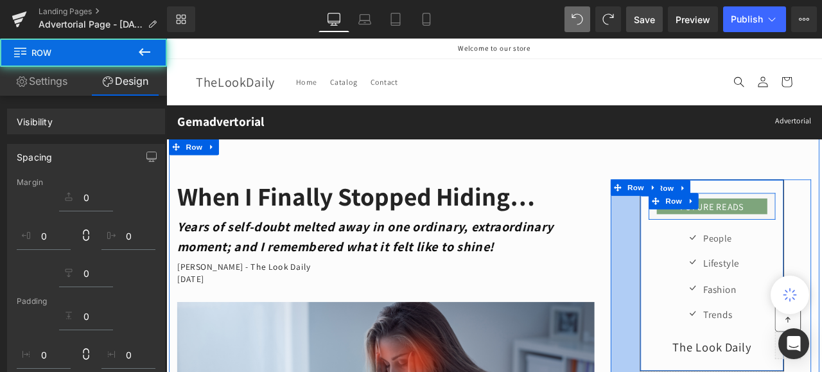
click at [693, 266] on div "FUTURE READS Heading Row Icon People Text Block Icon Lifestyle Text Block Icon …" at bounding box center [811, 344] width 237 height 279
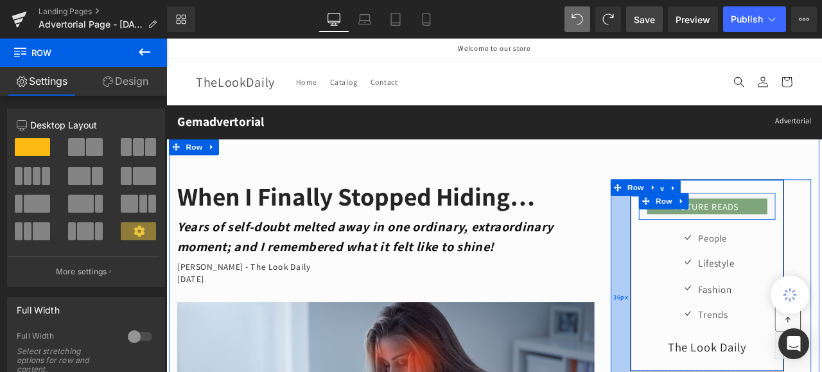
drag, startPoint x: 720, startPoint y: 257, endPoint x: 709, endPoint y: 257, distance: 11.6
click at [709, 257] on div "36px" at bounding box center [704, 344] width 23 height 279
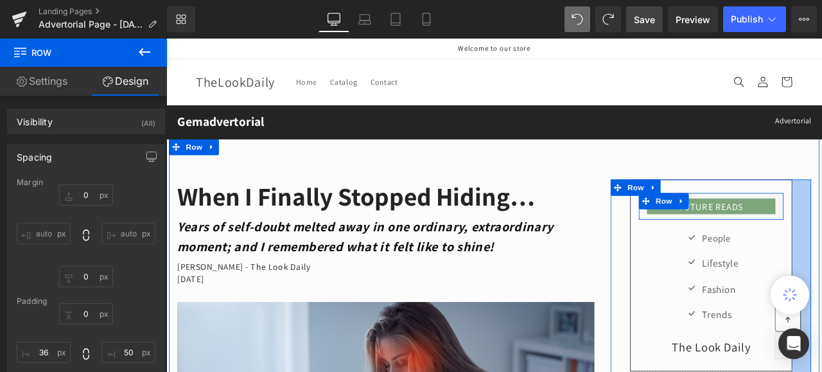
drag, startPoint x: 891, startPoint y: 261, endPoint x: 901, endPoint y: 261, distance: 9.6
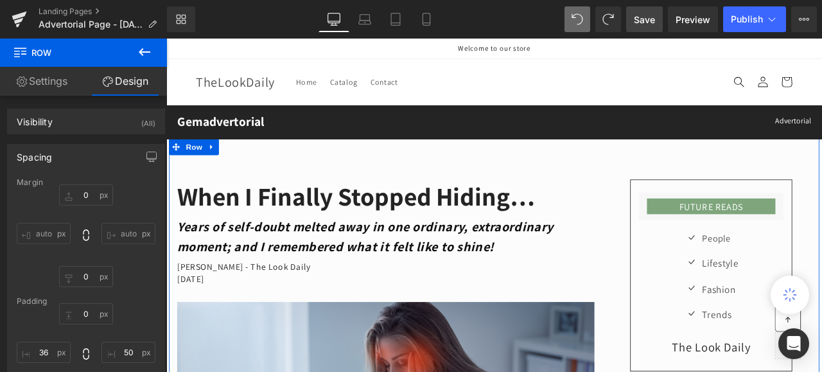
click at [683, 278] on div "FUTURE READS Heading Row Icon People Text Block Icon Lifestyle Text Block Icon …" at bounding box center [811, 344] width 257 height 279
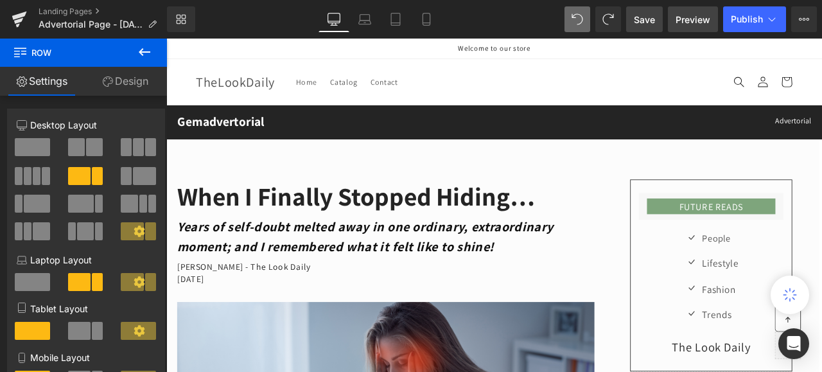
click at [693, 19] on span "Preview" at bounding box center [692, 19] width 35 height 13
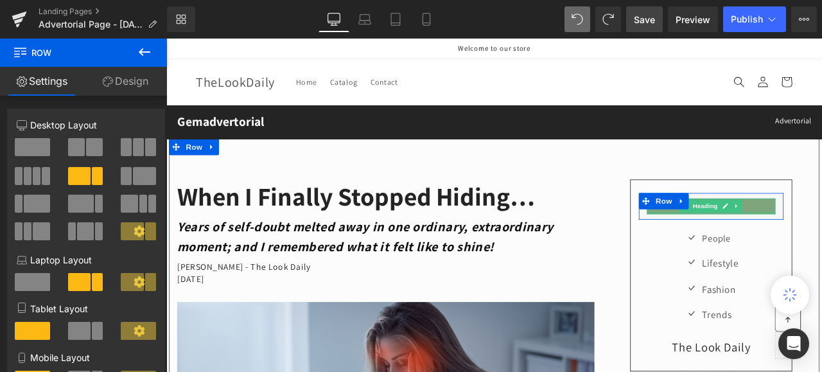
click at [821, 244] on div at bounding box center [812, 244] width 152 height 3
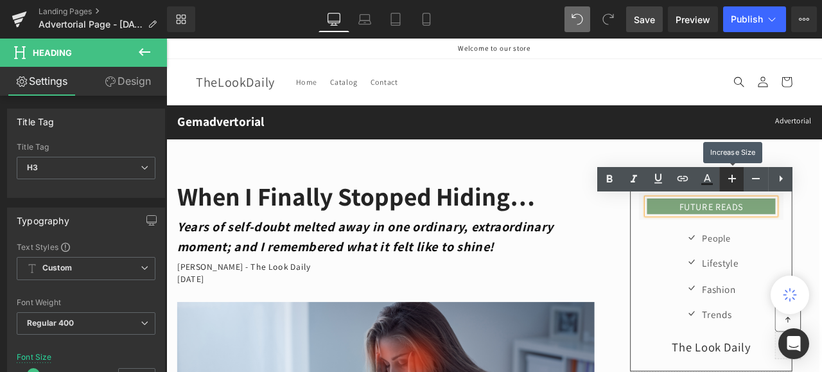
click at [729, 178] on icon at bounding box center [732, 179] width 8 height 8
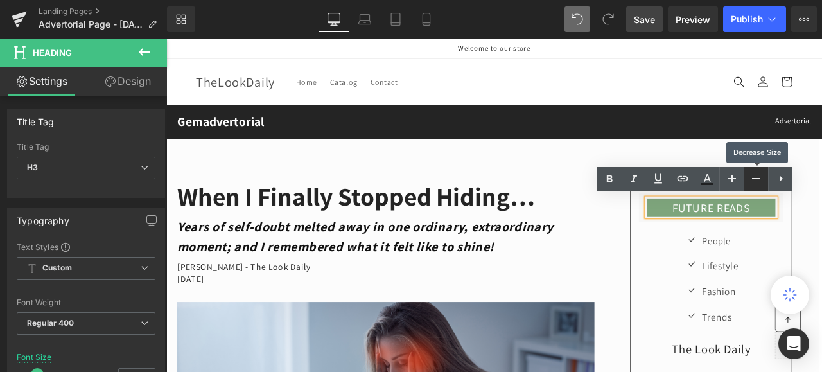
click at [752, 178] on icon at bounding box center [756, 178] width 8 height 1
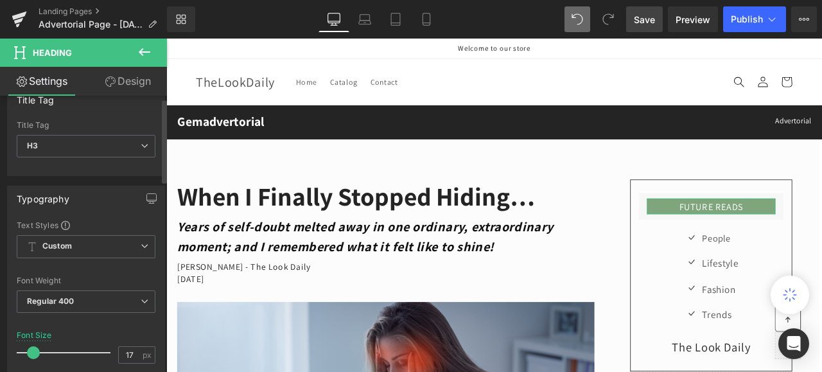
scroll to position [0, 0]
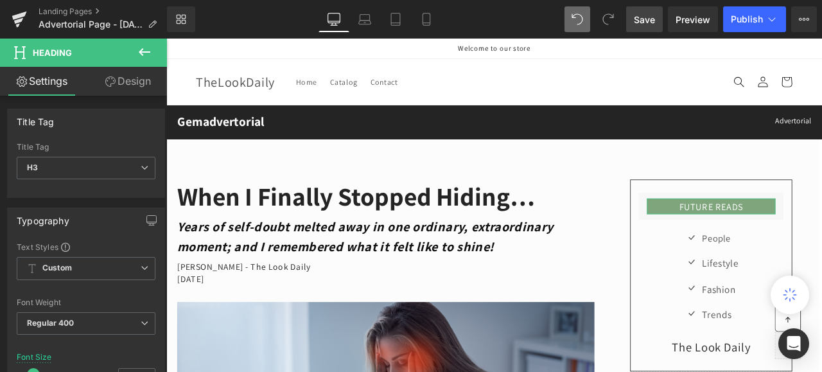
click at [133, 83] on link "Design" at bounding box center [127, 81] width 83 height 29
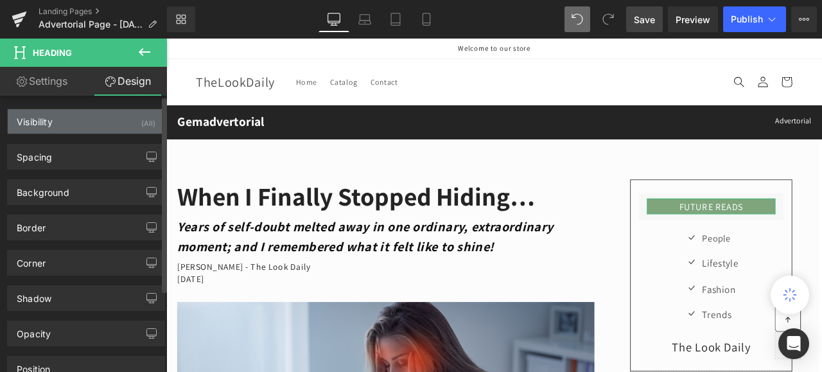
click at [69, 119] on div "Visibility (All)" at bounding box center [86, 121] width 157 height 24
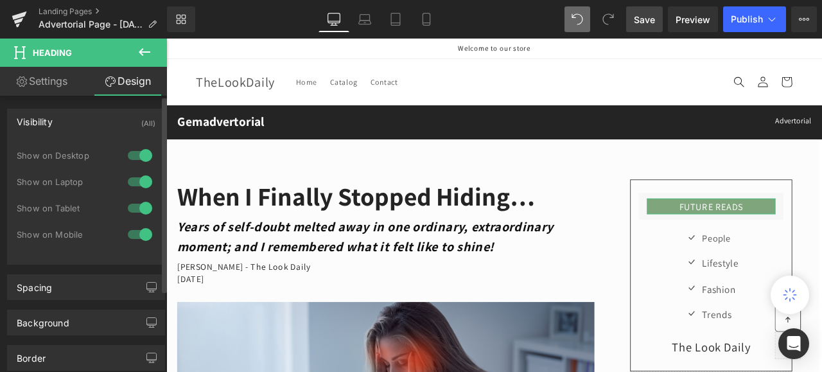
click at [69, 119] on div "Visibility (All)" at bounding box center [86, 121] width 157 height 24
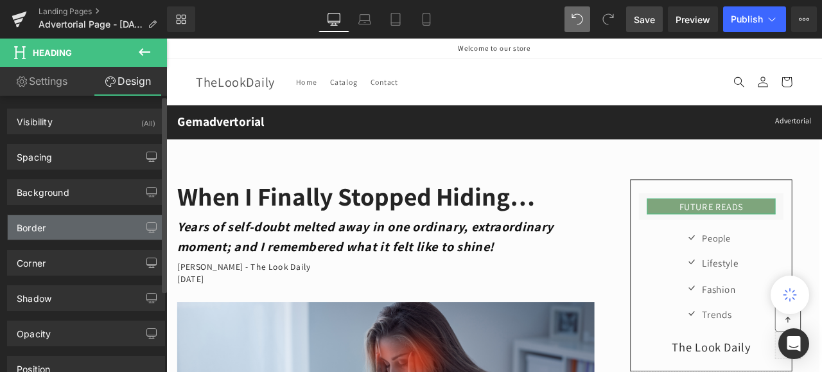
click at [28, 222] on div "Border" at bounding box center [31, 224] width 29 height 18
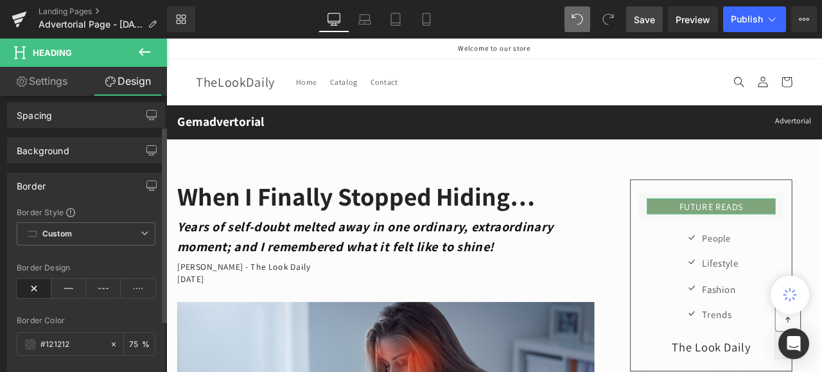
scroll to position [64, 0]
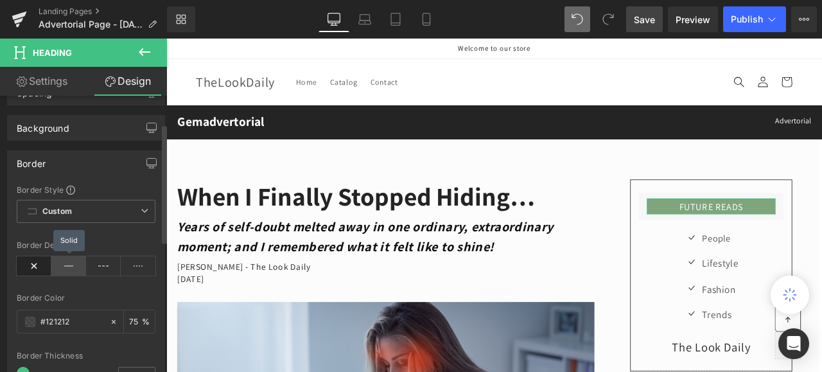
click at [62, 262] on icon at bounding box center [68, 265] width 35 height 19
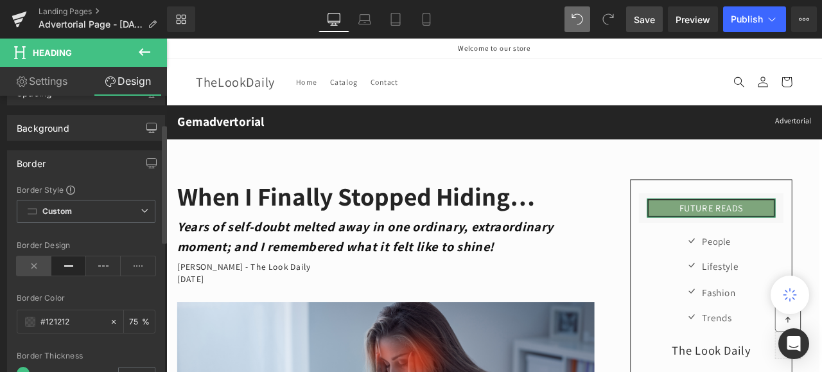
click at [37, 263] on icon at bounding box center [34, 265] width 35 height 19
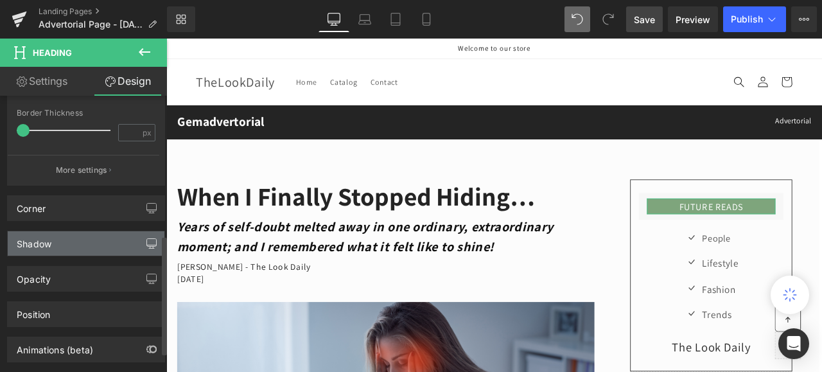
scroll to position [321, 0]
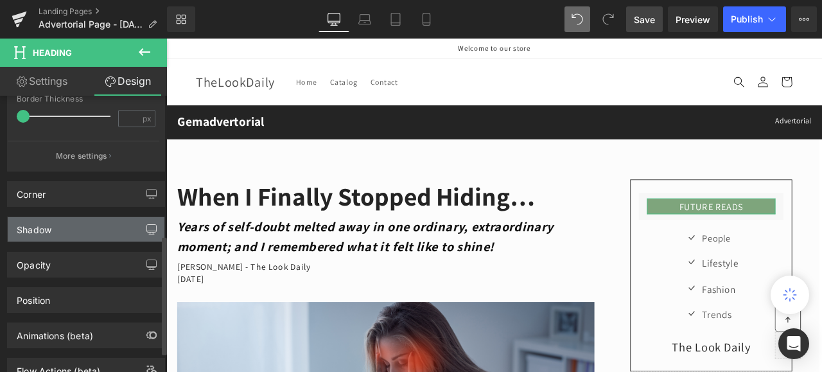
click at [141, 226] on button "button" at bounding box center [151, 229] width 21 height 24
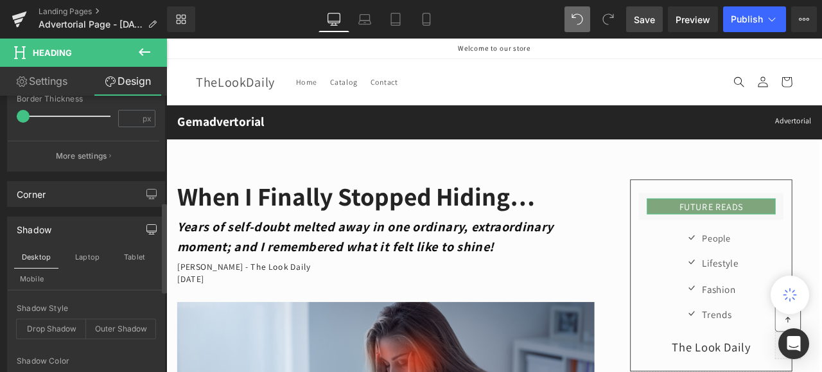
click at [141, 226] on button "button" at bounding box center [151, 229] width 21 height 24
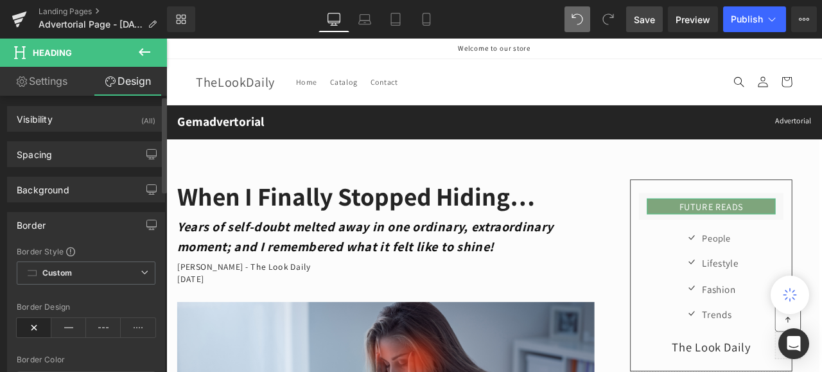
scroll to position [0, 0]
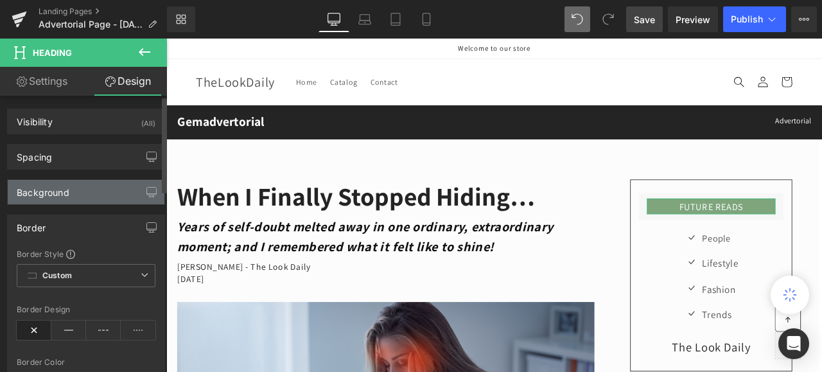
click at [65, 189] on div "Background" at bounding box center [43, 189] width 53 height 18
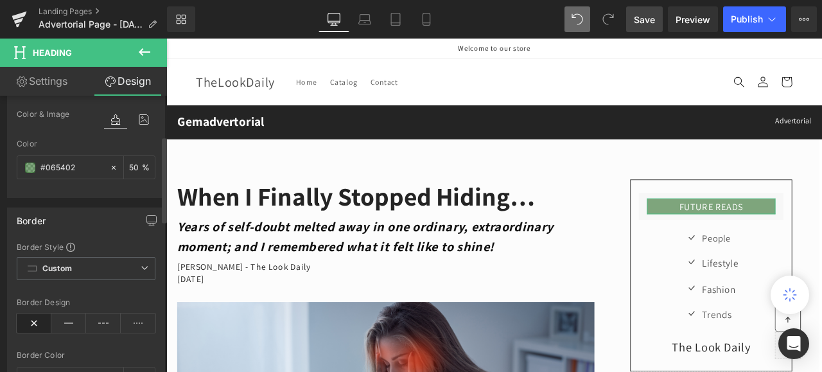
scroll to position [128, 0]
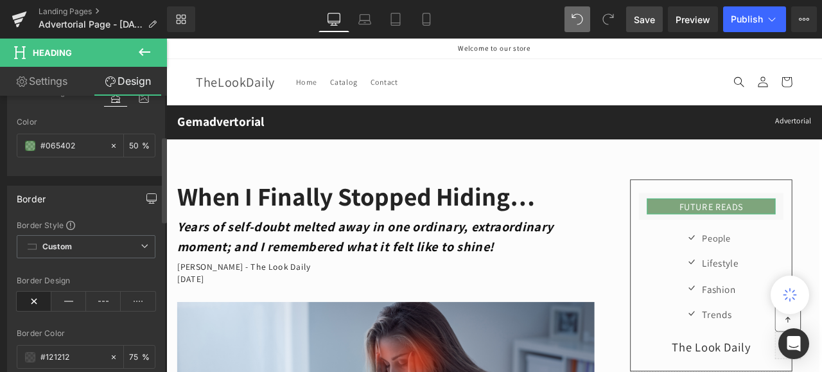
click at [146, 196] on icon "button" at bounding box center [151, 198] width 10 height 10
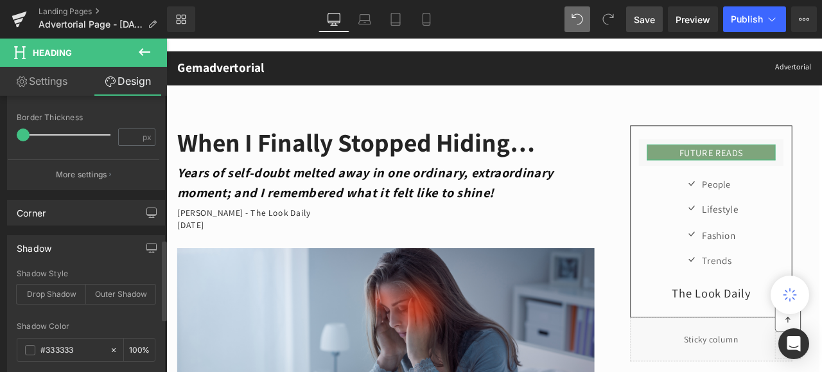
scroll to position [513, 0]
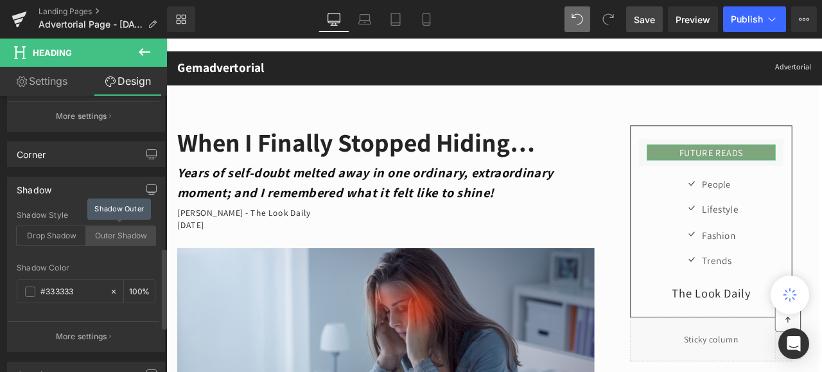
click at [117, 234] on div "Outer Shadow" at bounding box center [120, 235] width 69 height 19
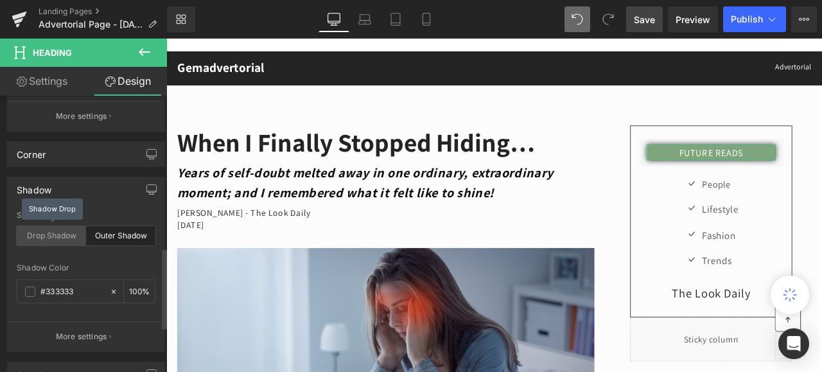
click at [49, 227] on div "Drop Shadow" at bounding box center [51, 235] width 69 height 19
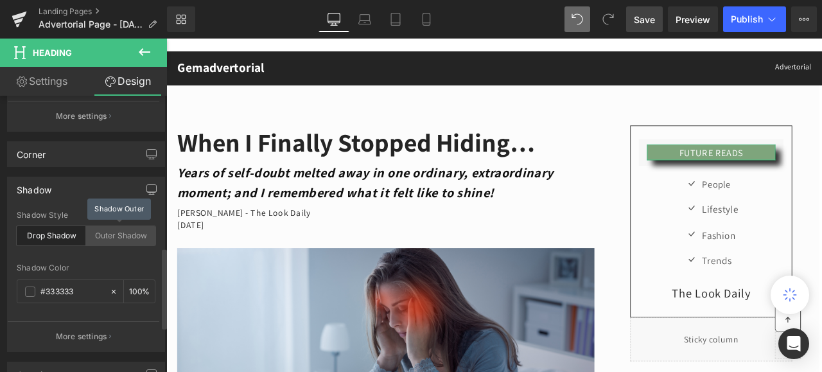
click at [100, 236] on div "Outer Shadow" at bounding box center [120, 235] width 69 height 19
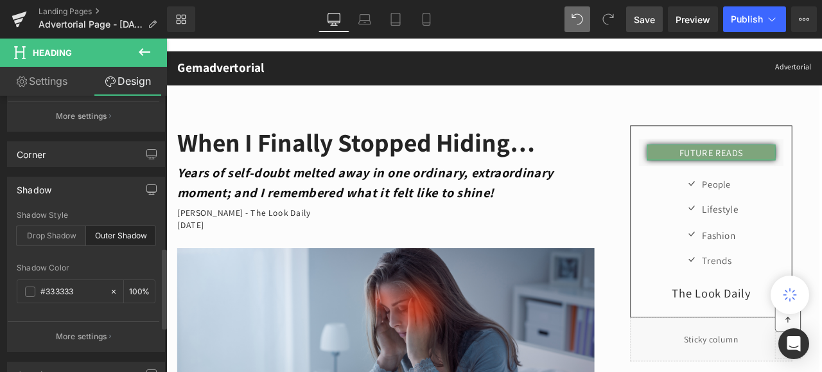
click at [53, 185] on div "Shadow" at bounding box center [86, 189] width 157 height 24
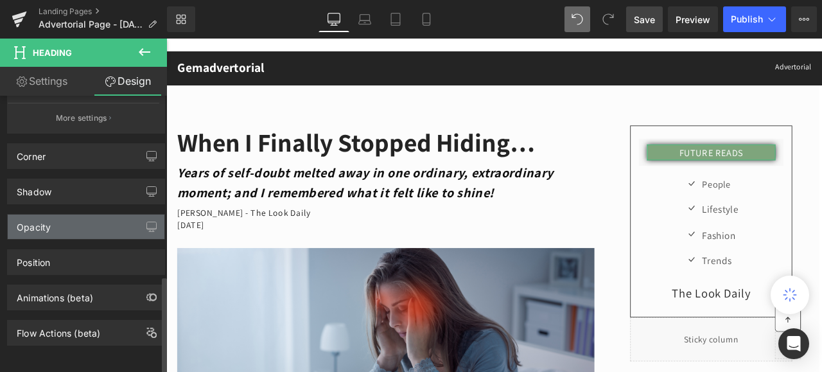
click at [50, 223] on div "Opacity" at bounding box center [34, 223] width 34 height 18
click at [146, 224] on icon "button" at bounding box center [151, 226] width 10 height 10
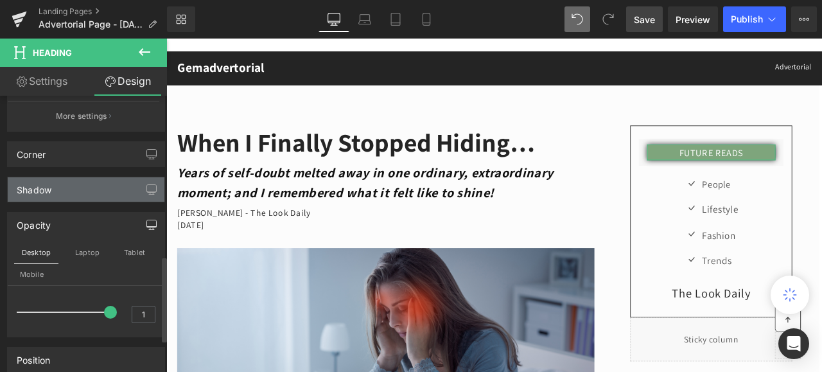
click at [54, 184] on div "Shadow" at bounding box center [86, 189] width 157 height 24
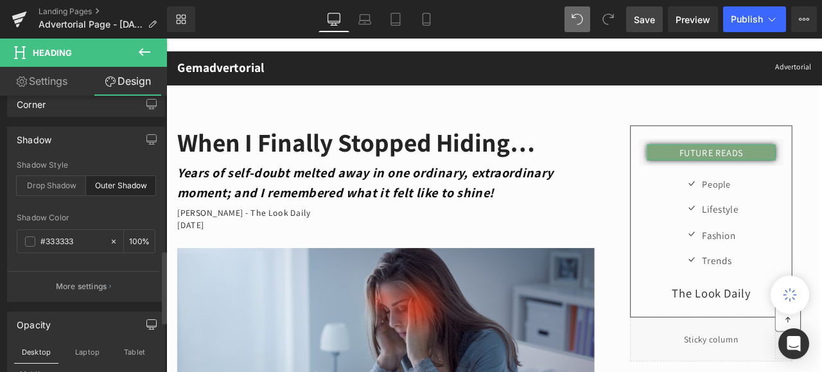
scroll to position [578, 0]
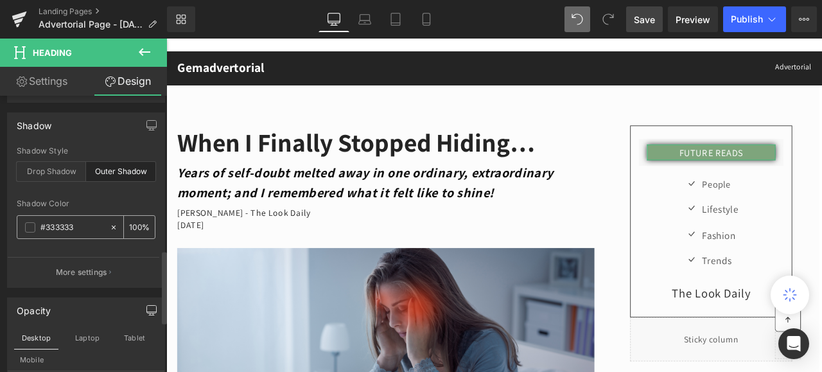
click at [109, 225] on icon at bounding box center [113, 227] width 9 height 9
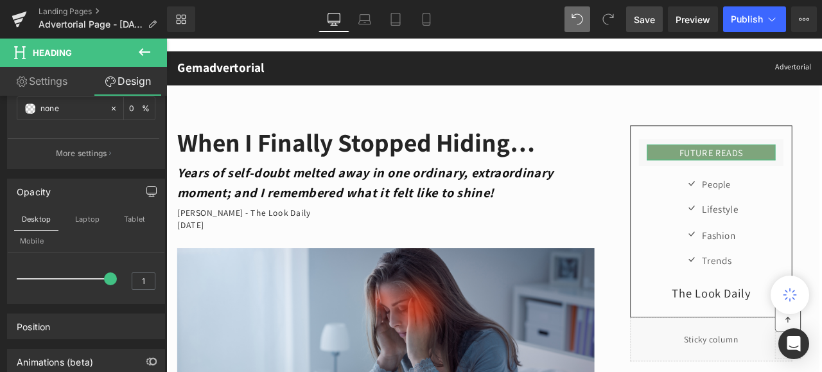
scroll to position [767, 0]
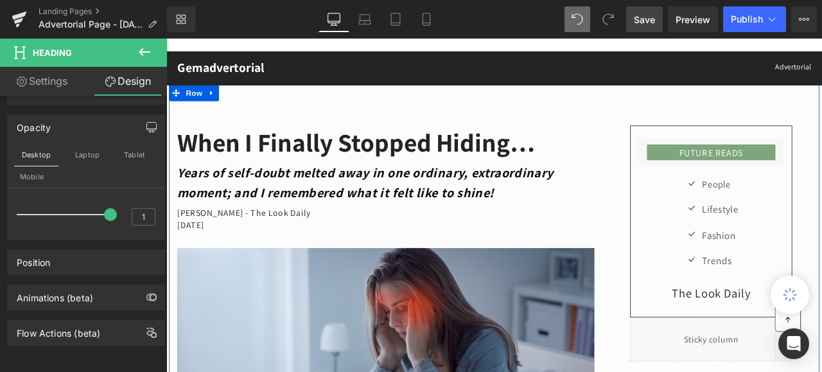
click at [685, 236] on div "FUTURE READS Heading Row Icon People Text Block Icon Lifestyle Text Block Icon …" at bounding box center [811, 280] width 257 height 279
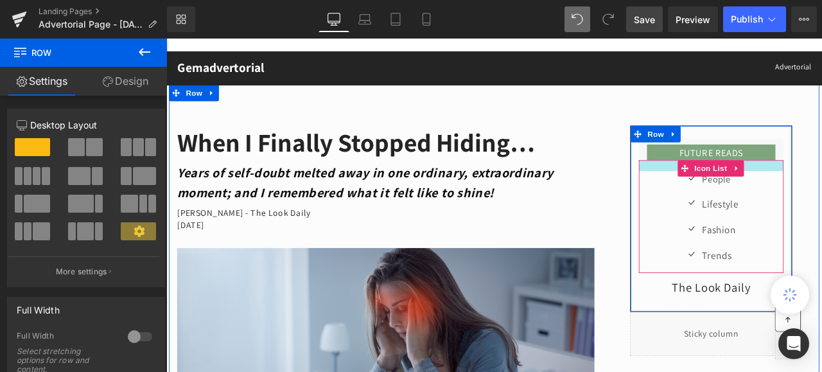
click at [737, 184] on div "FUTURE READS Heading Row Icon People Text Block Icon Lifestyle Text Block Icon …" at bounding box center [811, 251] width 191 height 189
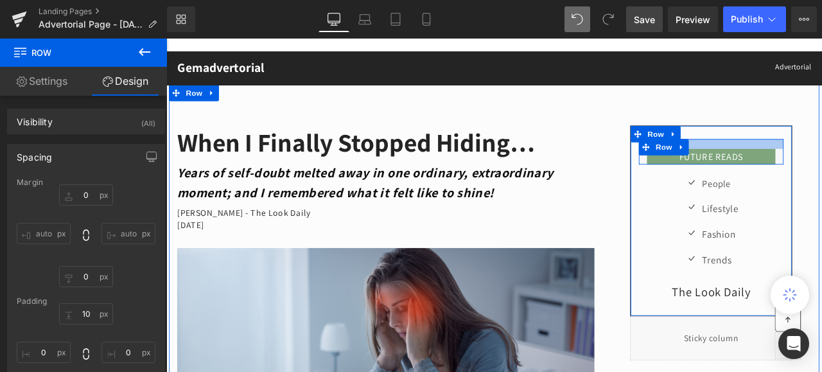
click at [821, 162] on div at bounding box center [811, 163] width 171 height 12
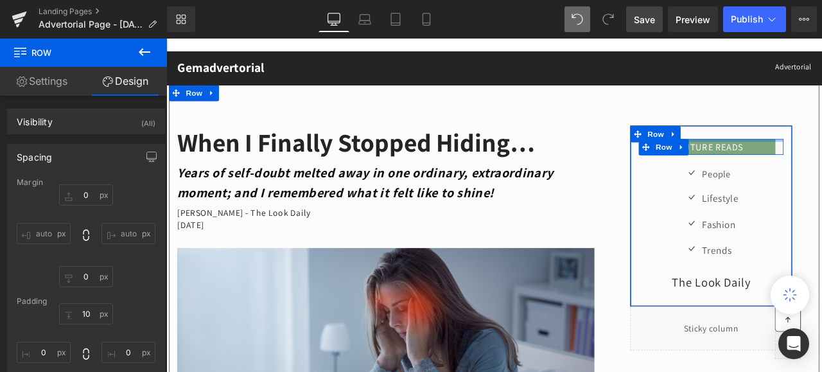
drag, startPoint x: 868, startPoint y: 157, endPoint x: 866, endPoint y: 144, distance: 13.1
click at [821, 144] on div "FUTURE READS Heading Row Icon People Text Block Icon Lifestyle Text Block Icon …" at bounding box center [812, 248] width 192 height 214
click at [821, 164] on div "FUTURE READS Heading Row Icon People Text Block Icon Lifestyle Text Block Icon …" at bounding box center [811, 248] width 191 height 182
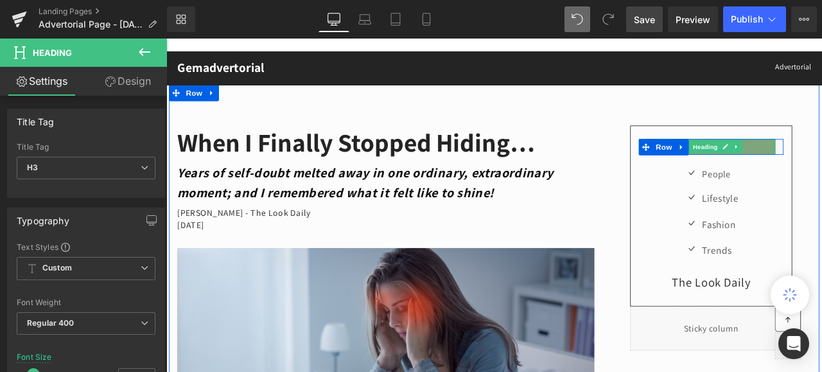
click at [821, 163] on div "FUTURE READS Heading" at bounding box center [811, 166] width 171 height 19
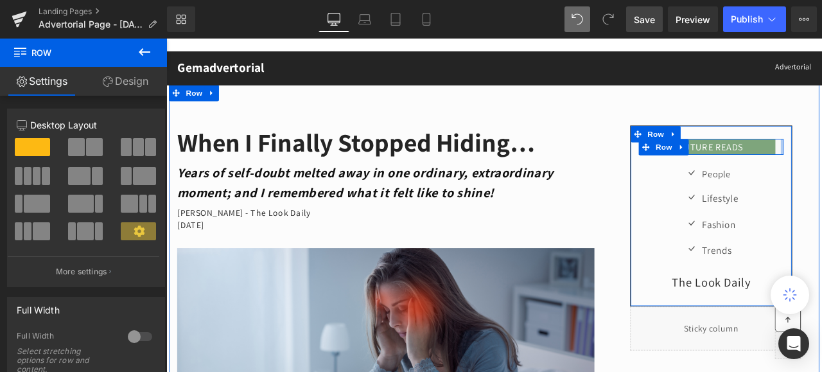
click at [821, 169] on div "FUTURE READS Heading Row Icon People Text Block Icon Lifestyle Text Block Icon …" at bounding box center [811, 248] width 191 height 182
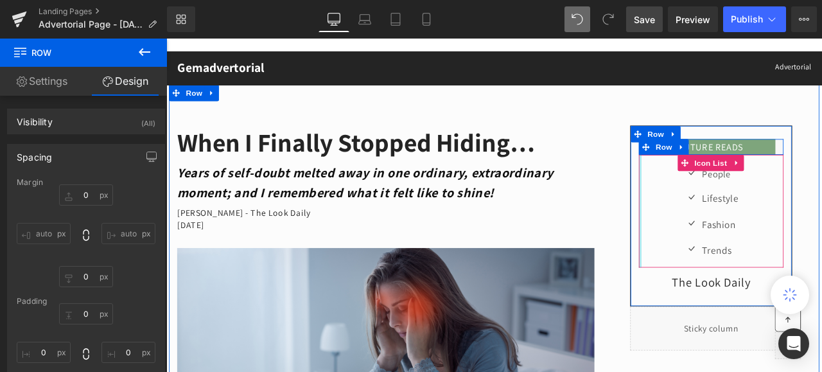
click at [726, 209] on div "Icon People Text Block Icon Lifestyle Text Block Icon Fashion Text Block Icon T…" at bounding box center [811, 242] width 171 height 133
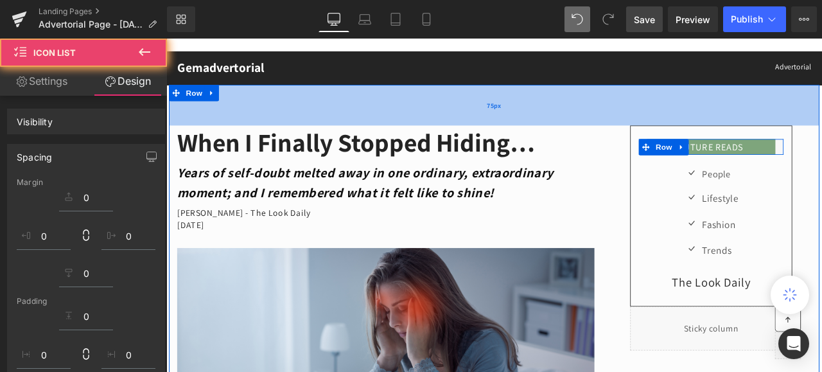
click at [757, 117] on div "75px" at bounding box center [554, 117] width 770 height 48
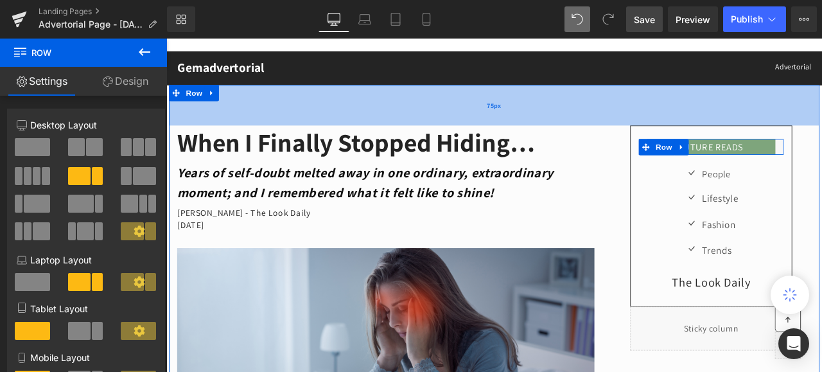
click at [740, 119] on div "75px" at bounding box center [554, 117] width 770 height 48
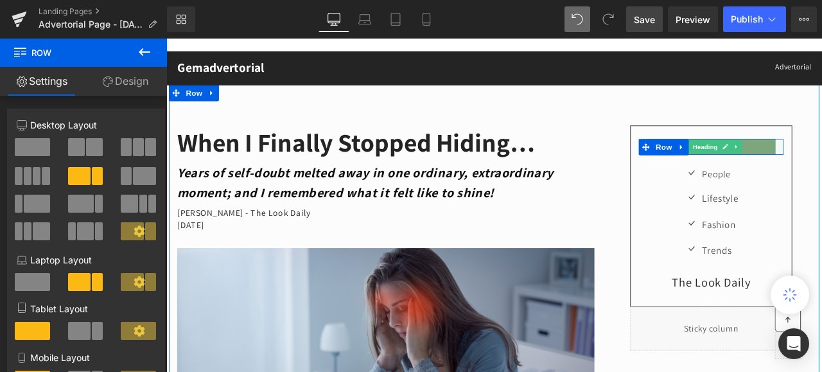
click at [821, 162] on h3 "FUTURE READS" at bounding box center [812, 167] width 152 height 11
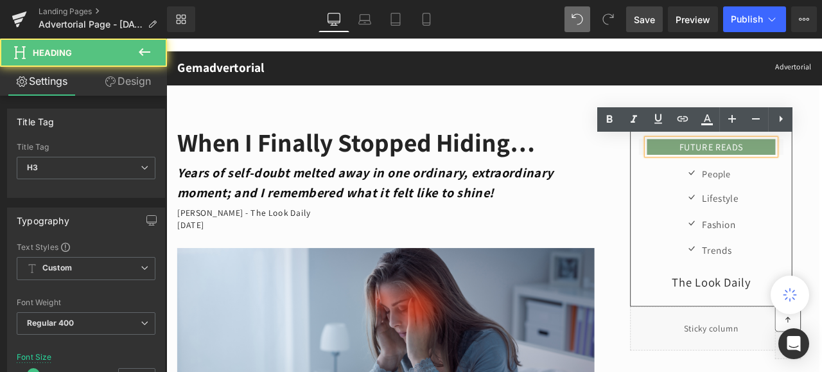
click at [821, 164] on div "FUTURE READS" at bounding box center [812, 166] width 152 height 19
click at [821, 165] on h3 "FUTURE READS" at bounding box center [812, 167] width 152 height 11
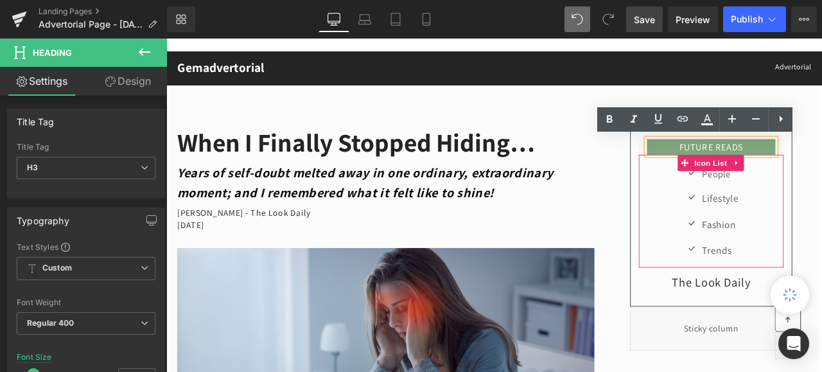
click at [821, 190] on div "Icon People Text Block Icon Lifestyle Text Block Icon Fashion Text Block Icon T…" at bounding box center [811, 249] width 171 height 121
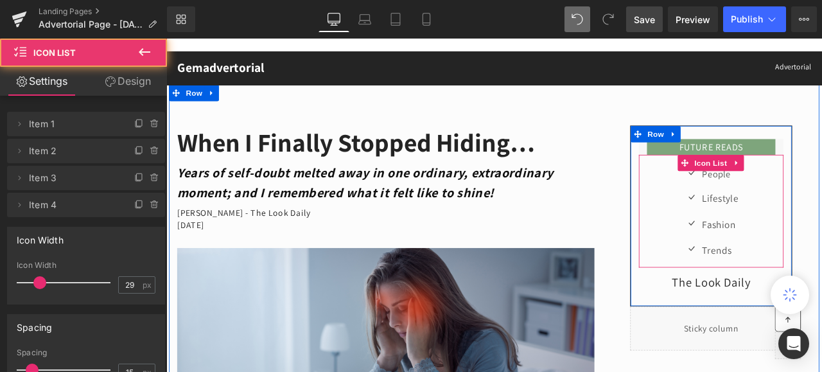
click at [726, 198] on div "Icon People Text Block Icon Lifestyle Text Block Icon Fashion Text Block Icon T…" at bounding box center [811, 249] width 171 height 121
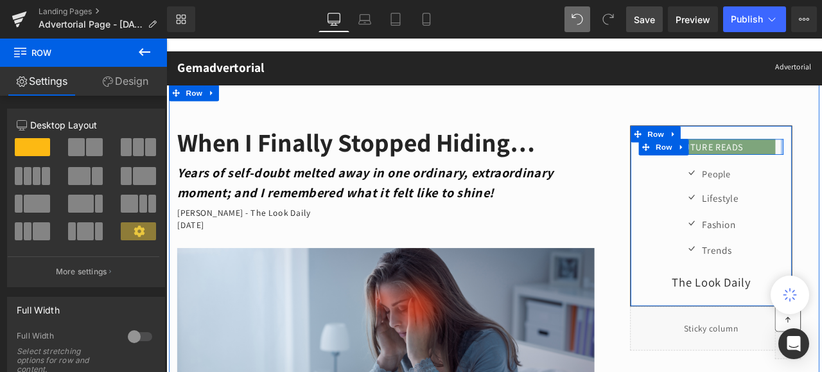
click at [821, 168] on div "FUTURE READS Heading Row Icon People Text Block Icon Lifestyle Text Block Icon …" at bounding box center [811, 248] width 191 height 182
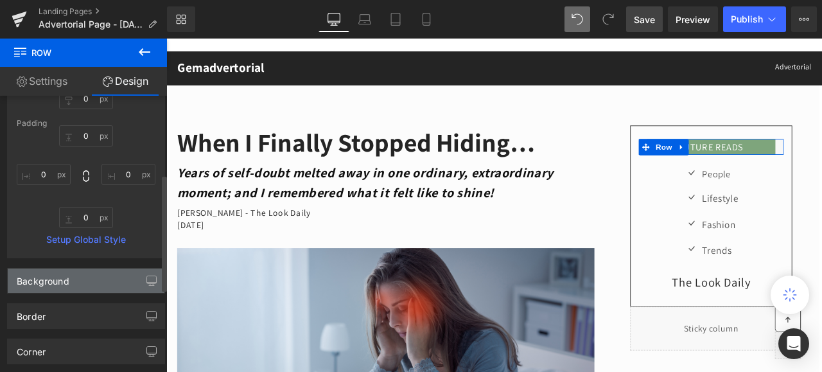
scroll to position [193, 0]
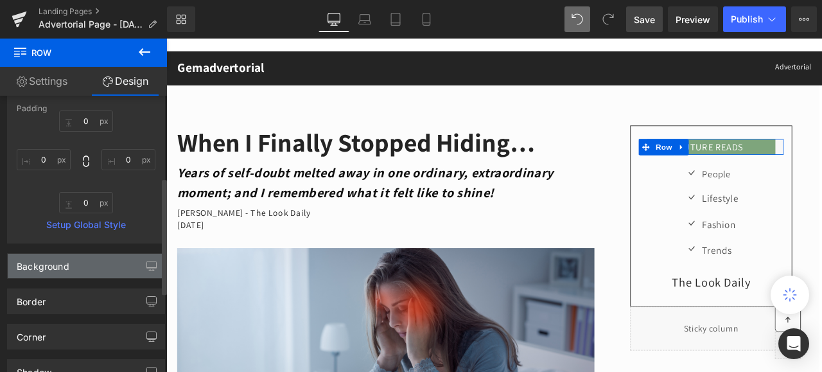
click at [84, 261] on div "Background" at bounding box center [86, 266] width 157 height 24
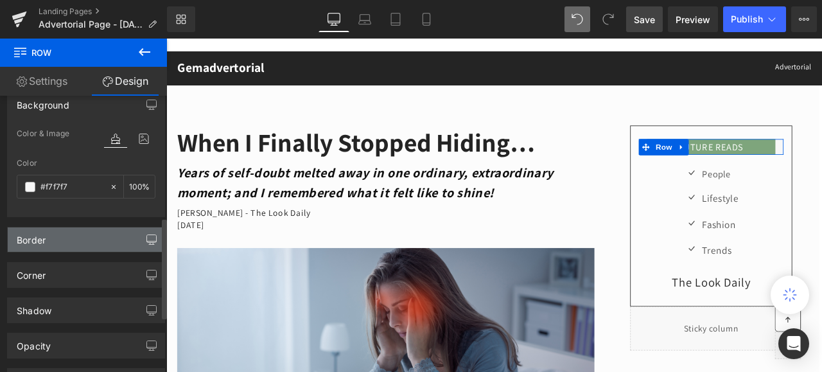
scroll to position [385, 0]
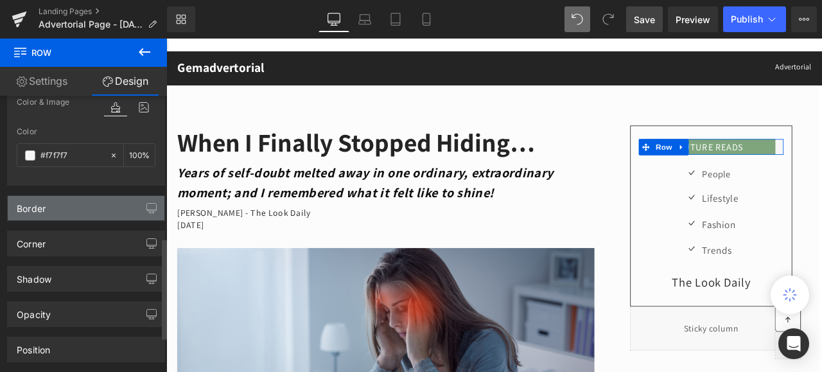
click at [103, 207] on div "Border" at bounding box center [86, 208] width 157 height 24
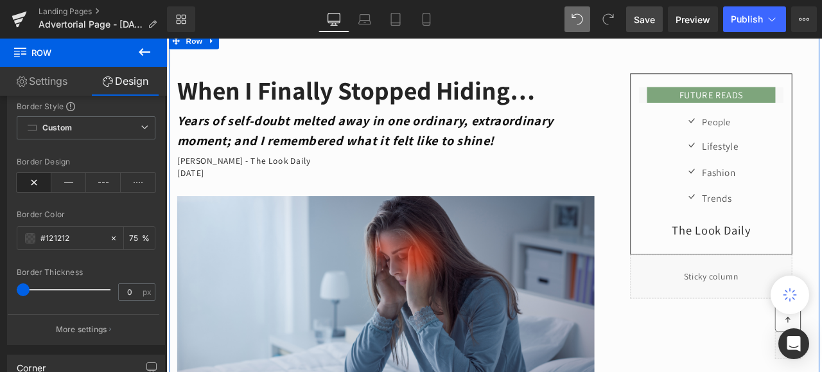
scroll to position [128, 0]
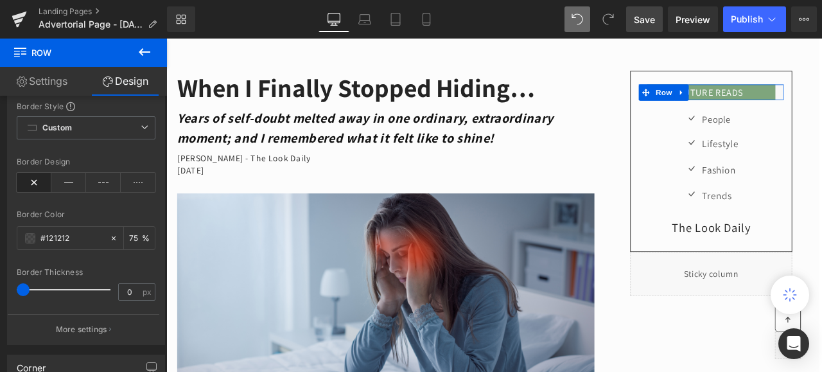
click at [130, 82] on link "Design" at bounding box center [124, 81] width 83 height 29
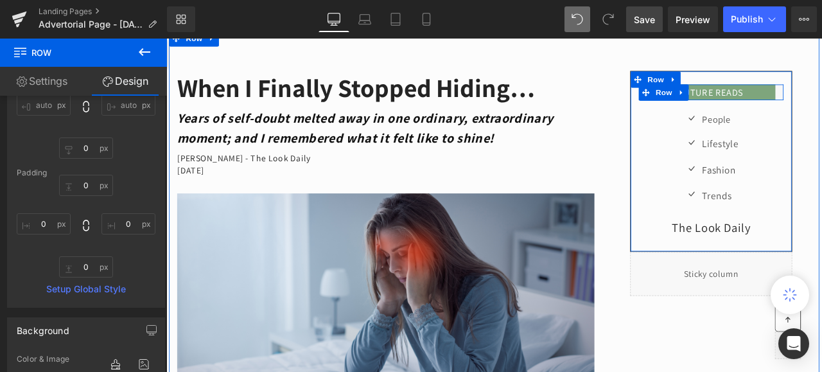
click at [821, 100] on div "FUTURE READS Heading" at bounding box center [811, 102] width 171 height 19
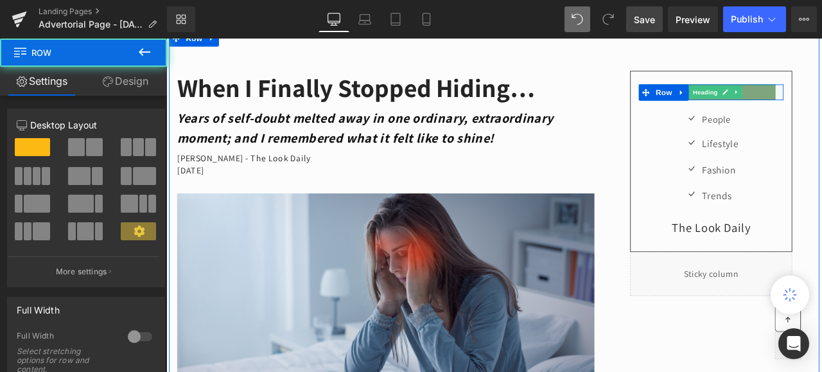
click at [821, 100] on h3 "FUTURE READS" at bounding box center [812, 103] width 152 height 11
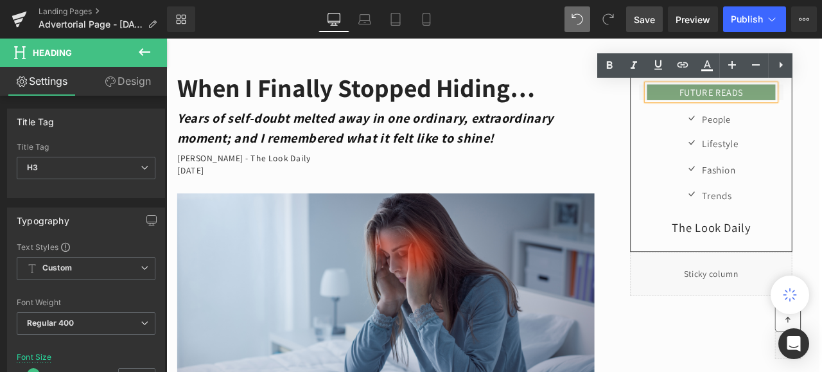
click at [821, 101] on div "FUTURE READS" at bounding box center [812, 102] width 152 height 19
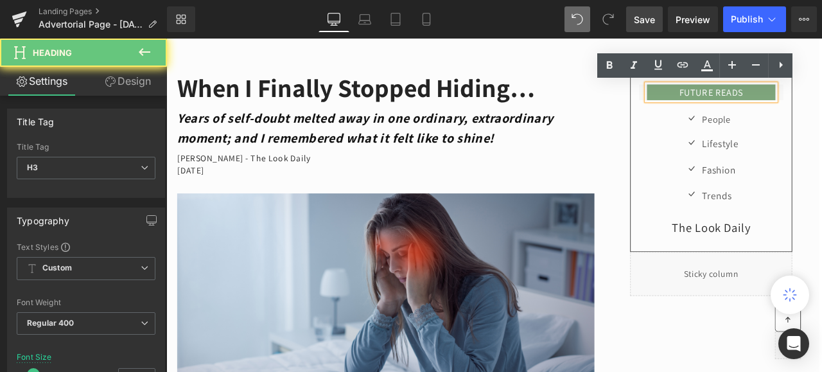
click at [821, 108] on div "FUTURE READS" at bounding box center [812, 102] width 152 height 19
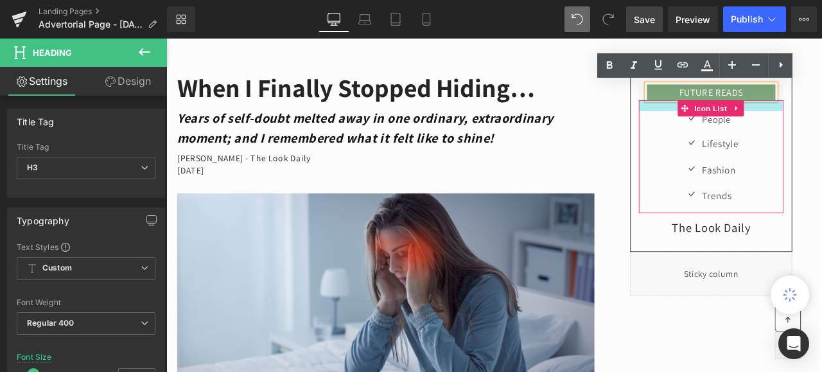
click at [821, 122] on div at bounding box center [811, 118] width 171 height 13
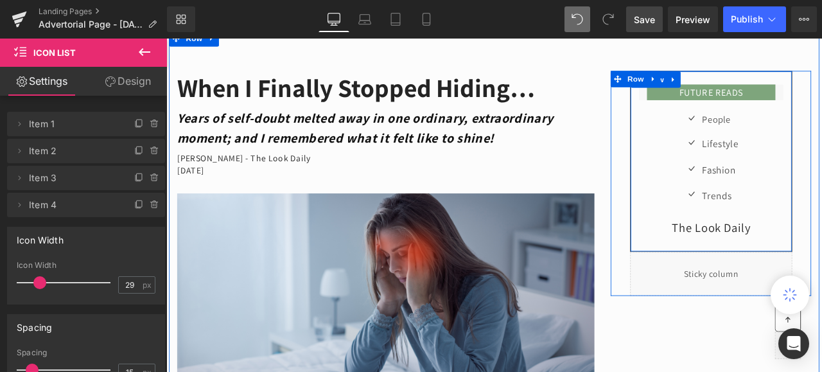
click at [821, 117] on div "FUTURE READS Heading Row Icon People Text Block Icon Lifestyle Text Block Icon …" at bounding box center [811, 184] width 191 height 182
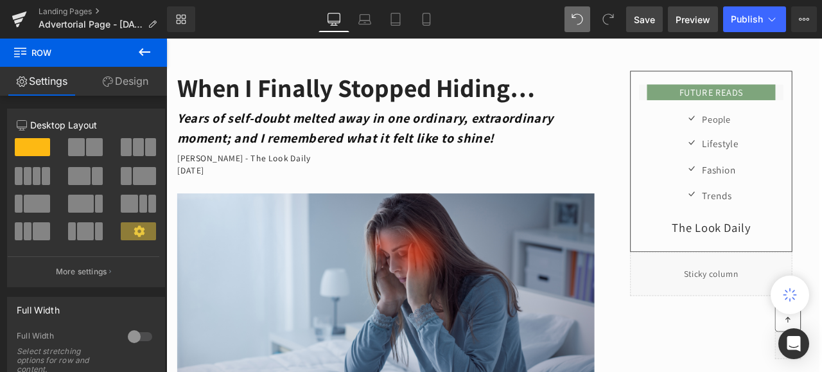
click at [687, 20] on span "Preview" at bounding box center [692, 19] width 35 height 13
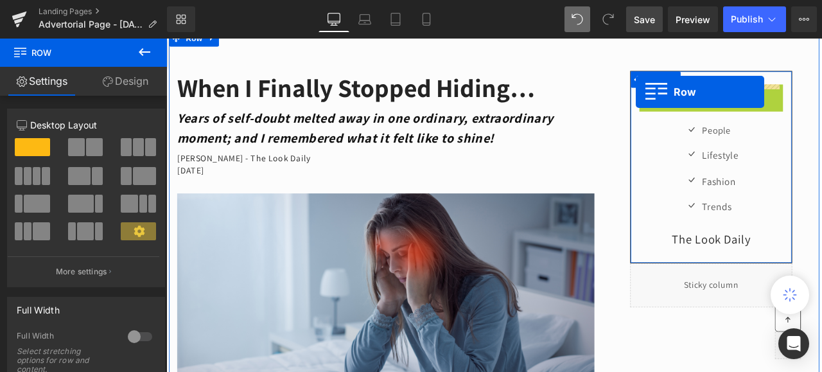
drag, startPoint x: 728, startPoint y: 103, endPoint x: 722, endPoint y: 101, distance: 6.5
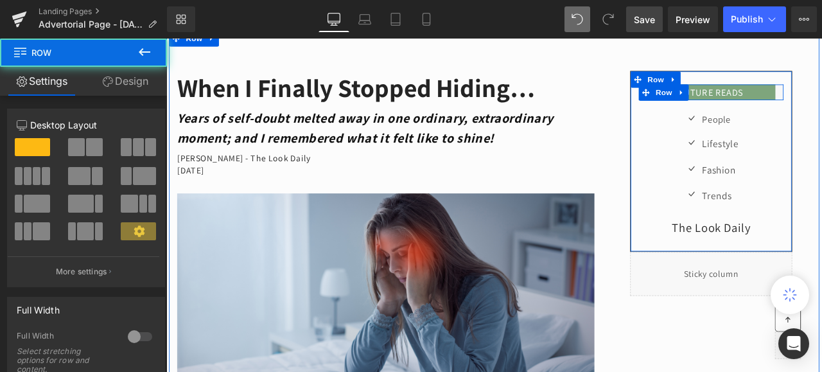
click at [821, 103] on div "FUTURE READS Heading" at bounding box center [811, 102] width 171 height 19
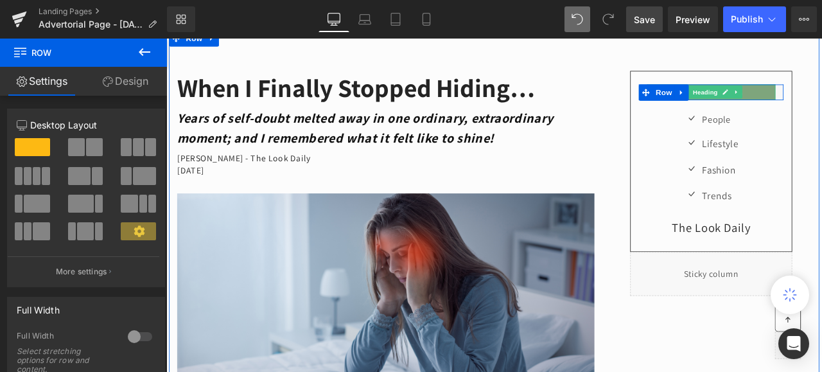
drag, startPoint x: 876, startPoint y: 101, endPoint x: 884, endPoint y: 99, distance: 7.9
click at [821, 99] on div "FUTURE READS Heading" at bounding box center [811, 102] width 171 height 19
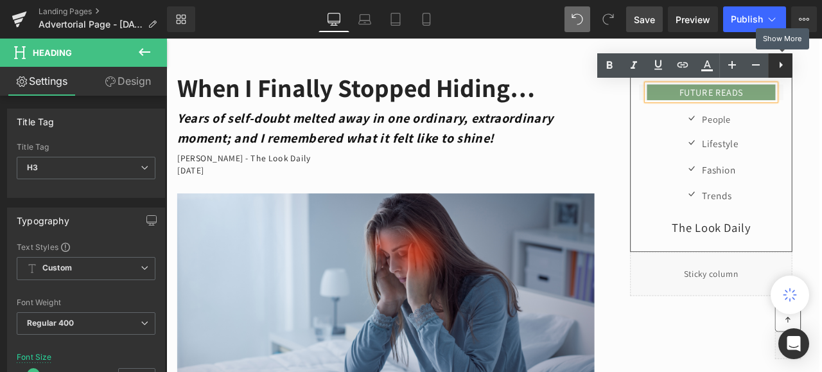
click at [778, 65] on icon at bounding box center [780, 64] width 15 height 15
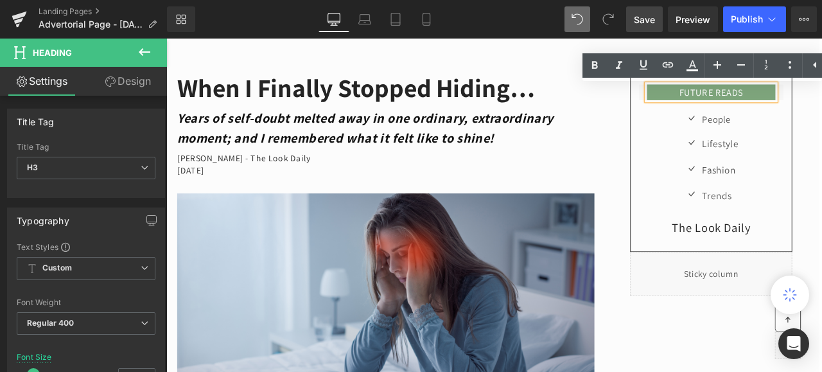
click at [821, 101] on div "FUTURE READS Heading" at bounding box center [811, 102] width 171 height 19
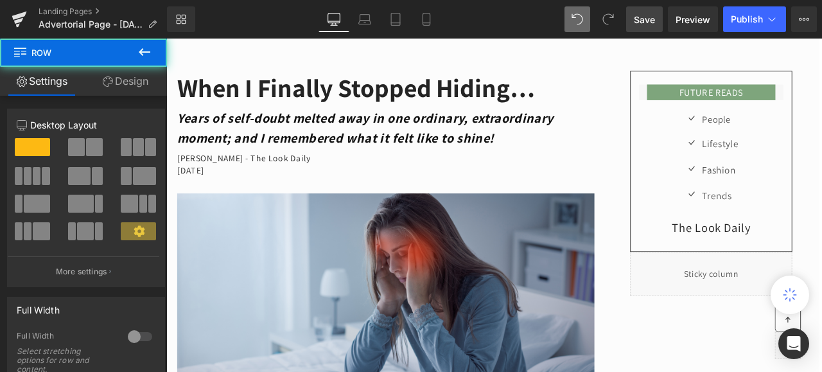
click at [821, 101] on div "FUTURE READS Heading" at bounding box center [811, 102] width 171 height 19
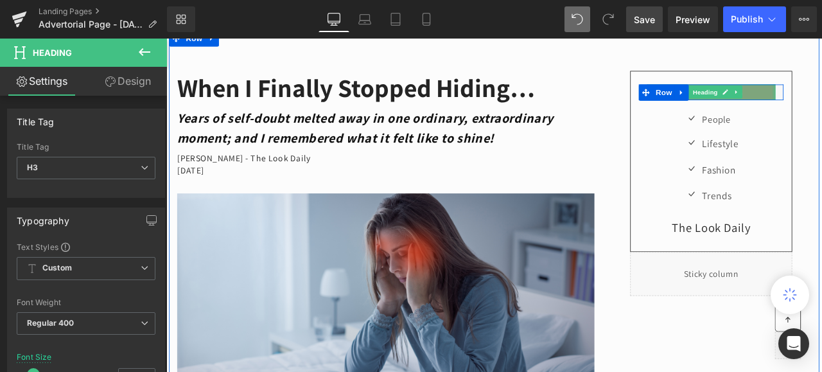
drag, startPoint x: 880, startPoint y: 101, endPoint x: 887, endPoint y: 101, distance: 7.1
click at [821, 101] on div "FUTURE READS Heading Row" at bounding box center [811, 102] width 171 height 19
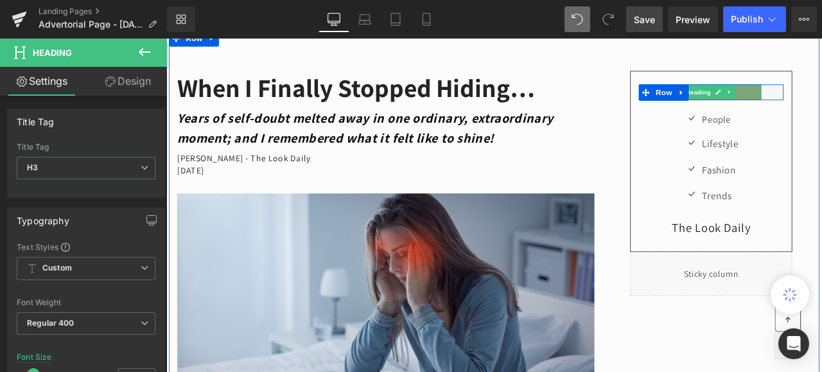
drag, startPoint x: 861, startPoint y: 99, endPoint x: 885, endPoint y: 99, distance: 23.8
click at [821, 99] on div "FUTURE READS Heading Row" at bounding box center [811, 102] width 171 height 19
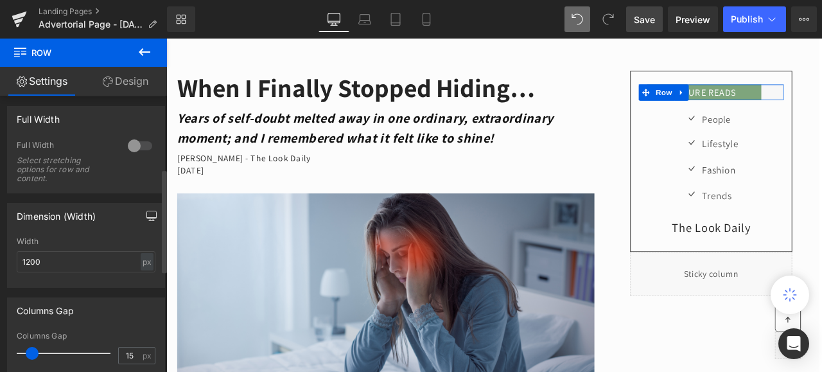
scroll to position [193, 0]
click at [130, 146] on div at bounding box center [140, 143] width 31 height 21
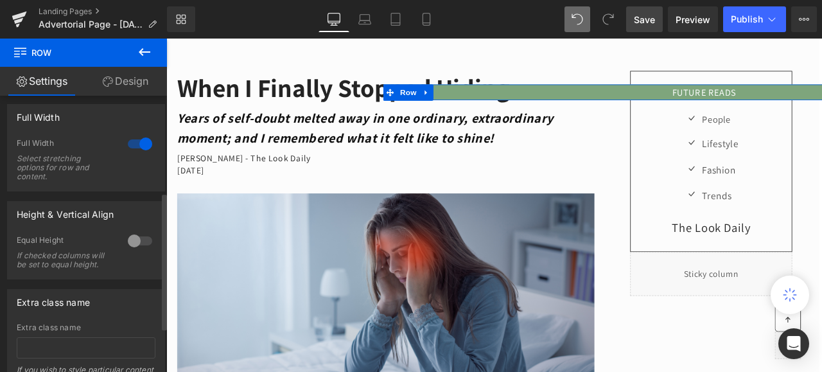
click at [130, 146] on div at bounding box center [140, 143] width 31 height 21
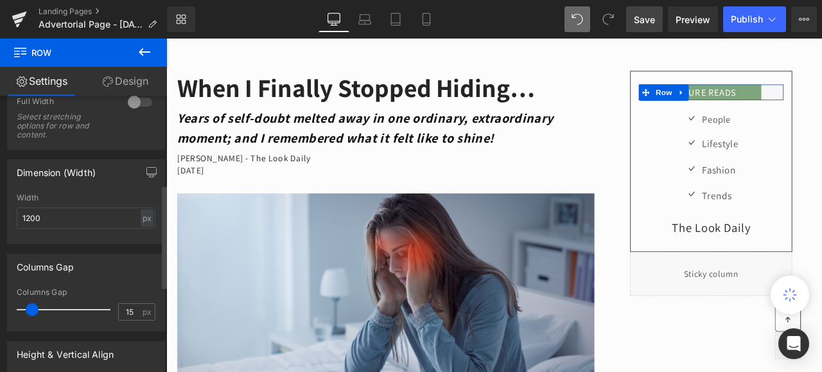
scroll to position [257, 0]
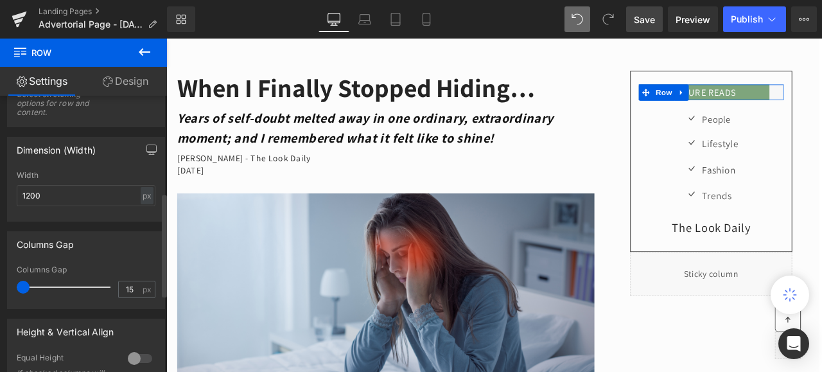
drag, startPoint x: 28, startPoint y: 288, endPoint x: 3, endPoint y: 286, distance: 25.7
click at [3, 286] on div "Columns Gap 15px Columns Gap 15 px" at bounding box center [86, 264] width 173 height 87
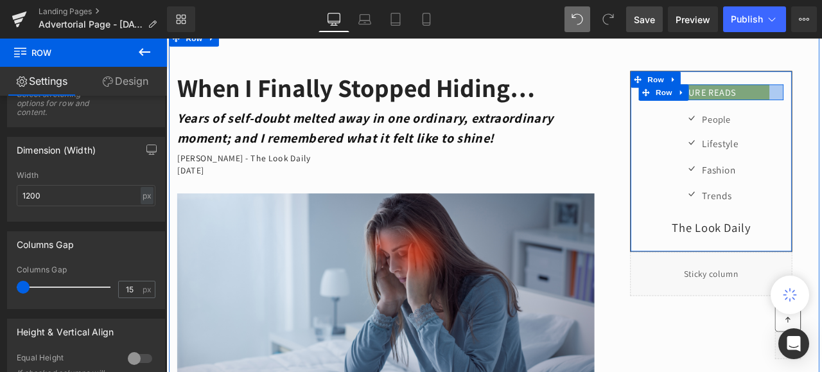
drag, startPoint x: 884, startPoint y: 107, endPoint x: 909, endPoint y: 102, distance: 26.2
click at [821, 102] on div "FUTURE READS Heading Row Icon People Text Block Icon Lifestyle Text Block Icon …" at bounding box center [811, 210] width 237 height 266
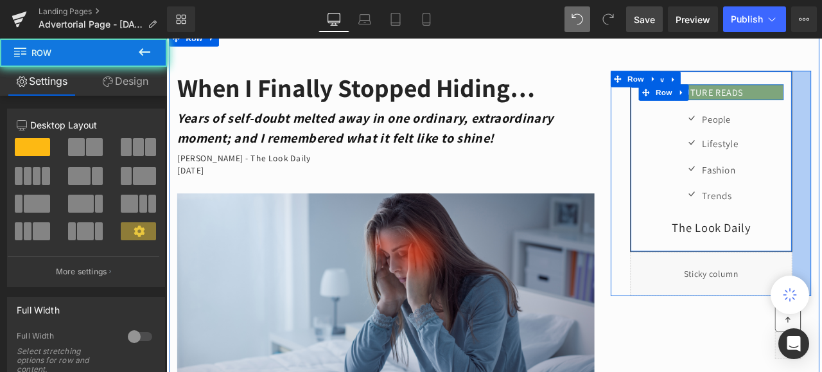
click at [821, 191] on div "FUTURE READS Heading Row Icon People Text Block Icon Lifestyle Text Block Icon …" at bounding box center [811, 210] width 237 height 266
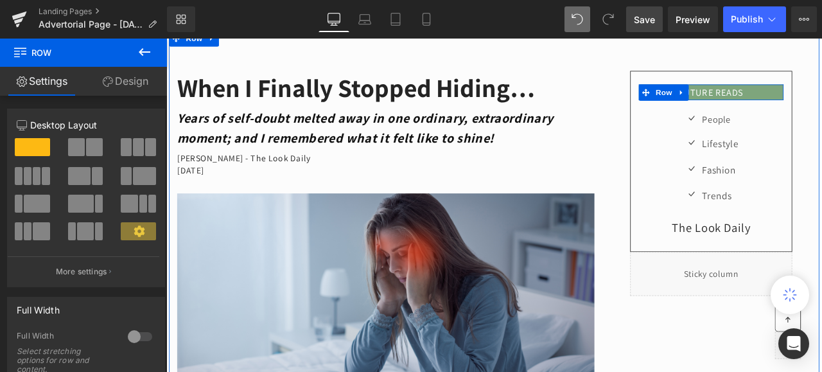
click at [683, 112] on div "FUTURE READS Heading Row Icon People Text Block Icon Lifestyle Text Block Icon …" at bounding box center [811, 210] width 257 height 266
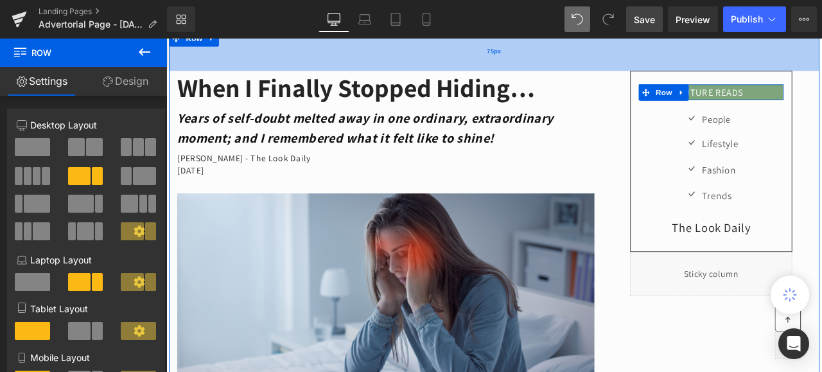
click at [693, 60] on div "75px" at bounding box center [554, 53] width 770 height 48
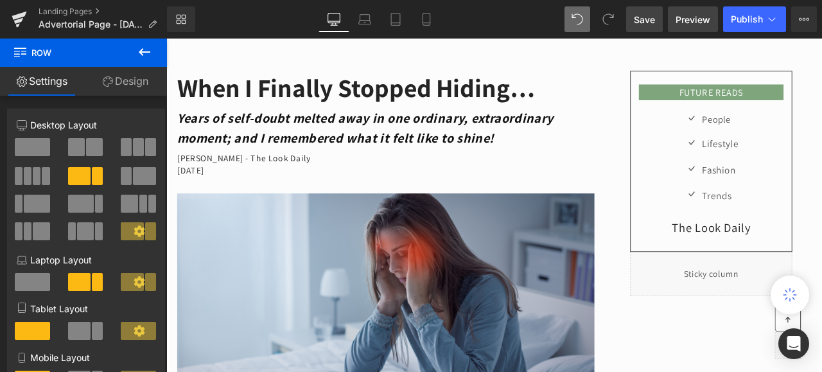
click at [681, 16] on span "Preview" at bounding box center [692, 19] width 35 height 13
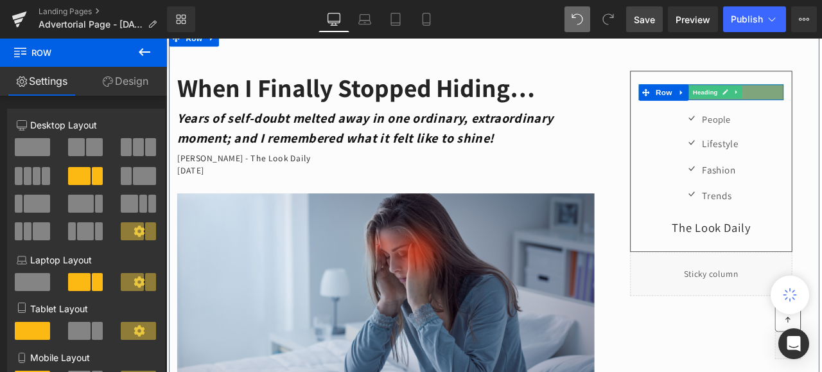
click at [821, 103] on h3 "FUTURE READS" at bounding box center [811, 103] width 171 height 11
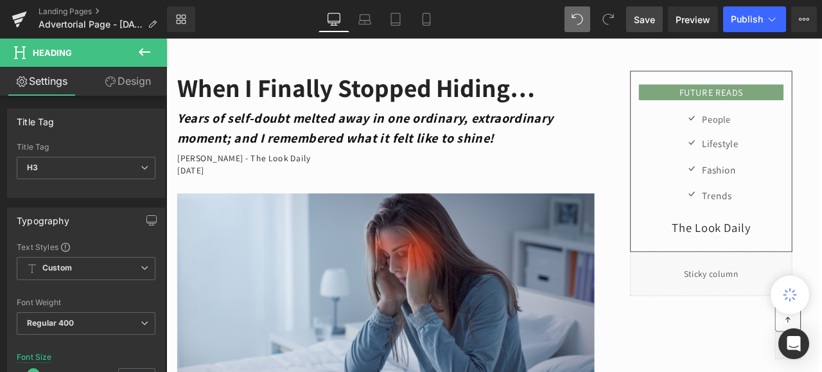
click at [134, 76] on link "Design" at bounding box center [127, 81] width 83 height 29
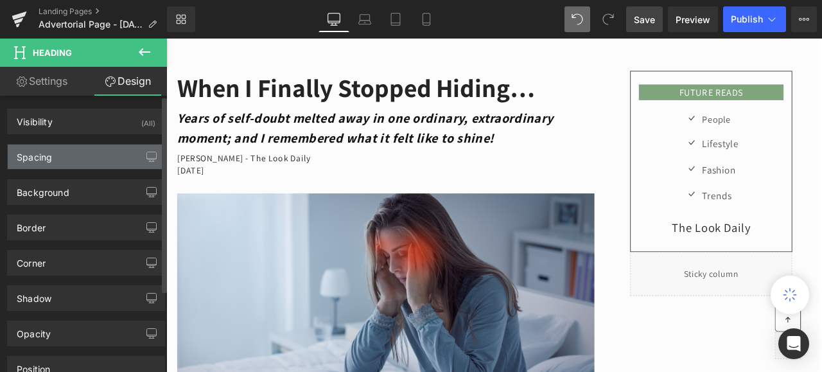
click at [60, 153] on div "Spacing" at bounding box center [86, 156] width 157 height 24
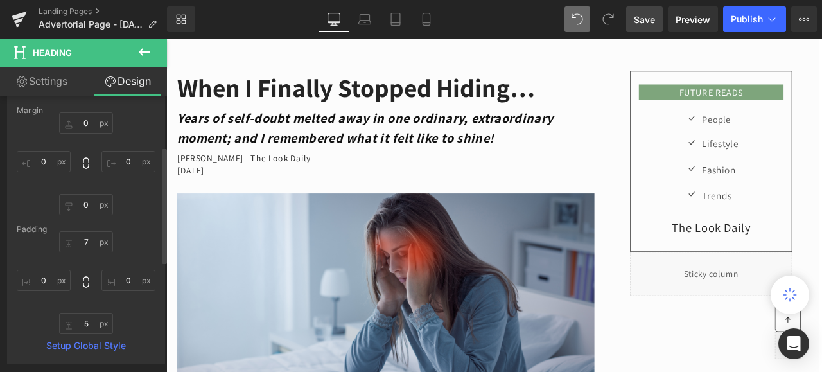
scroll to position [64, 0]
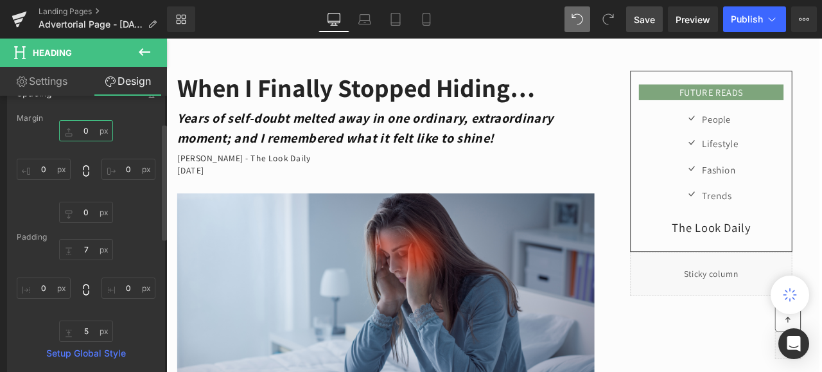
click at [84, 134] on input "0" at bounding box center [86, 130] width 54 height 21
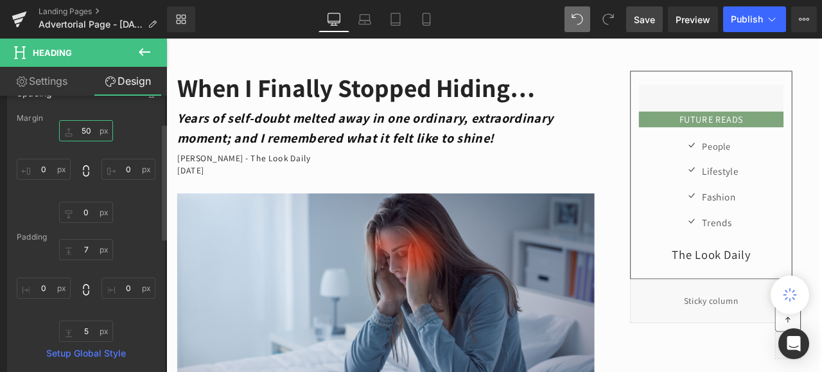
type input "5"
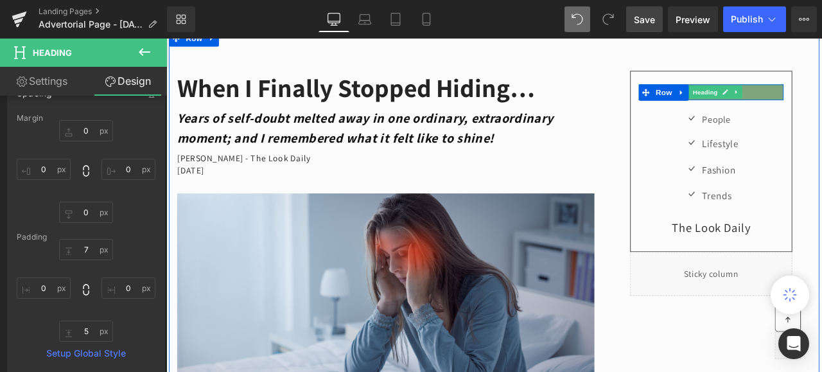
click at [821, 103] on h3 "FUTURE READS" at bounding box center [811, 103] width 171 height 11
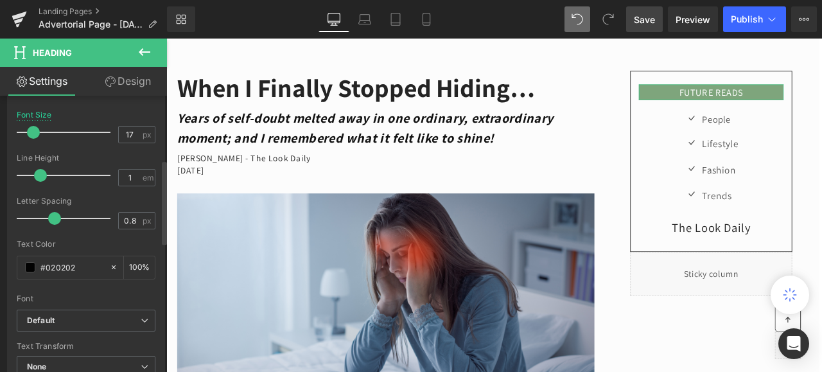
scroll to position [257, 0]
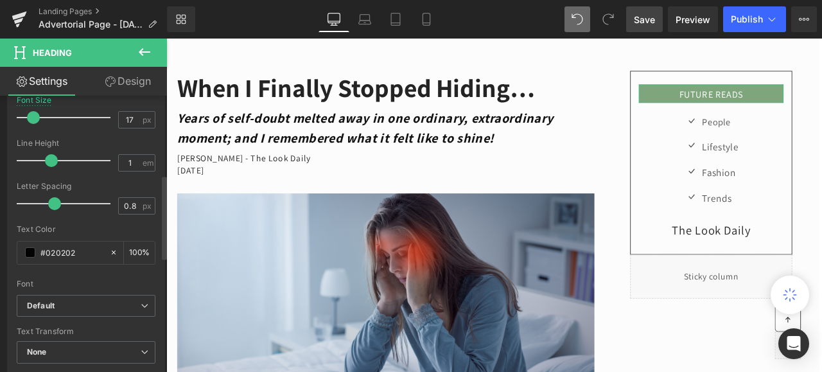
drag, startPoint x: 41, startPoint y: 159, endPoint x: 51, endPoint y: 159, distance: 10.3
click at [51, 159] on span at bounding box center [51, 160] width 13 height 13
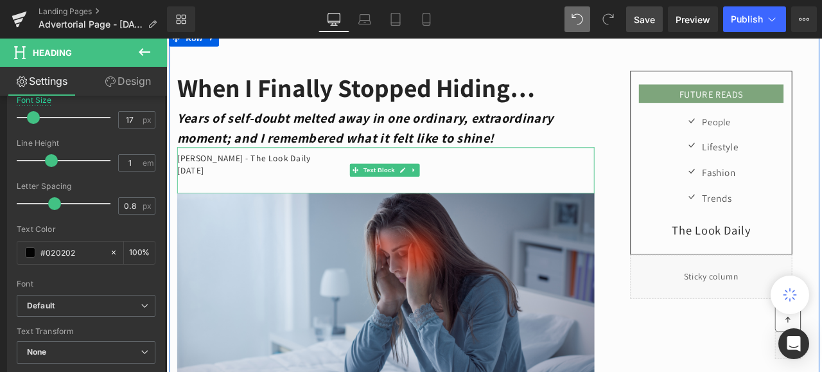
click at [661, 172] on div "Clara Bennett - The Look Daily September 12, 2025" at bounding box center [426, 195] width 494 height 55
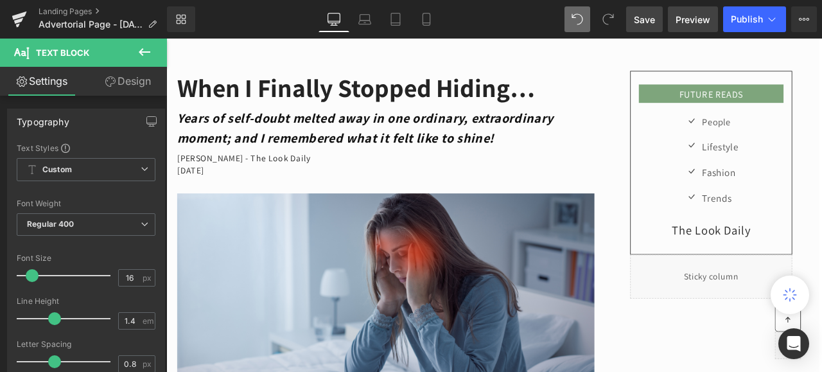
click at [685, 18] on span "Preview" at bounding box center [692, 19] width 35 height 13
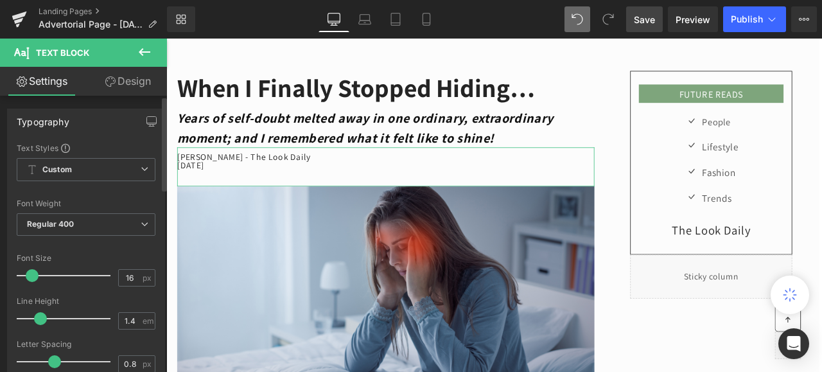
drag, startPoint x: 55, startPoint y: 314, endPoint x: 43, endPoint y: 314, distance: 11.6
click at [43, 314] on span at bounding box center [40, 318] width 13 height 13
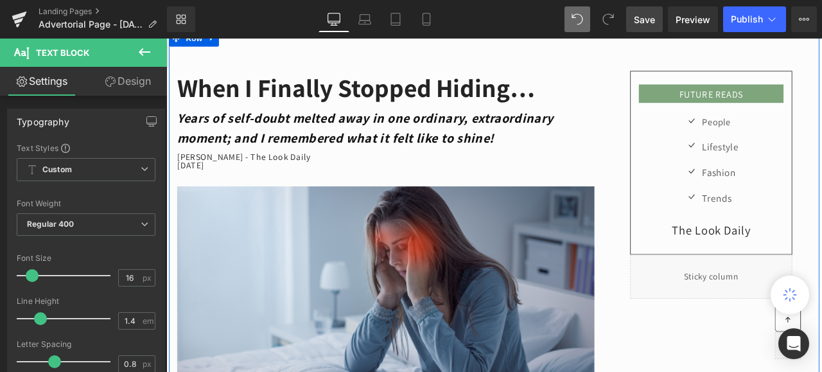
click at [683, 174] on div "FUTURE READS Heading Row Icon People Text Block Icon Lifestyle Text Block Icon …" at bounding box center [811, 212] width 257 height 270
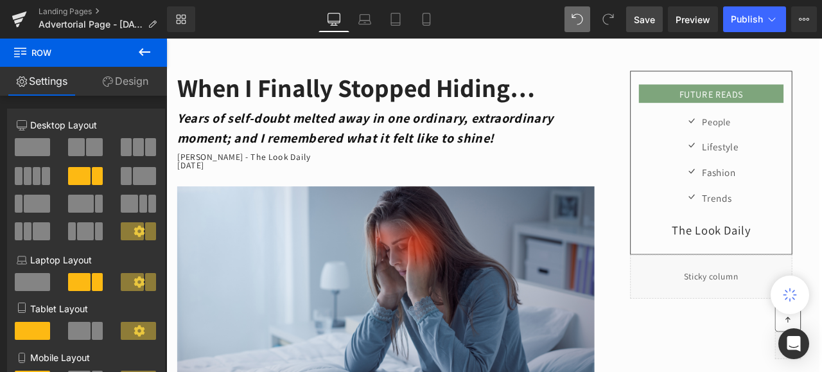
click at [641, 17] on span "Save" at bounding box center [643, 19] width 21 height 13
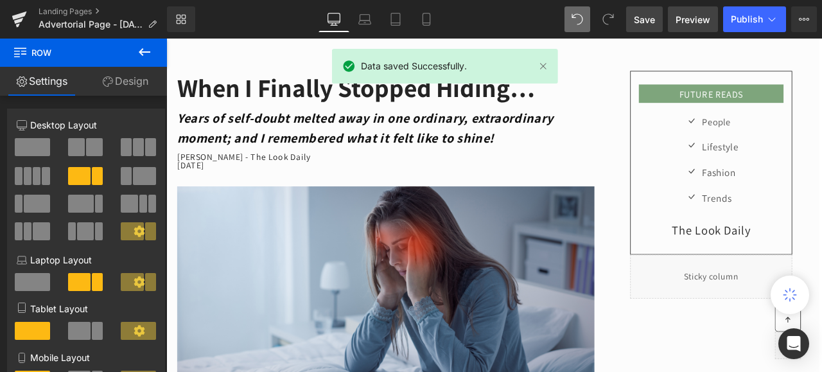
click at [696, 21] on span "Preview" at bounding box center [692, 19] width 35 height 13
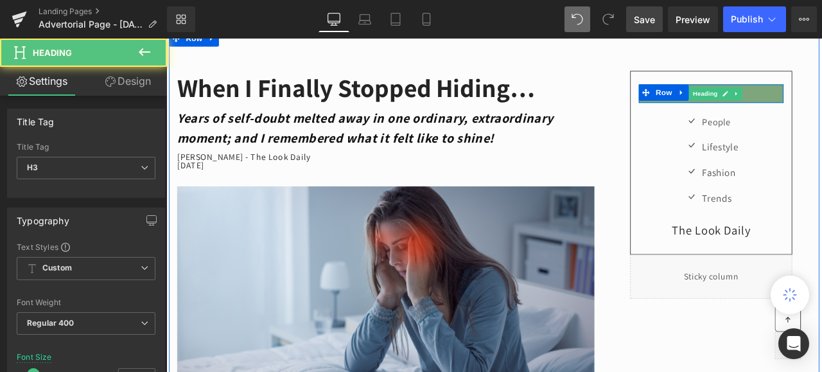
click at [821, 98] on h3 "FUTURE READS" at bounding box center [811, 105] width 171 height 14
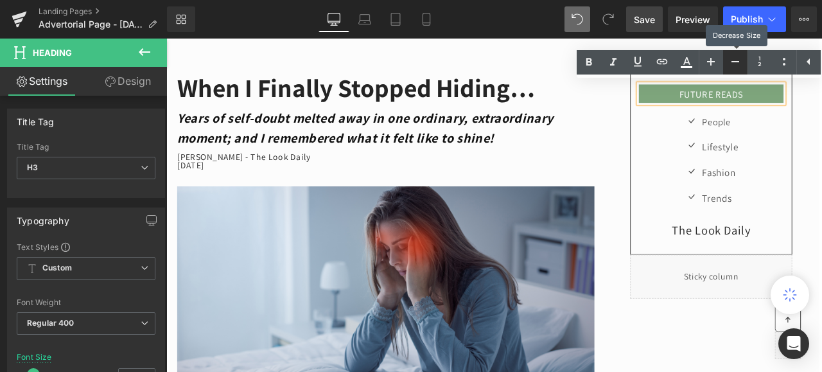
click at [730, 60] on icon at bounding box center [734, 61] width 15 height 15
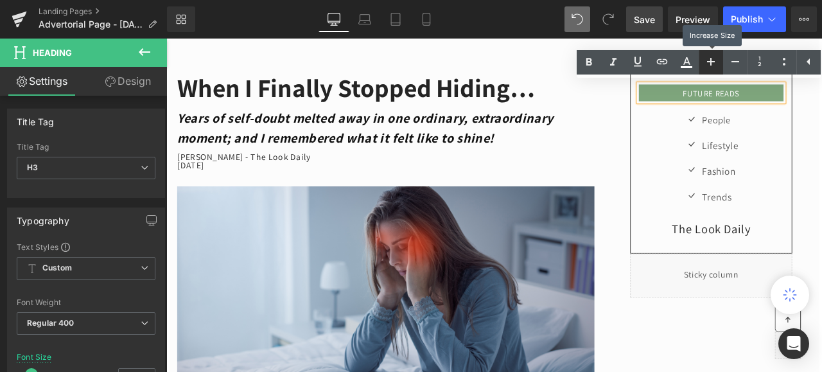
click at [712, 58] on icon at bounding box center [710, 61] width 15 height 15
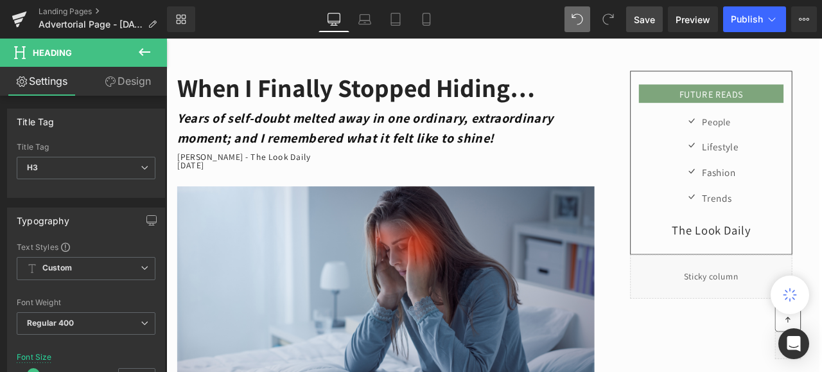
click at [131, 83] on link "Design" at bounding box center [127, 81] width 83 height 29
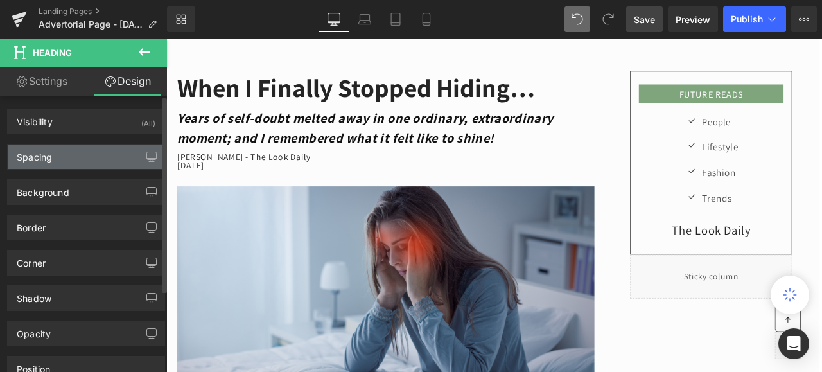
click at [47, 160] on div "Spacing" at bounding box center [34, 153] width 35 height 18
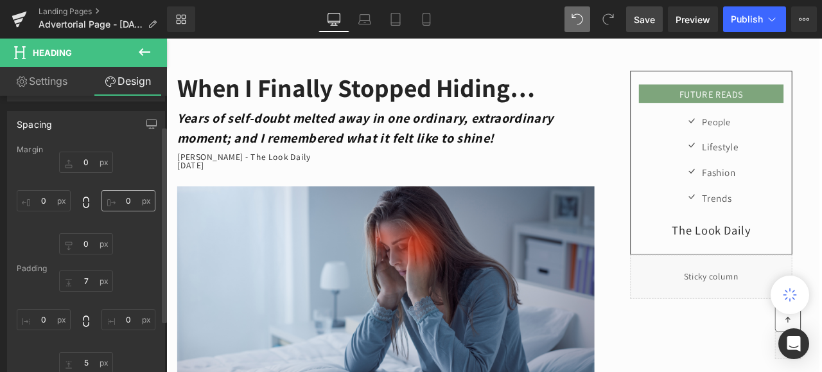
scroll to position [64, 0]
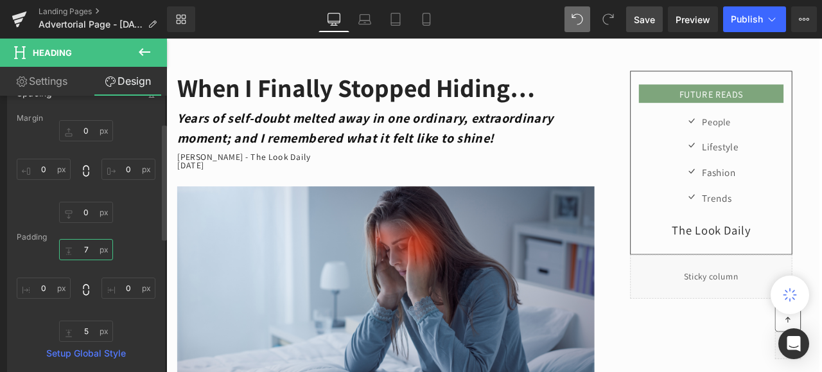
click at [87, 246] on input "text" at bounding box center [86, 249] width 54 height 21
type input "5"
click at [86, 330] on input "text" at bounding box center [86, 330] width 54 height 21
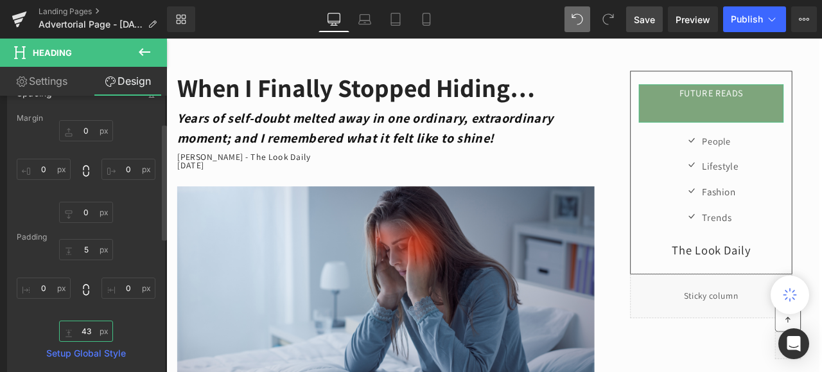
type input "4"
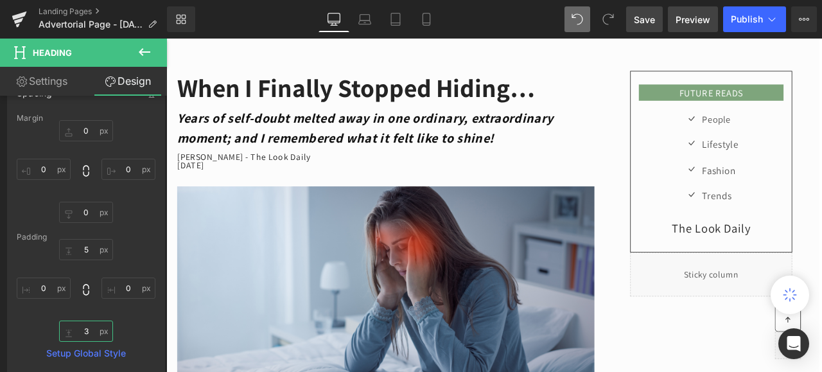
type input "3"
click at [685, 19] on span "Preview" at bounding box center [692, 19] width 35 height 13
click at [86, 245] on input "5" at bounding box center [86, 249] width 54 height 21
type input "4"
type input "3"
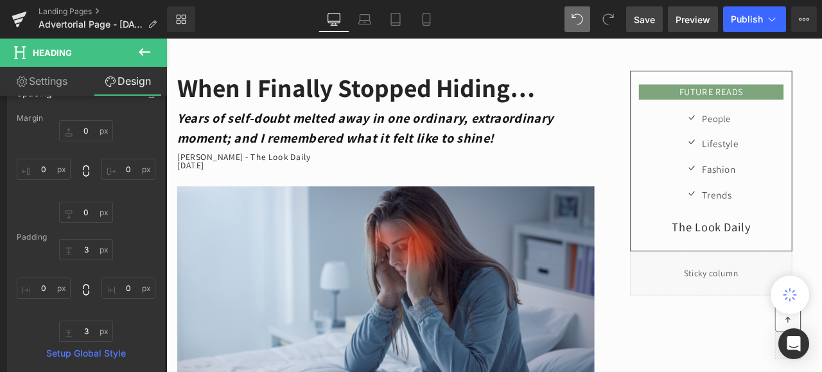
click at [685, 19] on span "Preview" at bounding box center [692, 19] width 35 height 13
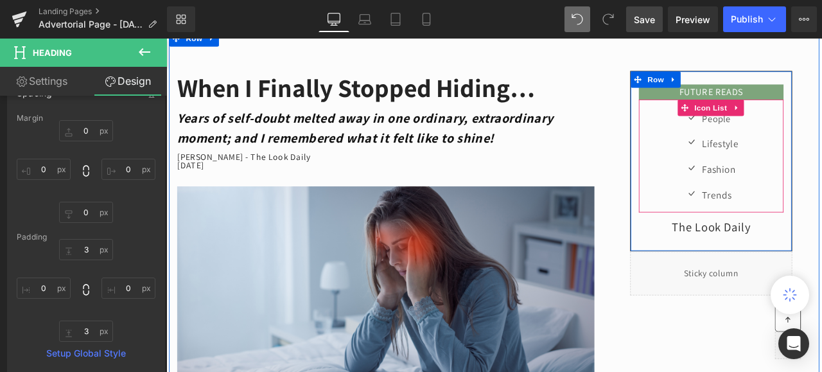
drag, startPoint x: 877, startPoint y: 125, endPoint x: 868, endPoint y: 113, distance: 15.1
click at [821, 125] on div "Icon People Text Block Icon Lifestyle Text Block Icon Fashion Text Block Icon T…" at bounding box center [811, 184] width 171 height 121
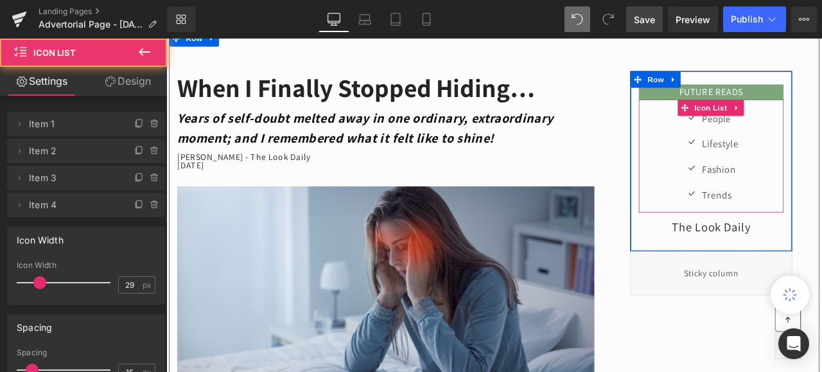
click at [821, 126] on div "Icon People Text Block Icon Lifestyle Text Block Icon Fashion Text Block Icon T…" at bounding box center [811, 184] width 171 height 121
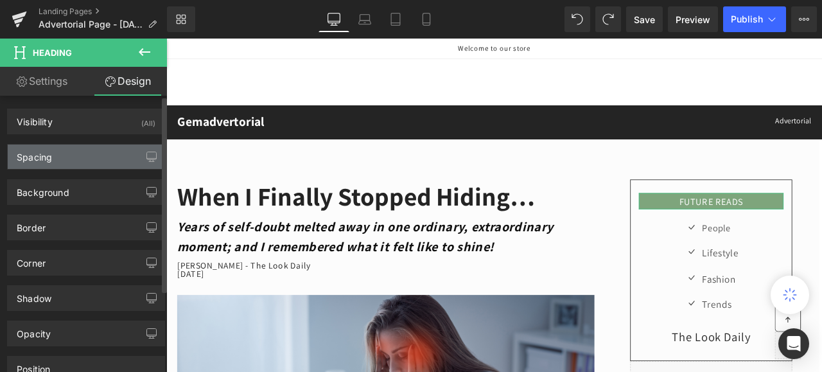
click at [56, 158] on div "Spacing" at bounding box center [86, 156] width 157 height 24
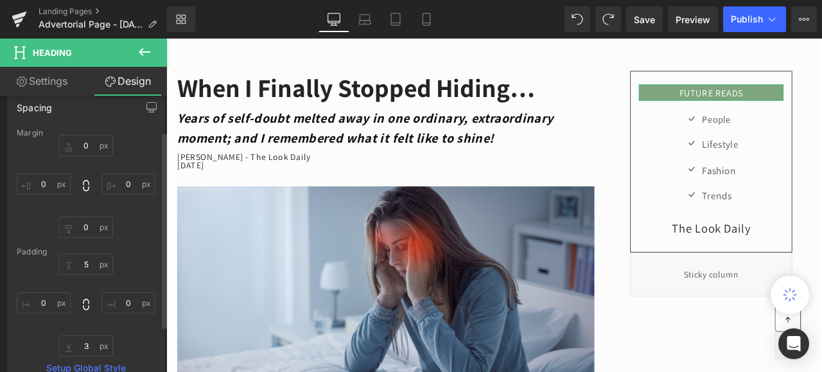
scroll to position [64, 0]
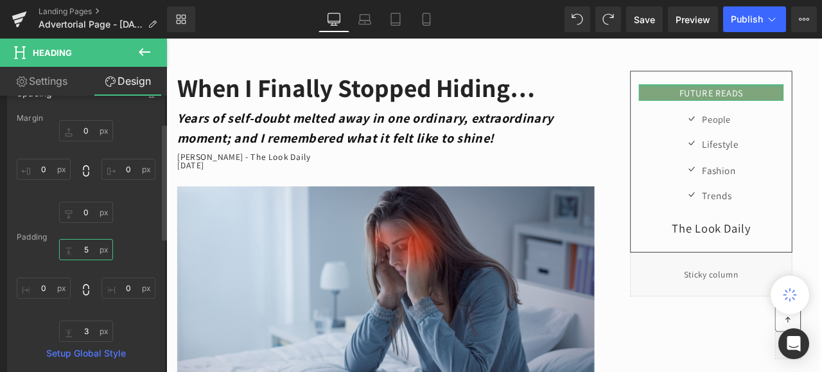
click at [83, 250] on input "5" at bounding box center [86, 249] width 54 height 21
type input "3"
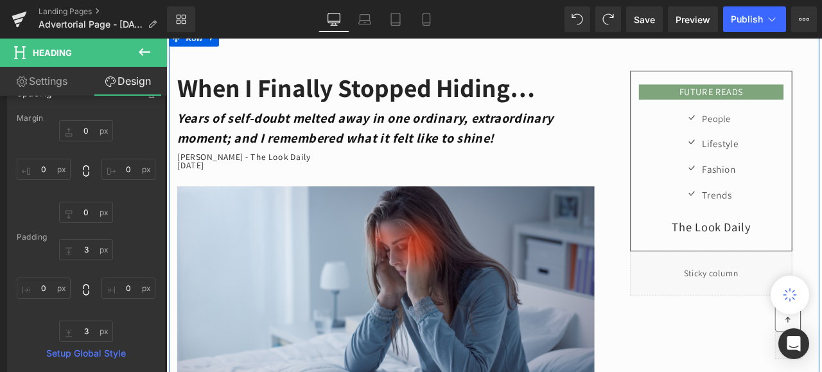
click at [683, 153] on div "FUTURE READS Heading Row Icon People Text Block Icon Lifestyle Text Block Icon …" at bounding box center [811, 210] width 257 height 266
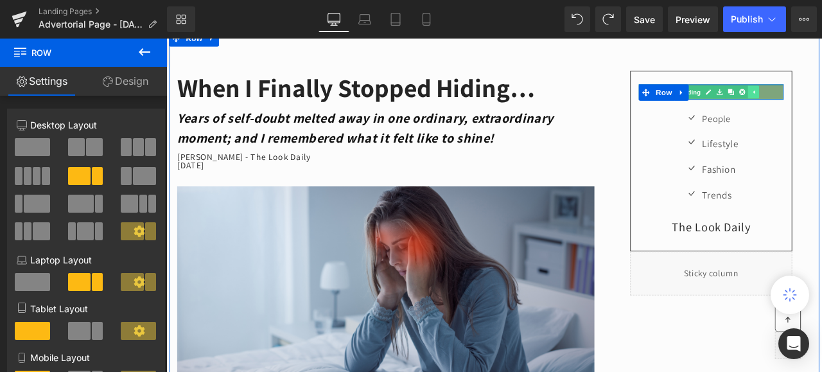
click at [821, 99] on icon at bounding box center [828, 102] width 7 height 8
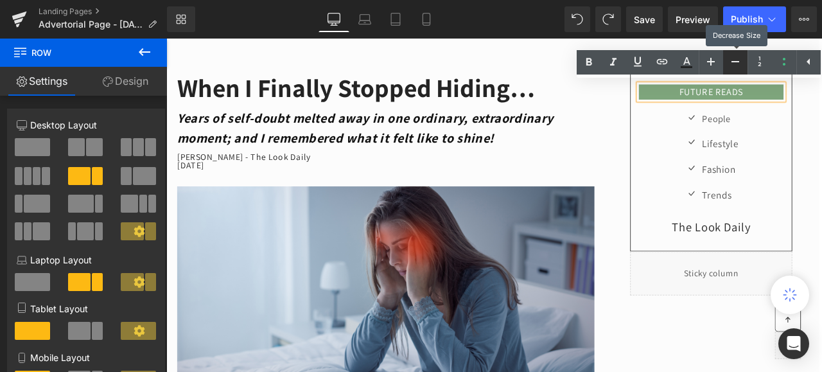
click at [732, 62] on icon at bounding box center [734, 61] width 15 height 15
click at [821, 126] on div "FUTURE READS Heading Row Icon People Text Block Icon Lifestyle Text Block Icon …" at bounding box center [811, 209] width 237 height 264
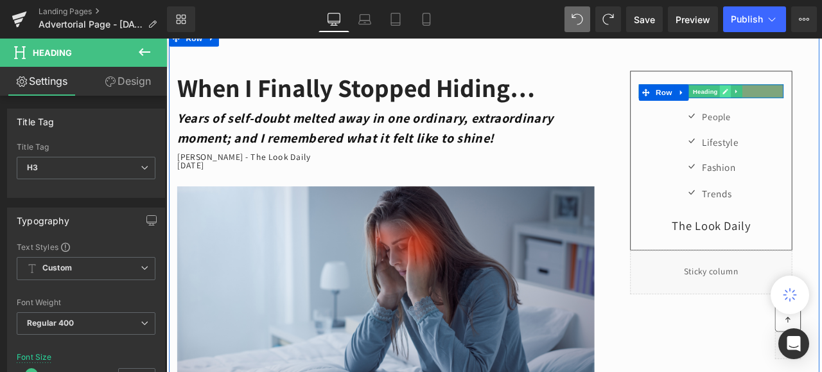
click at [821, 98] on icon at bounding box center [828, 102] width 7 height 8
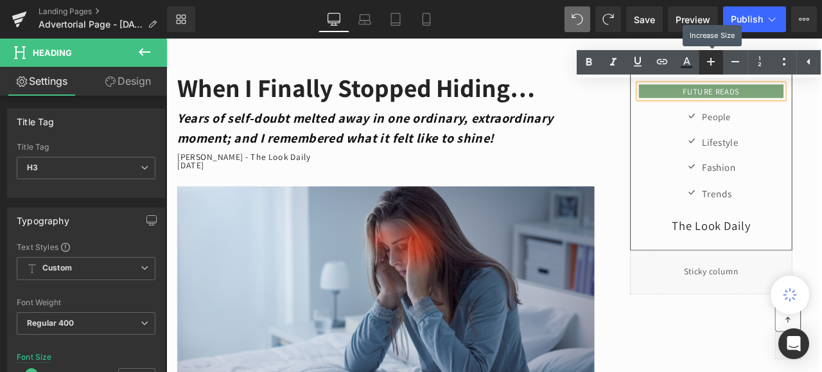
click at [708, 62] on icon at bounding box center [711, 62] width 8 height 8
type input "17"
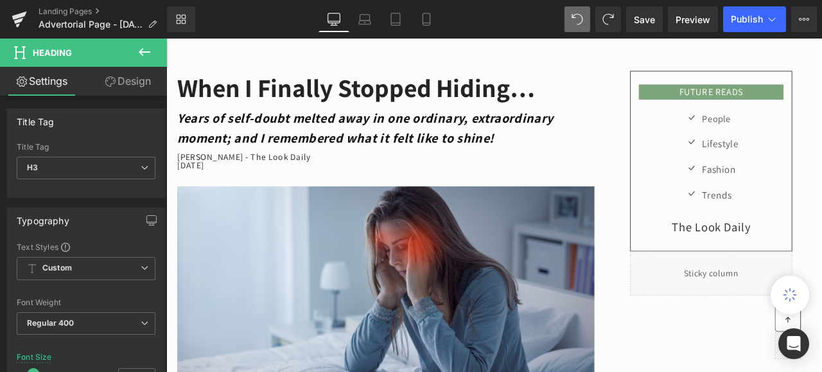
click at [139, 79] on link "Design" at bounding box center [127, 81] width 83 height 29
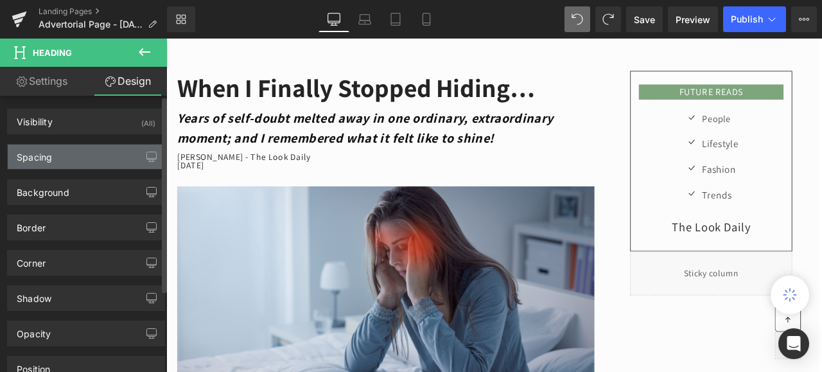
type input "0"
type input "3"
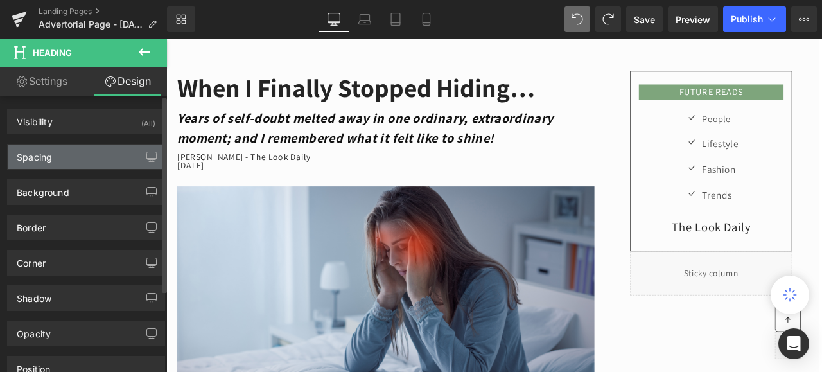
type input "0"
type input "3"
type input "0"
click at [38, 159] on div "Spacing" at bounding box center [34, 153] width 35 height 18
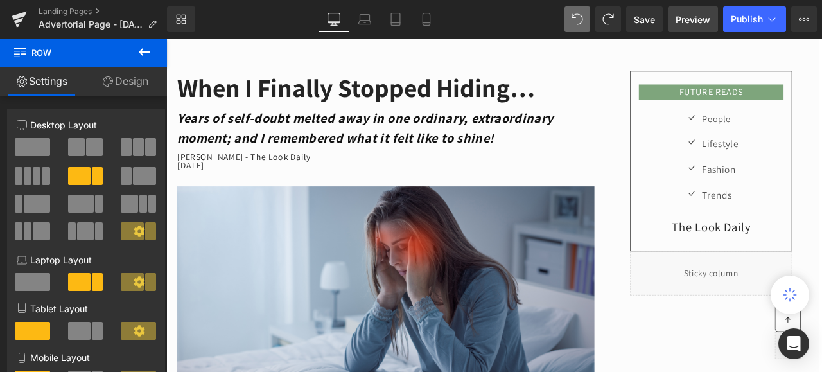
click at [691, 21] on span "Preview" at bounding box center [692, 19] width 35 height 13
click at [642, 16] on span "Save" at bounding box center [643, 19] width 21 height 13
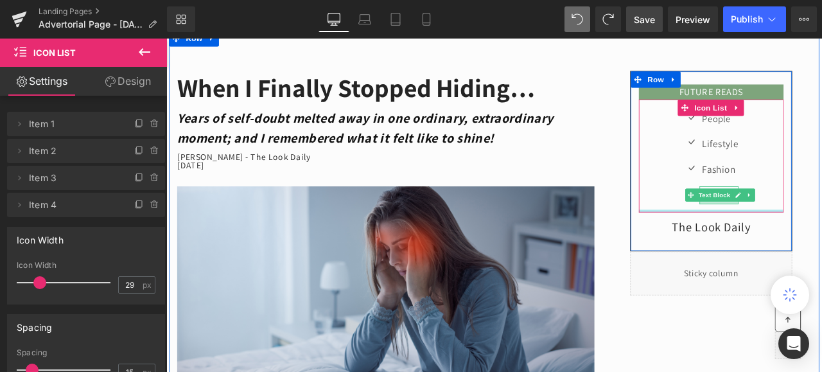
drag, startPoint x: 799, startPoint y: 242, endPoint x: 802, endPoint y: 234, distance: 8.7
click at [802, 234] on div "Icon People Text Block Icon Lifestyle Text Block Icon Fashion Text Block Icon T…" at bounding box center [811, 177] width 171 height 133
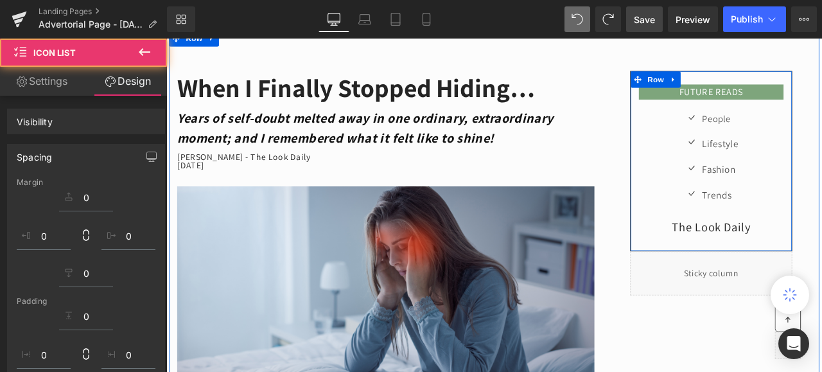
drag, startPoint x: 862, startPoint y: 264, endPoint x: 838, endPoint y: 261, distance: 24.5
click at [821, 264] on p "The Look Daily" at bounding box center [811, 263] width 171 height 26
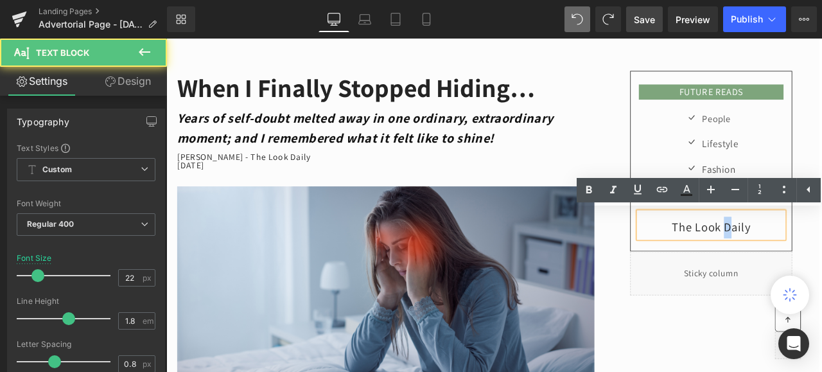
click at [821, 259] on p "The Look Daily" at bounding box center [811, 263] width 171 height 26
click at [821, 256] on p "The Look Daily" at bounding box center [811, 263] width 171 height 26
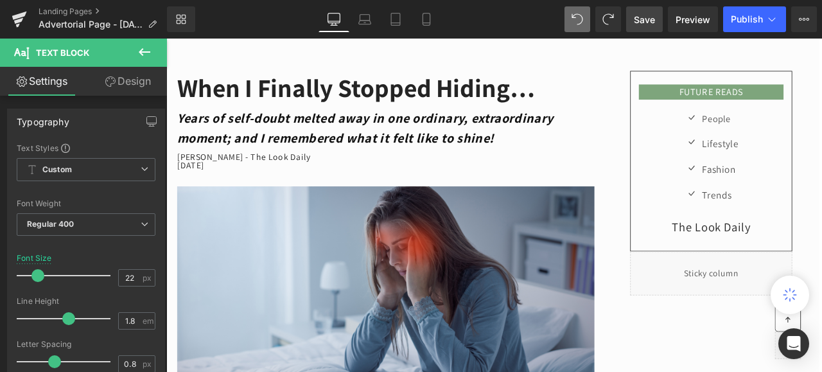
click at [144, 81] on link "Design" at bounding box center [127, 81] width 83 height 29
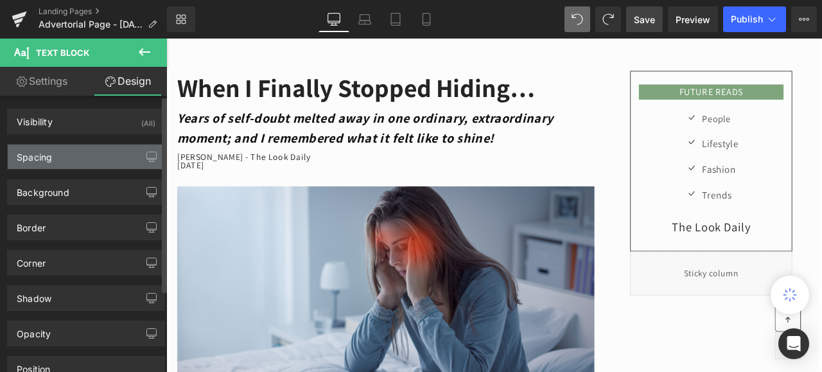
type input "0"
type input "8"
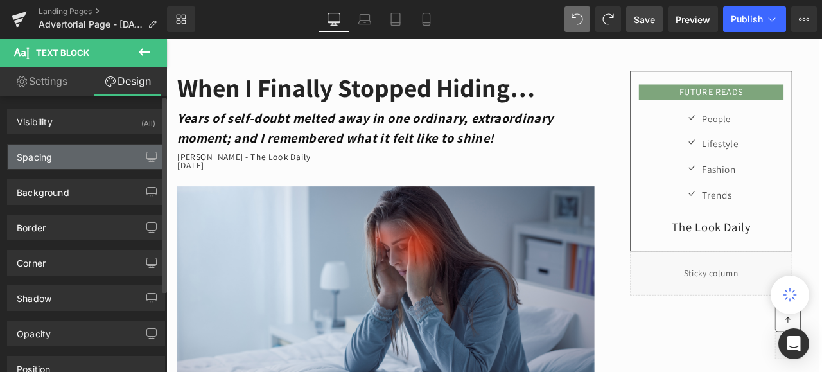
type input "0"
click at [55, 152] on div "Spacing" at bounding box center [86, 156] width 157 height 24
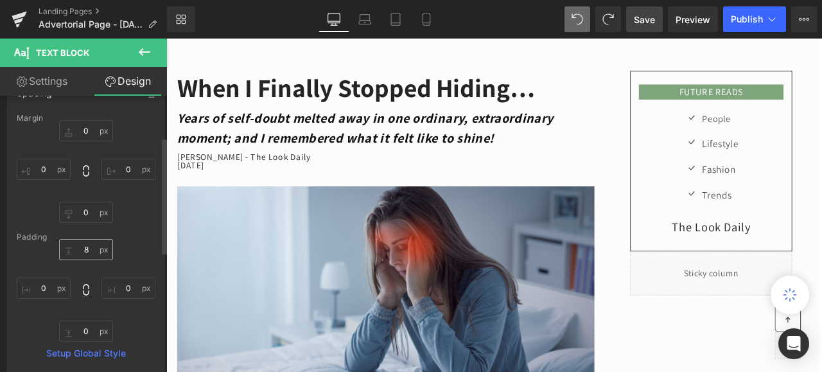
scroll to position [128, 0]
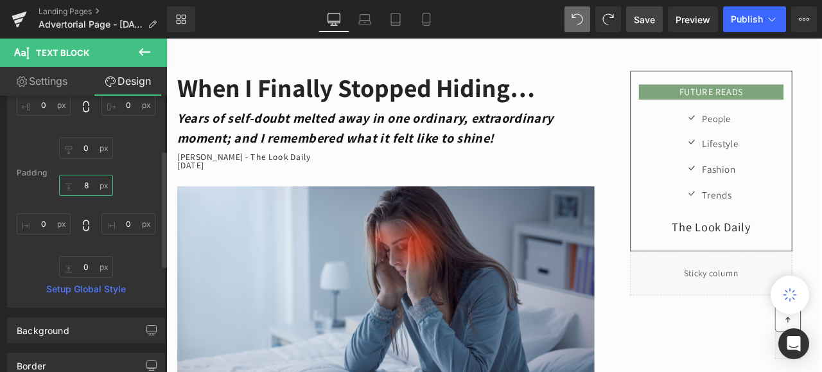
click at [83, 185] on input "8" at bounding box center [86, 185] width 54 height 21
type input "0"
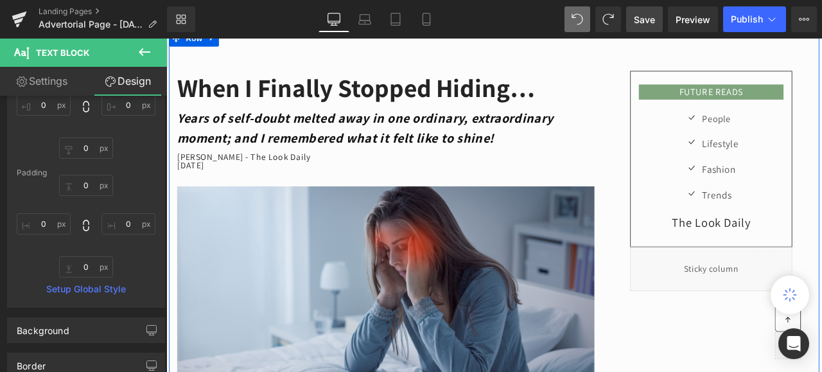
click at [684, 171] on div "FUTURE READS Heading Row Icon People Text Block Icon Lifestyle Text Block Icon …" at bounding box center [811, 207] width 257 height 261
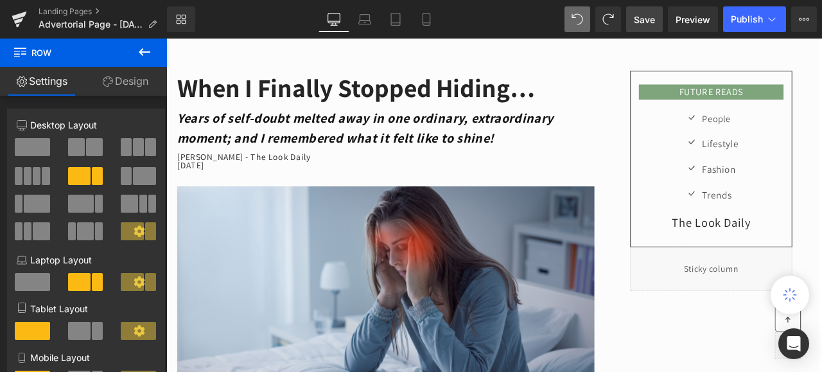
click at [642, 19] on span "Save" at bounding box center [643, 19] width 21 height 13
